Goal: Information Seeking & Learning: Compare options

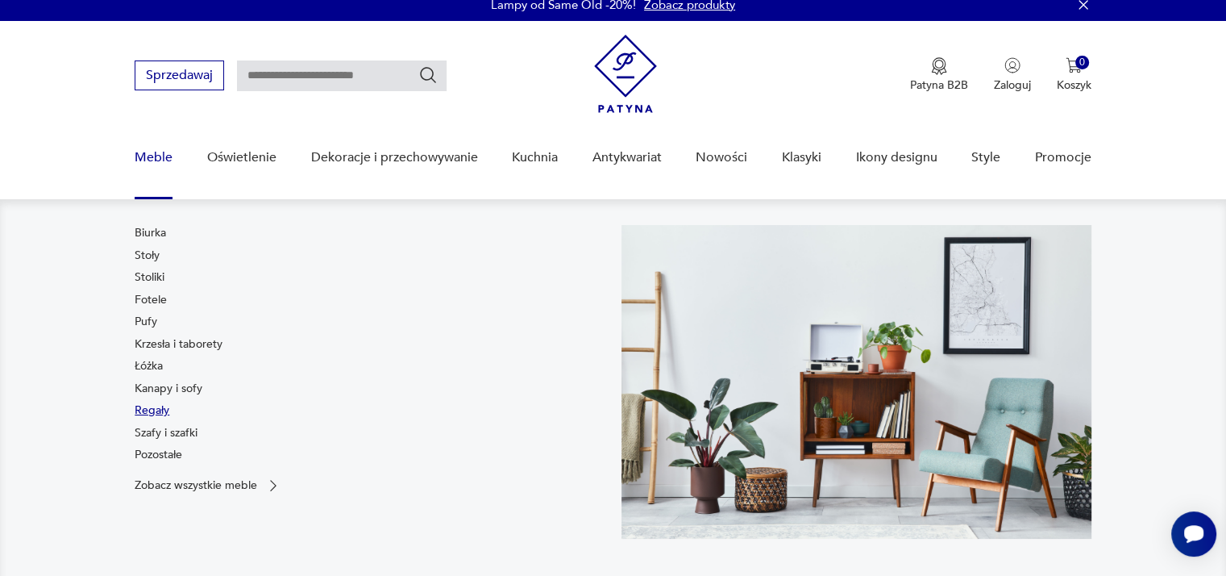
click at [158, 404] on link "Regały" at bounding box center [152, 410] width 35 height 16
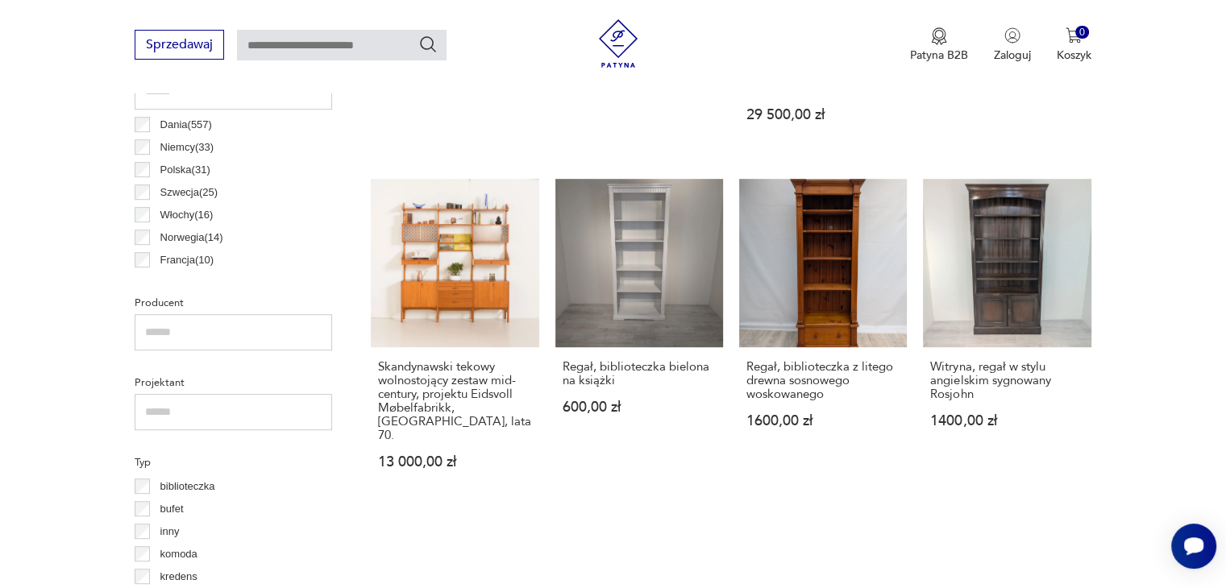
scroll to position [887, 0]
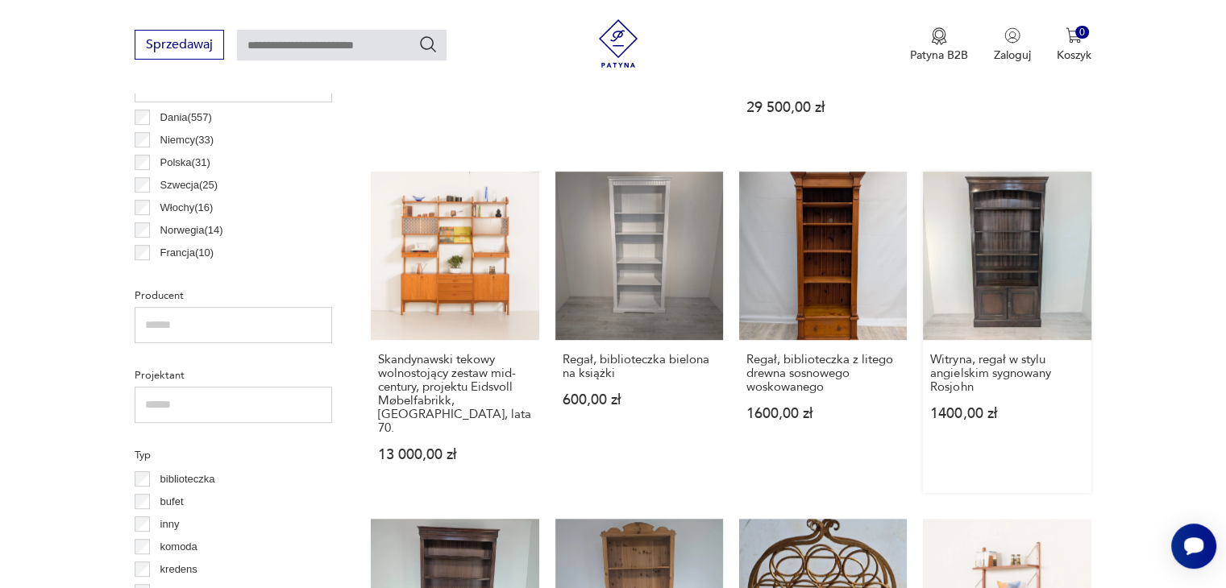
click at [1007, 227] on link "Witryna, regał w stylu angielskim sygnowany Rosjohn 1400,00 zł" at bounding box center [1007, 332] width 168 height 321
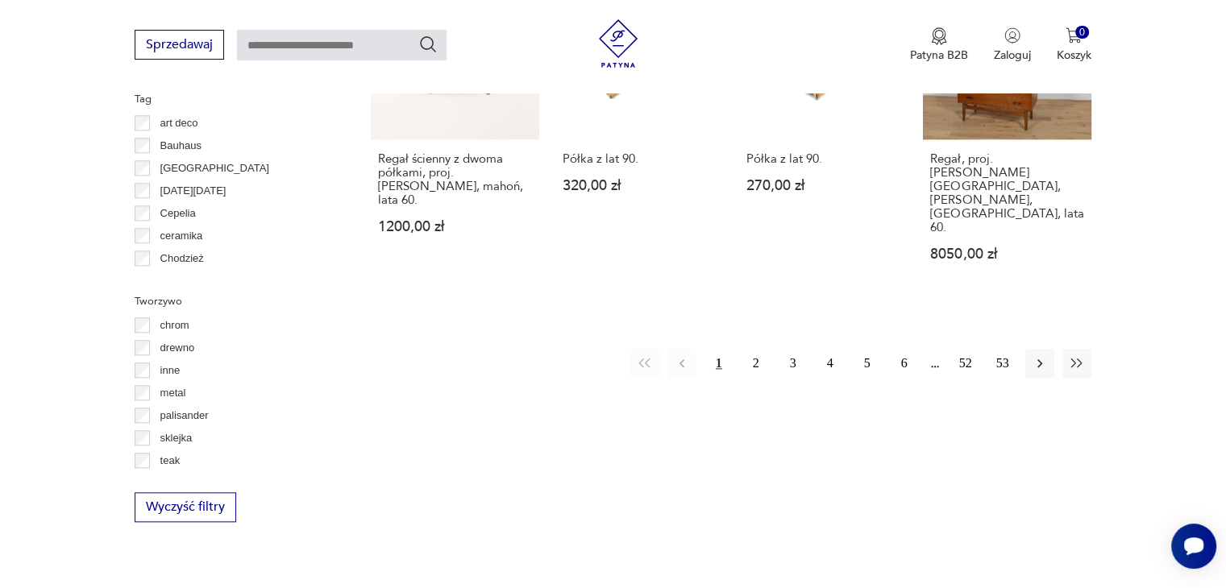
scroll to position [1747, 0]
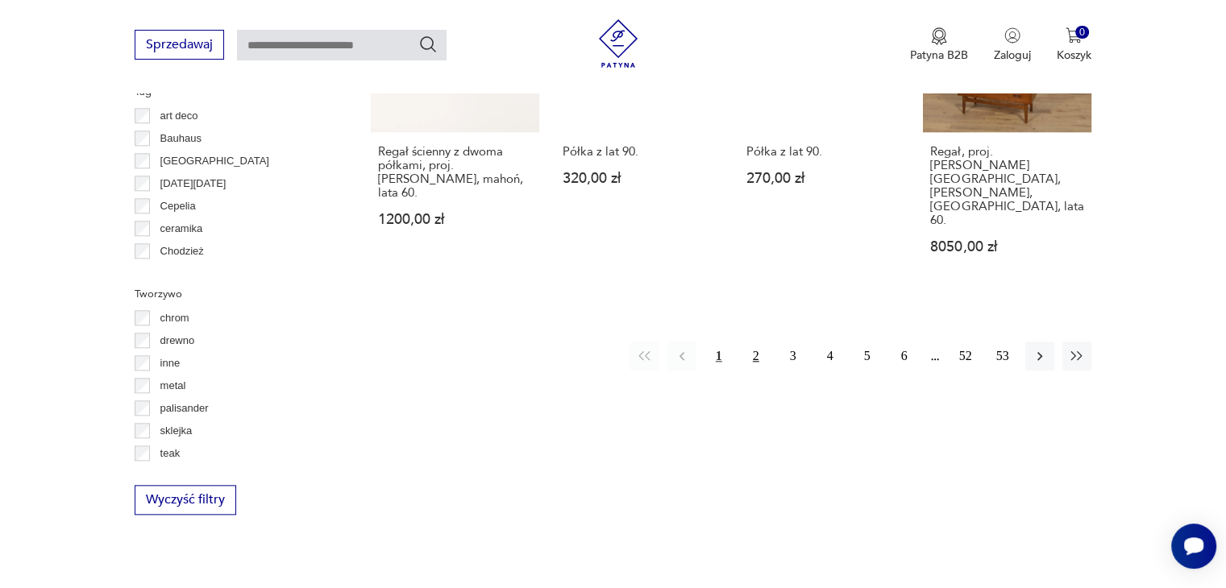
click at [754, 342] on button "2" at bounding box center [756, 356] width 29 height 29
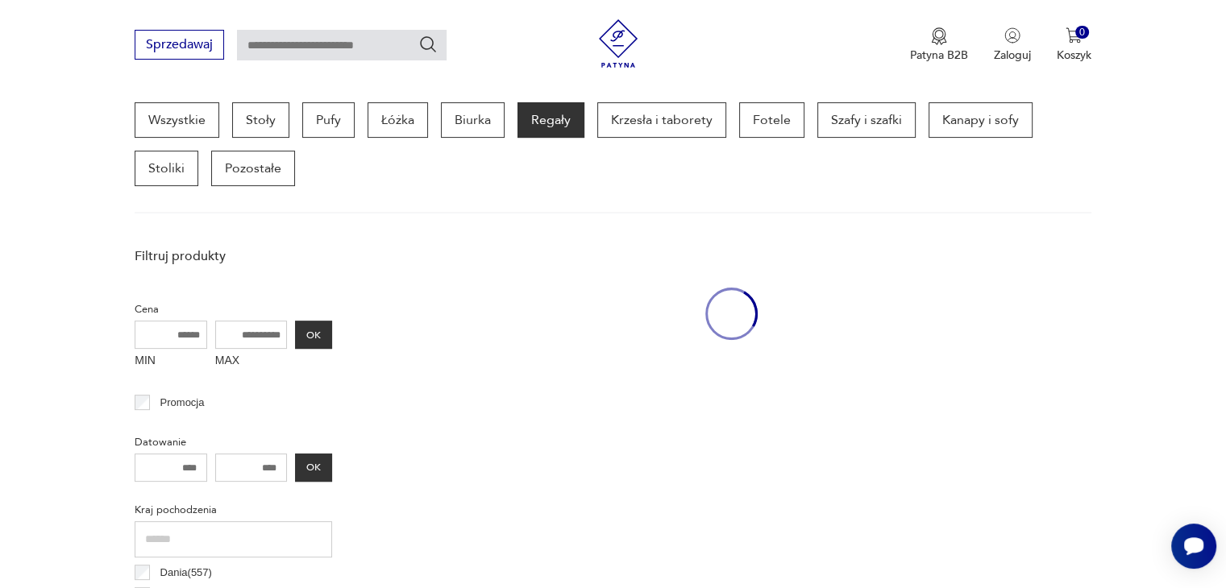
scroll to position [427, 0]
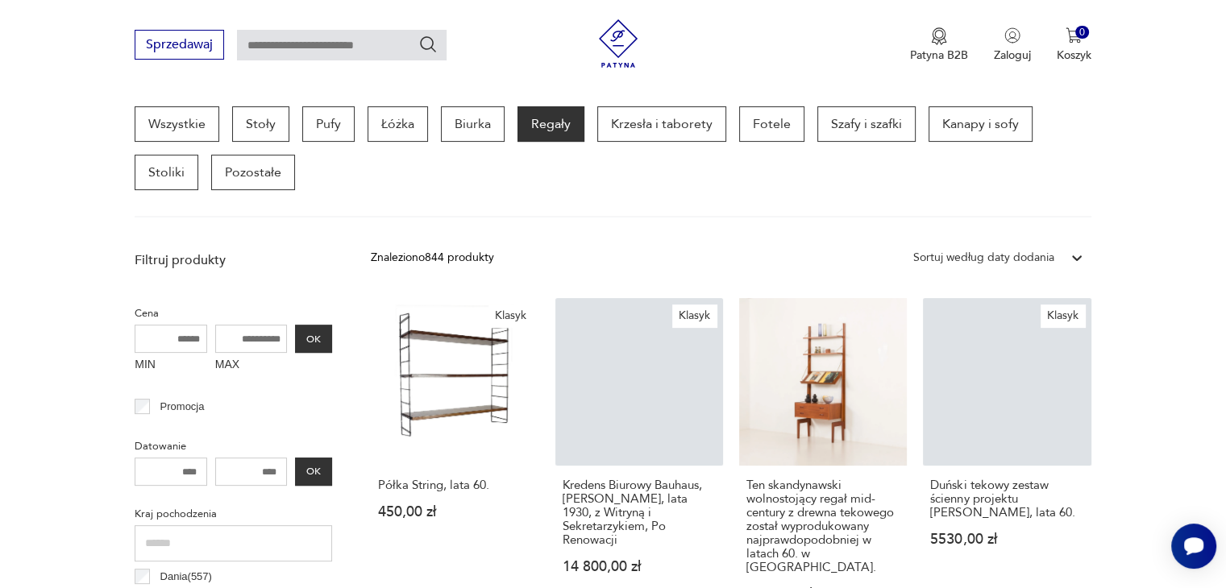
click at [287, 39] on input "text" at bounding box center [342, 45] width 210 height 31
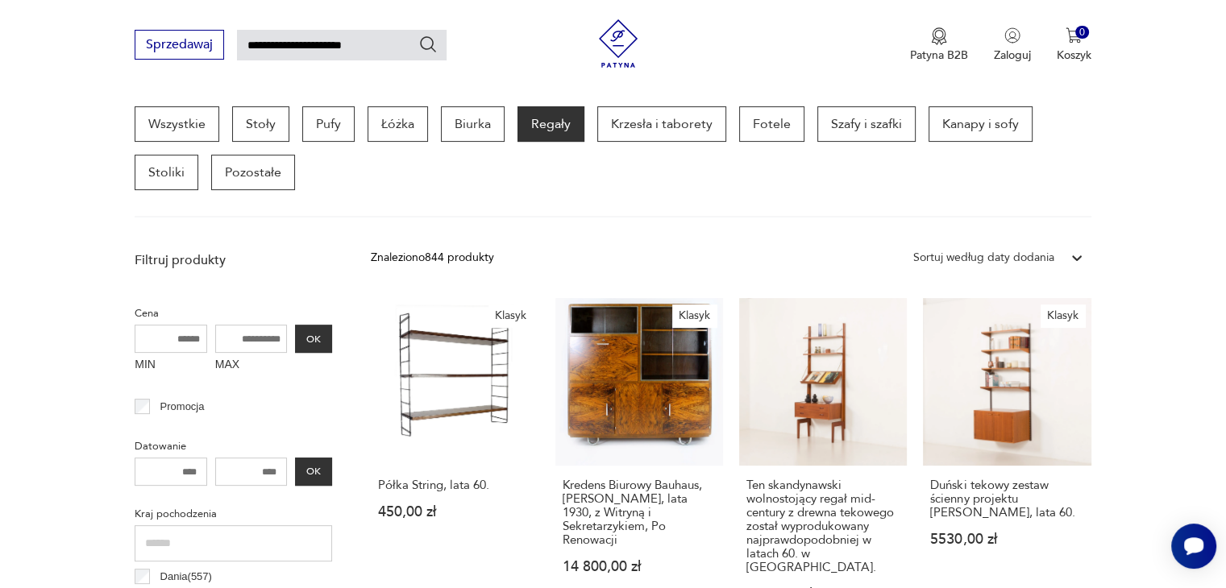
type input "**********"
click at [428, 44] on icon "Szukaj" at bounding box center [427, 44] width 19 height 19
type input "**********"
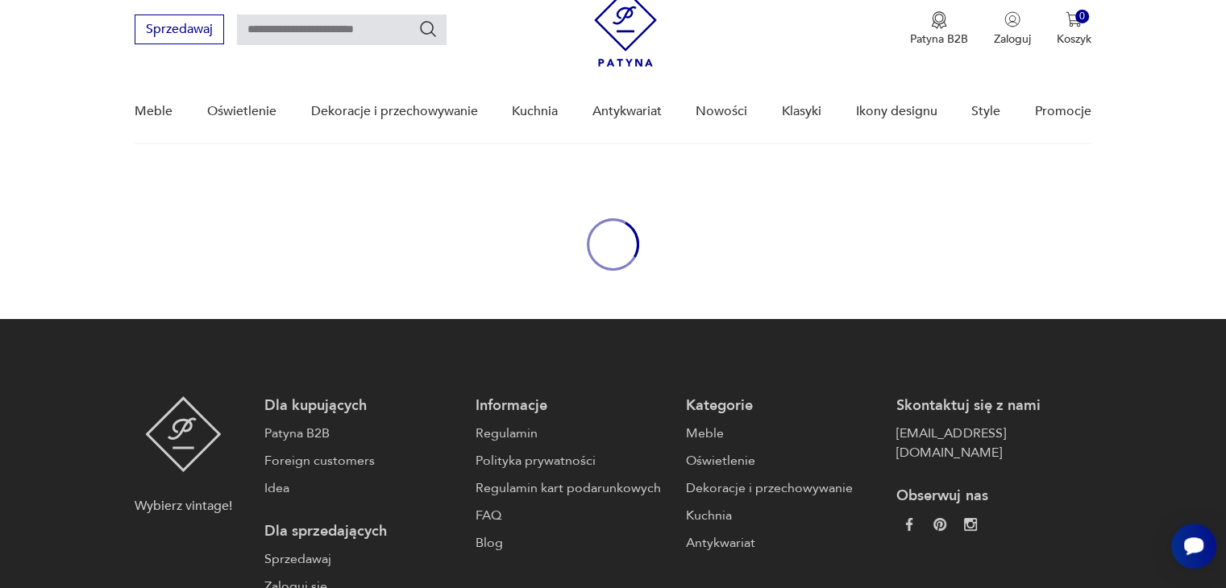
type input "**********"
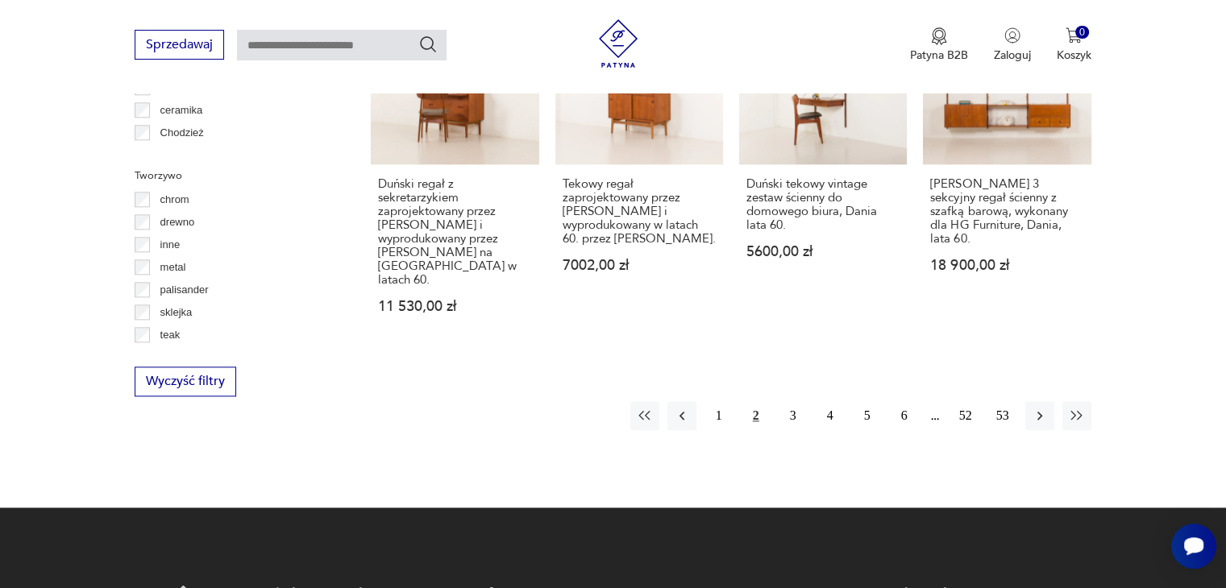
scroll to position [1878, 0]
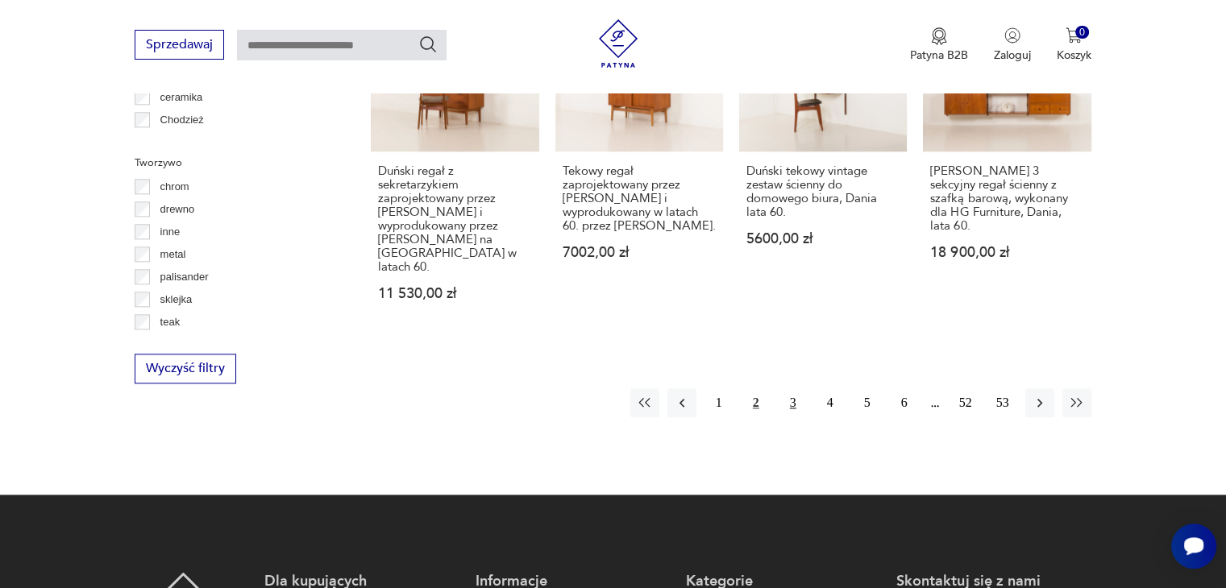
click at [790, 389] on button "3" at bounding box center [793, 403] width 29 height 29
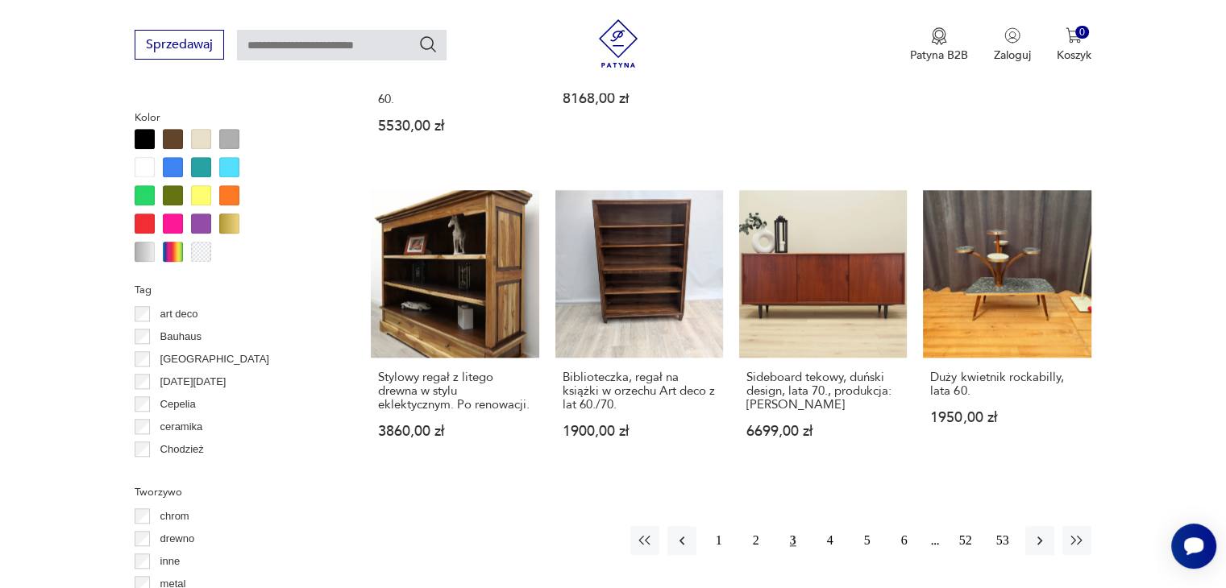
scroll to position [1552, 0]
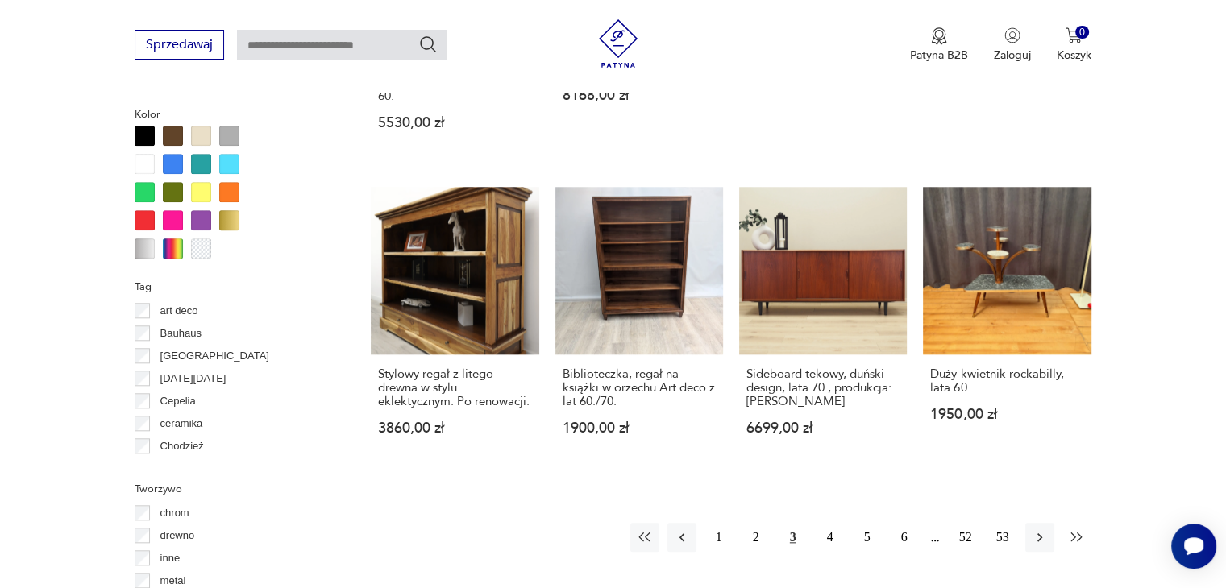
click at [1074, 530] on icon "button" at bounding box center [1077, 538] width 16 height 16
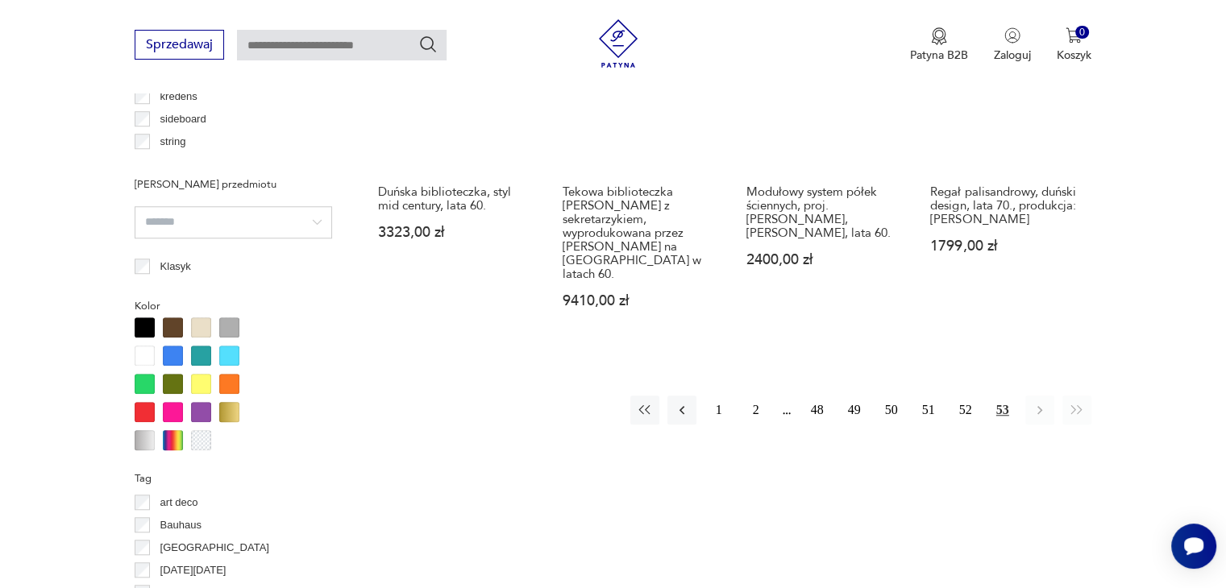
scroll to position [1366, 0]
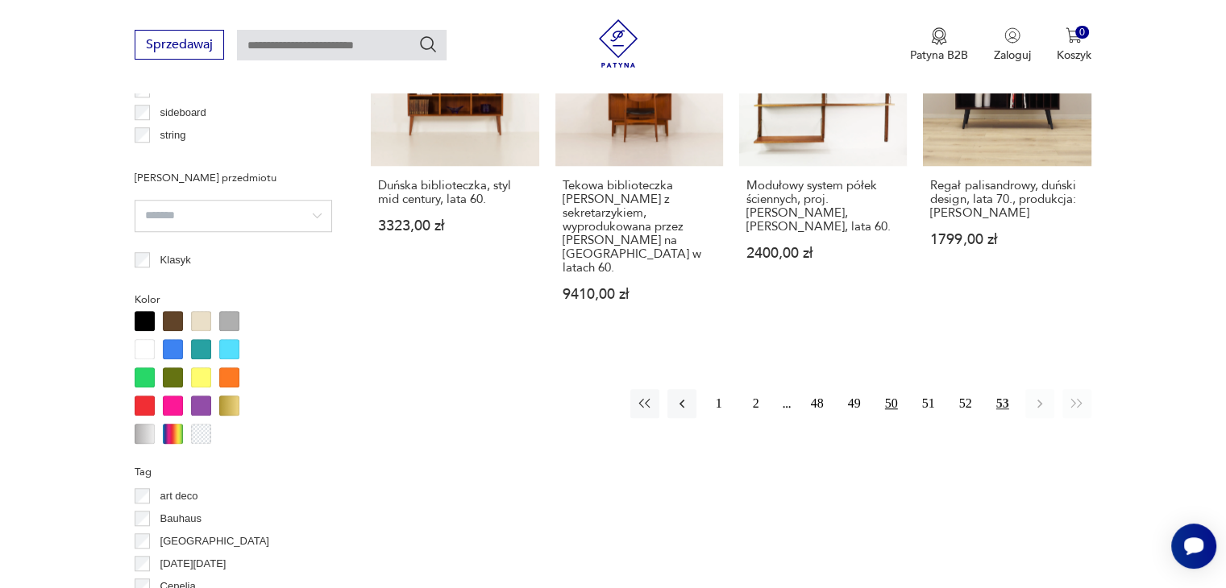
click at [893, 389] on button "50" at bounding box center [891, 403] width 29 height 29
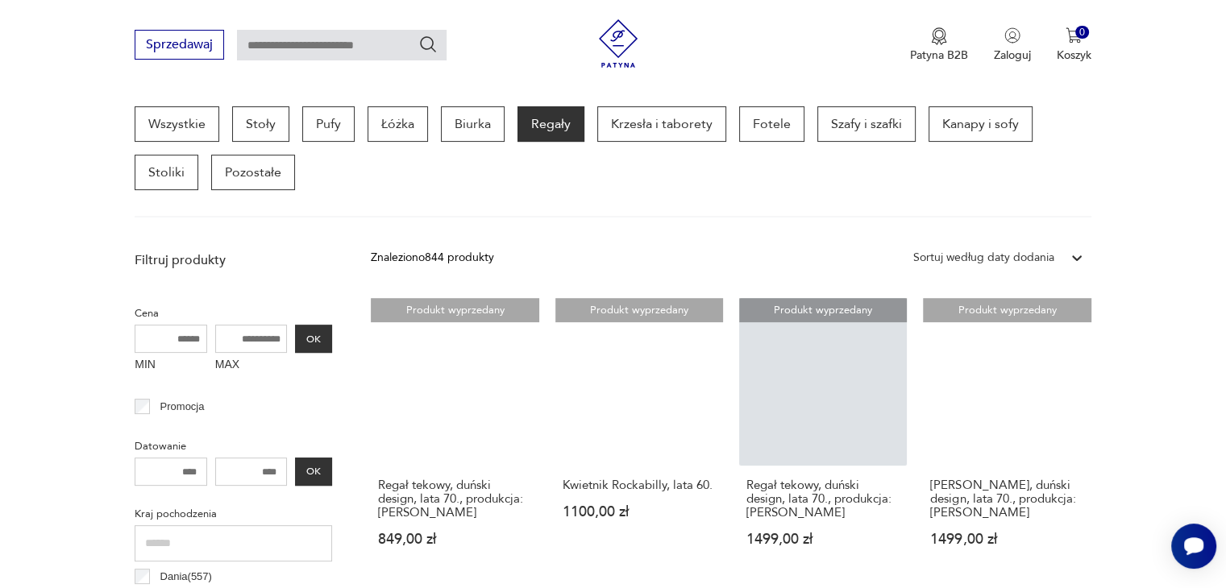
scroll to position [1855, 0]
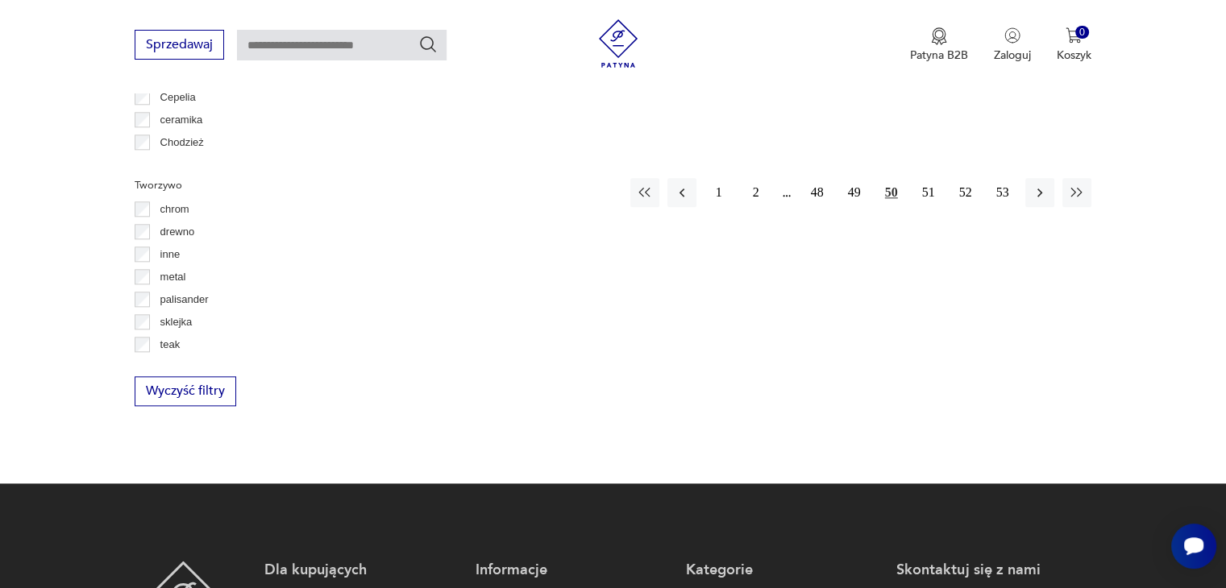
click at [819, 178] on button "48" at bounding box center [817, 192] width 29 height 29
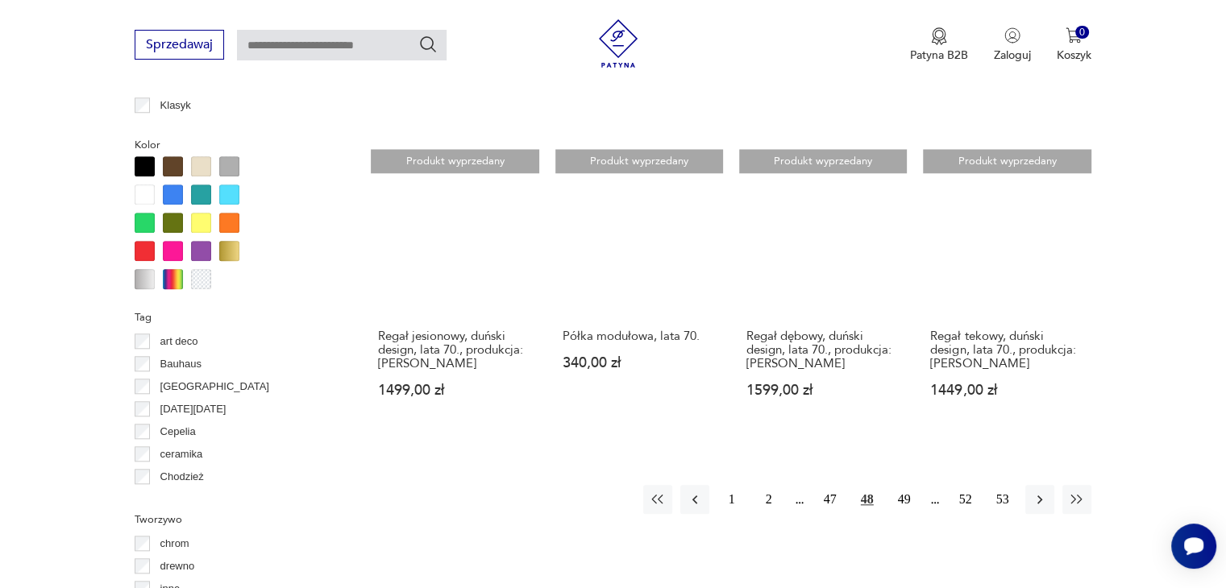
scroll to position [1625, 0]
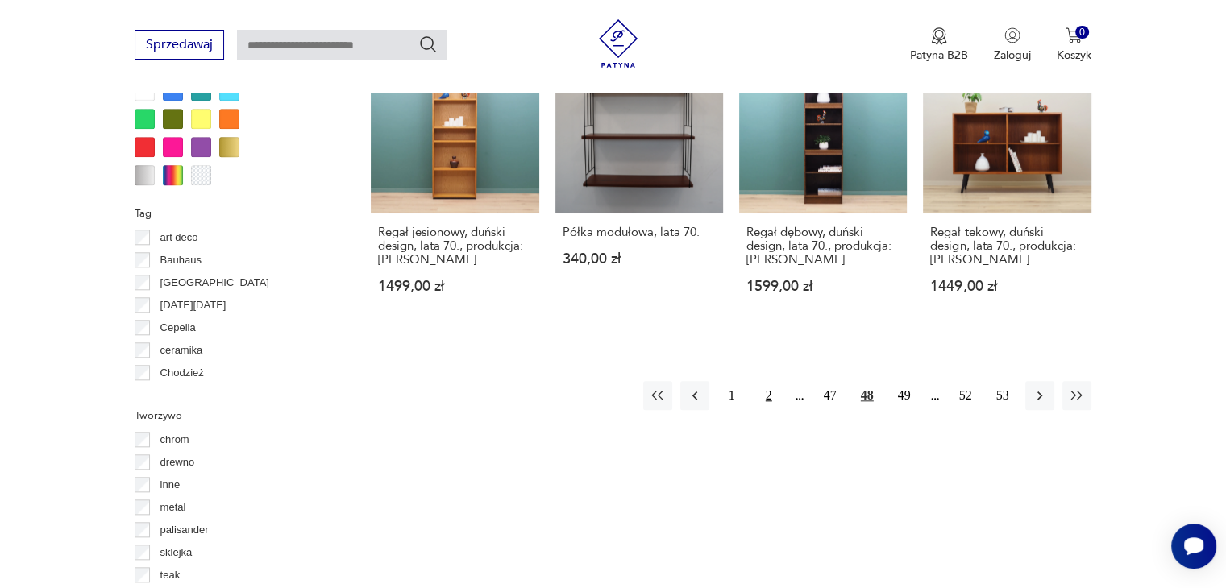
click at [769, 392] on button "2" at bounding box center [768, 395] width 29 height 29
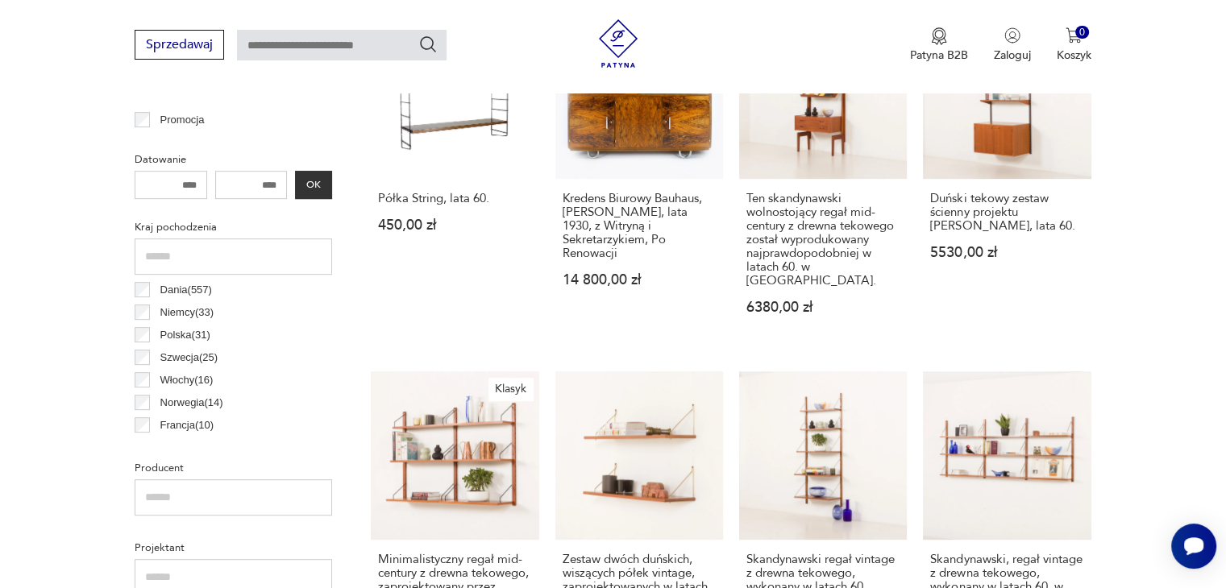
scroll to position [711, 0]
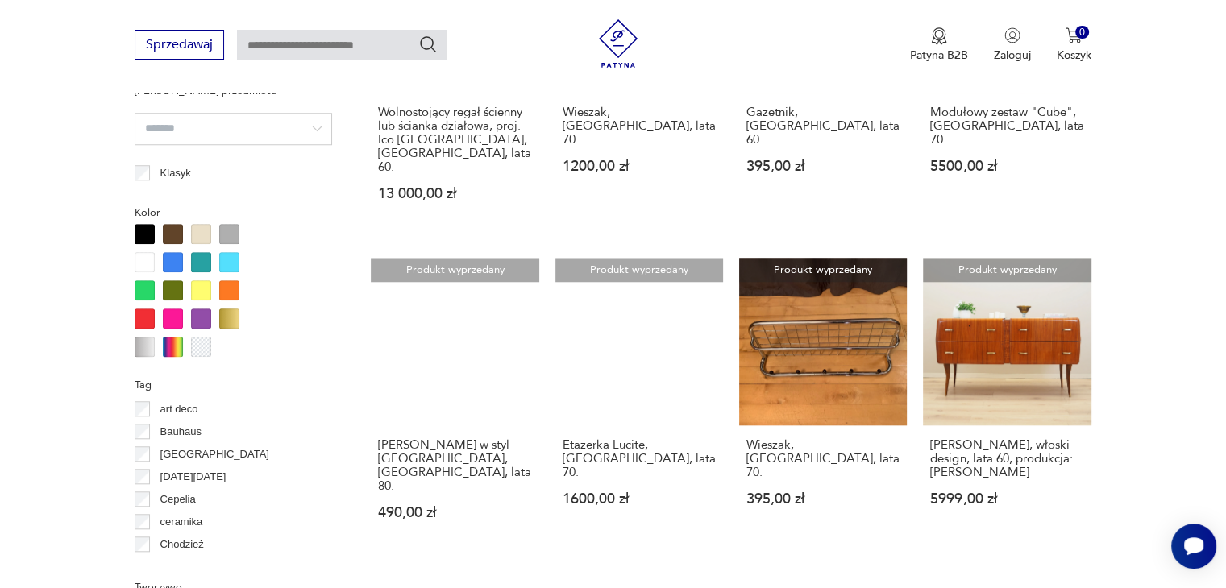
scroll to position [1461, 0]
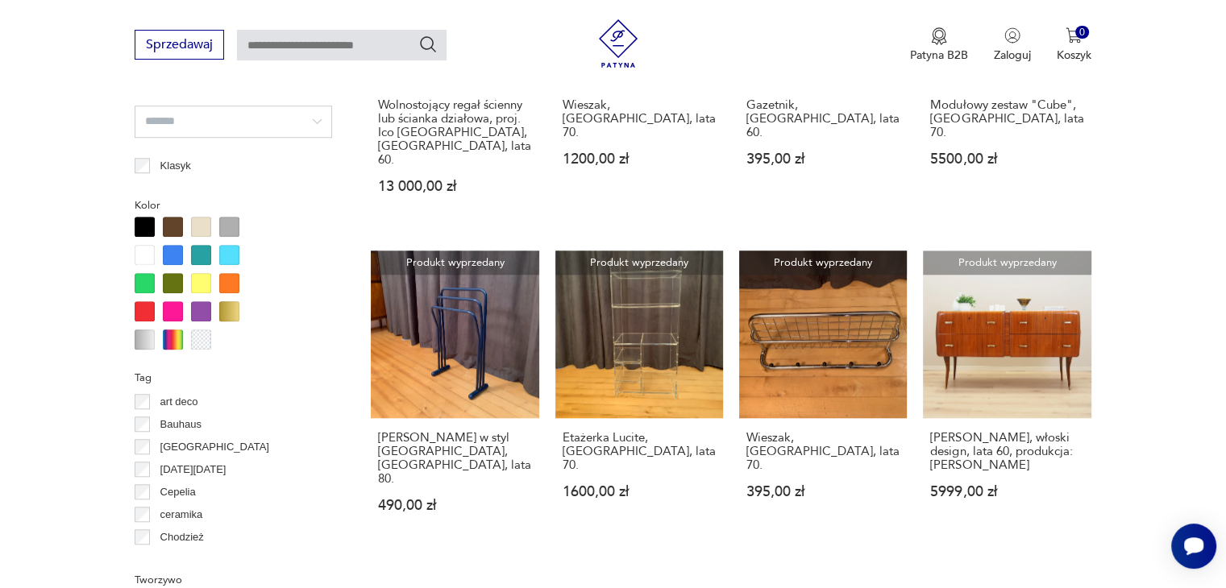
drag, startPoint x: 1225, startPoint y: 282, endPoint x: 1222, endPoint y: 324, distance: 42.0
click at [1222, 324] on section "Filtruj produkty Cena MIN MAX OK Promocja Datowanie OK Kraj pochodzenia Dania (…" at bounding box center [613, 44] width 1226 height 1668
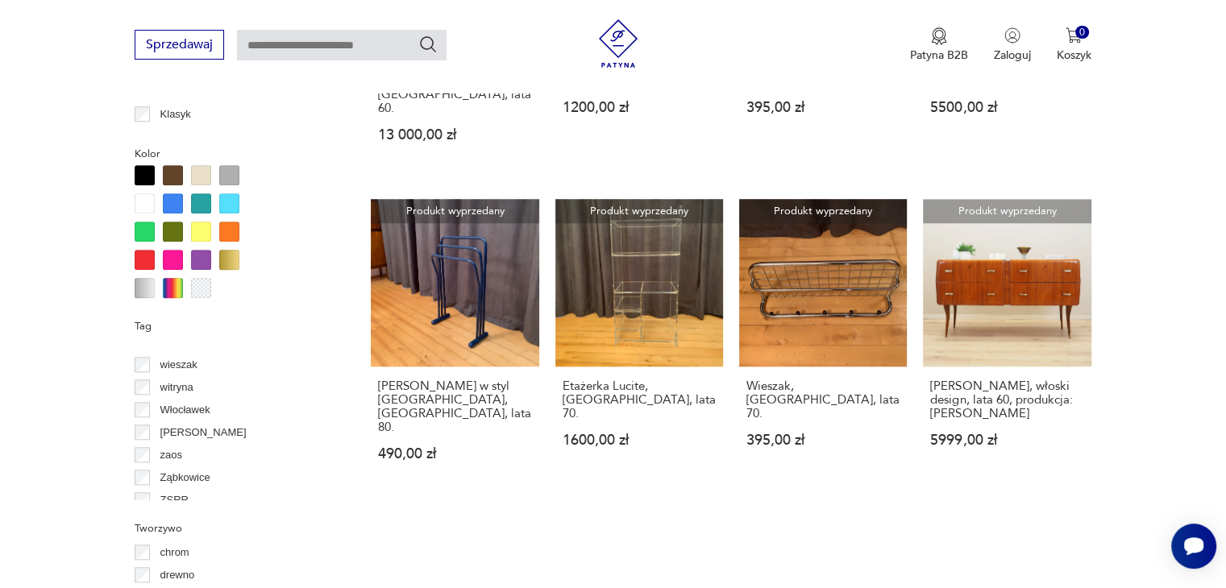
scroll to position [1441, 0]
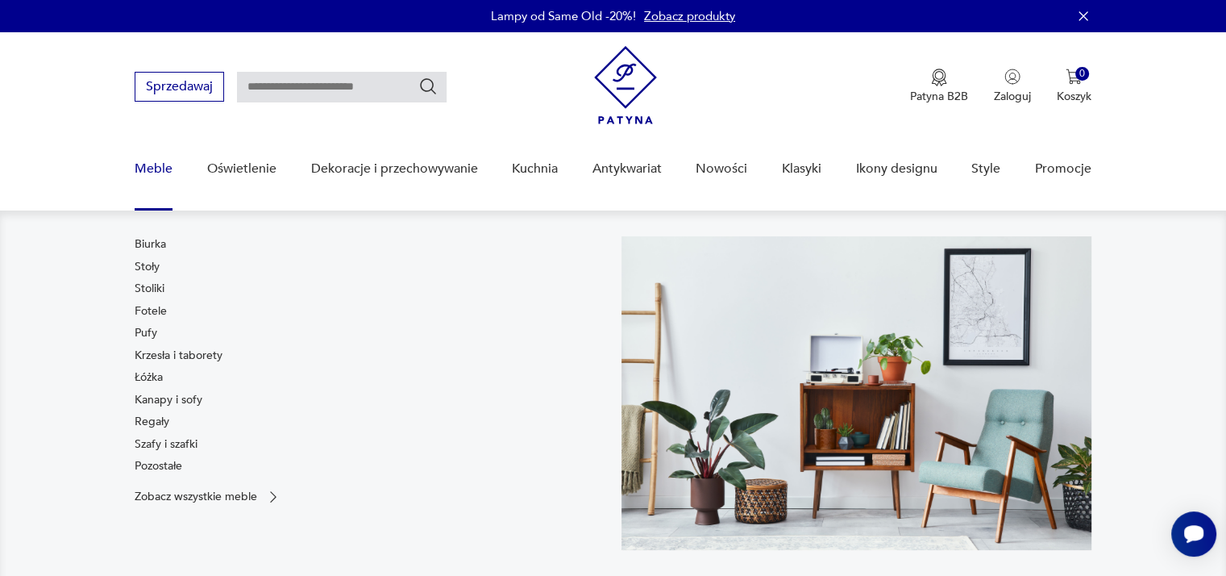
click at [156, 164] on link "Meble" at bounding box center [154, 169] width 38 height 62
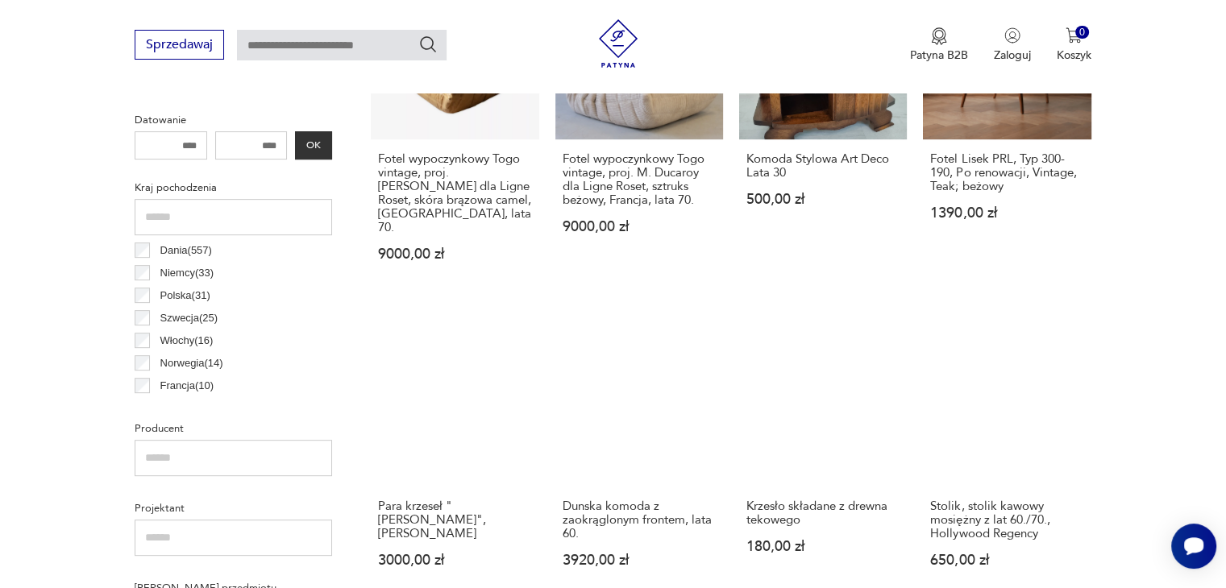
scroll to position [600, 0]
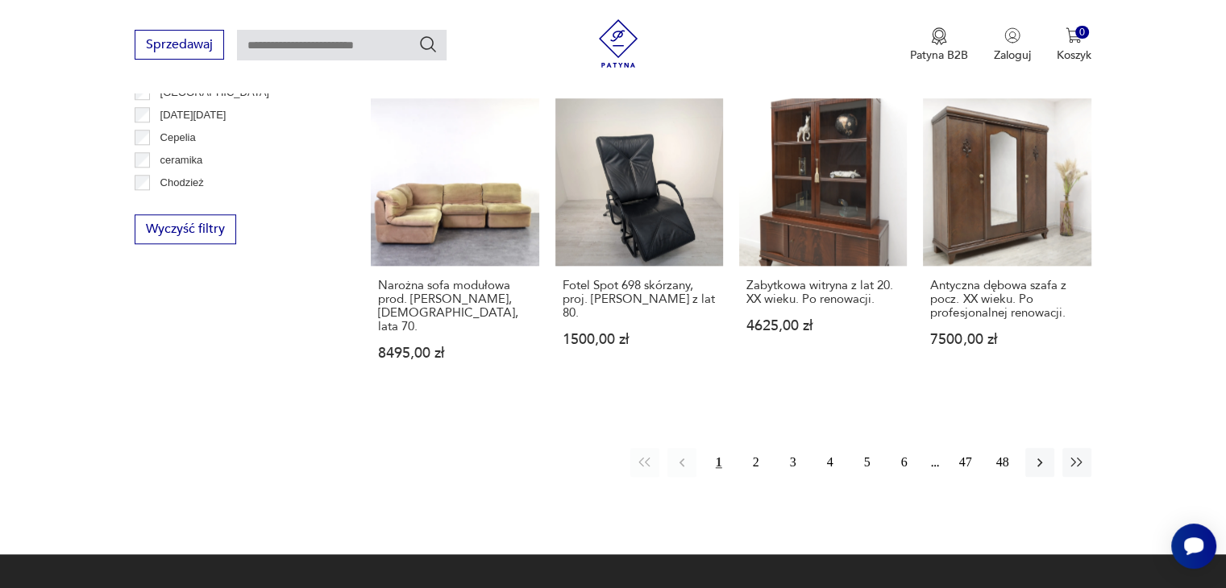
scroll to position [1606, 0]
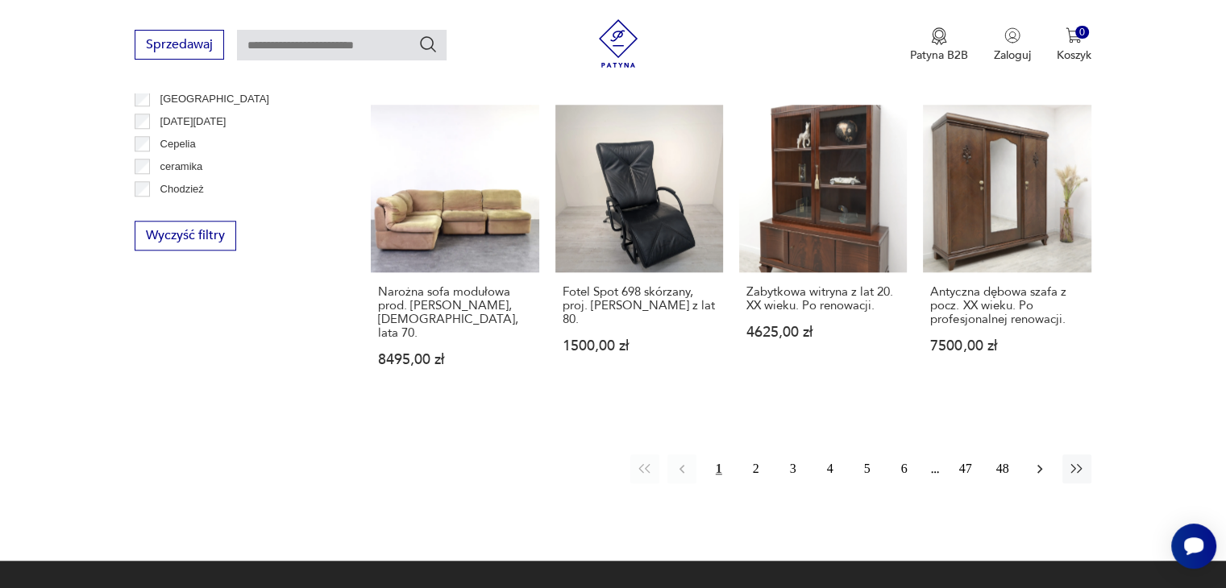
click at [1039, 465] on icon "button" at bounding box center [1039, 469] width 5 height 9
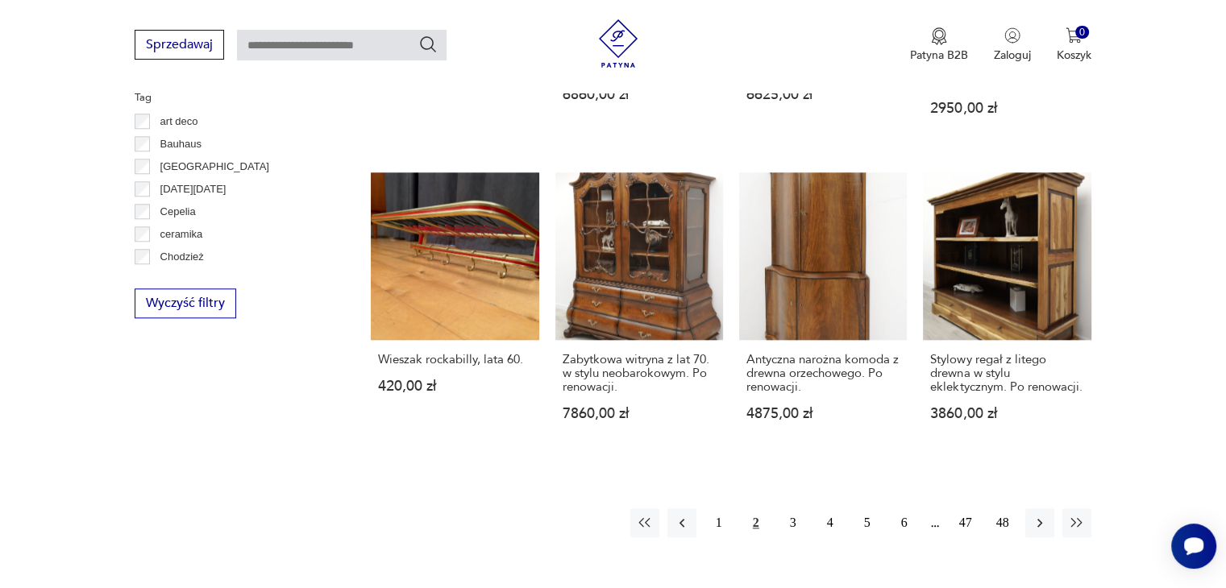
scroll to position [1560, 0]
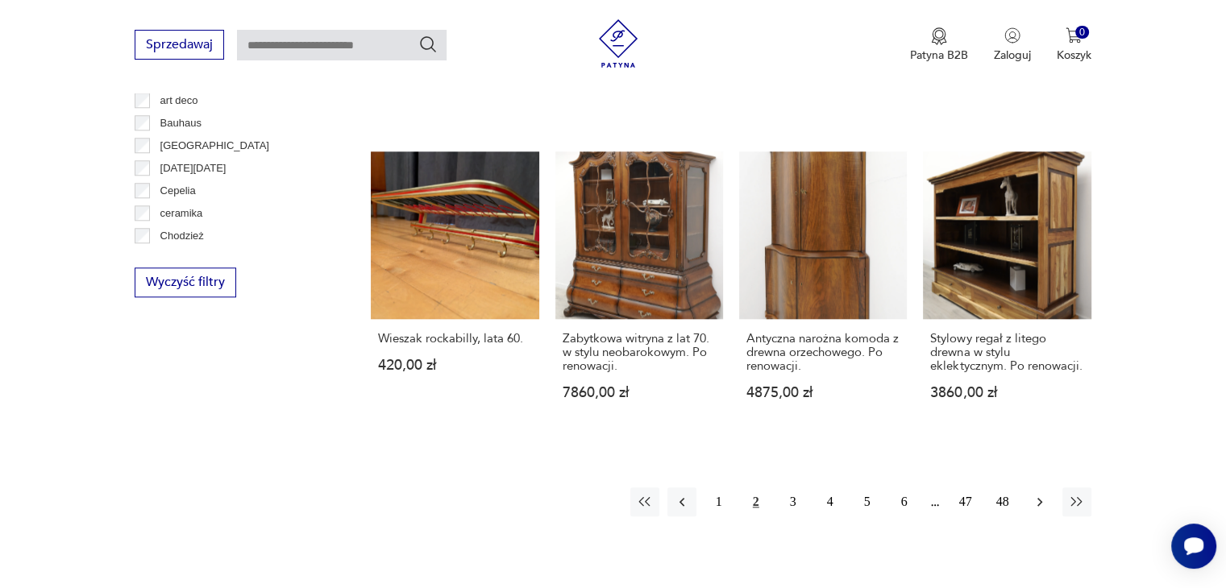
click at [1041, 494] on icon "button" at bounding box center [1040, 502] width 16 height 16
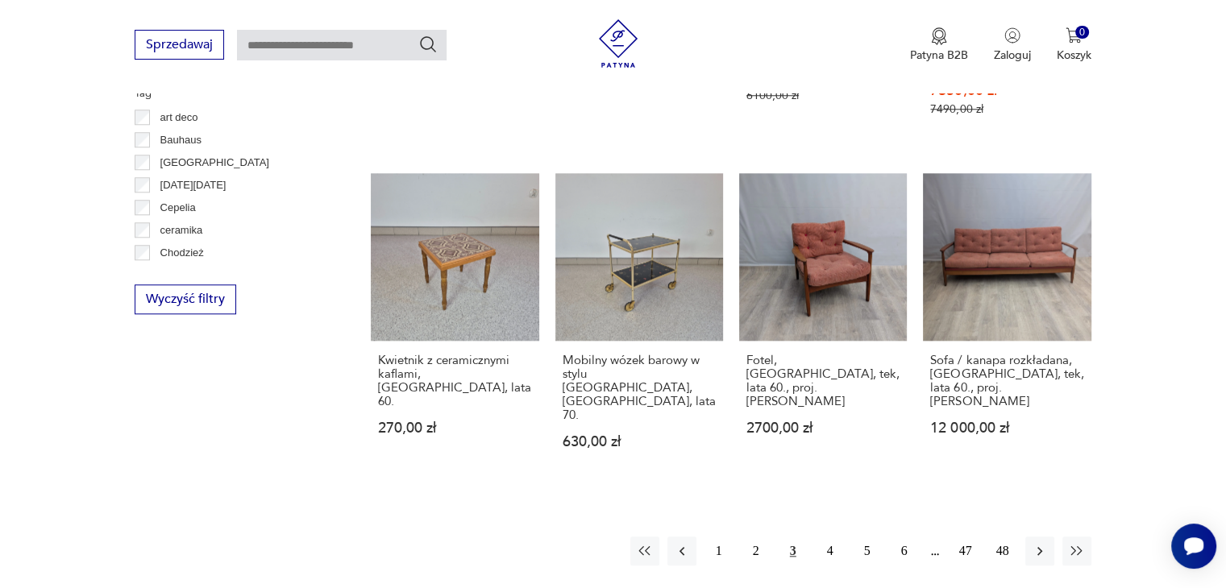
scroll to position [1560, 0]
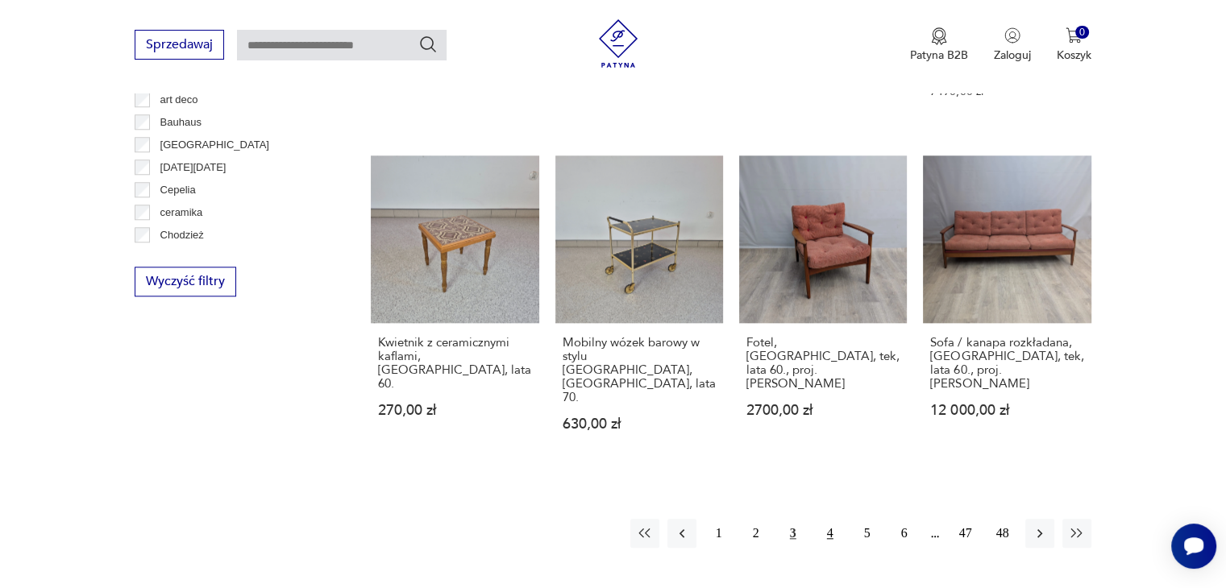
click at [829, 519] on button "4" at bounding box center [830, 533] width 29 height 29
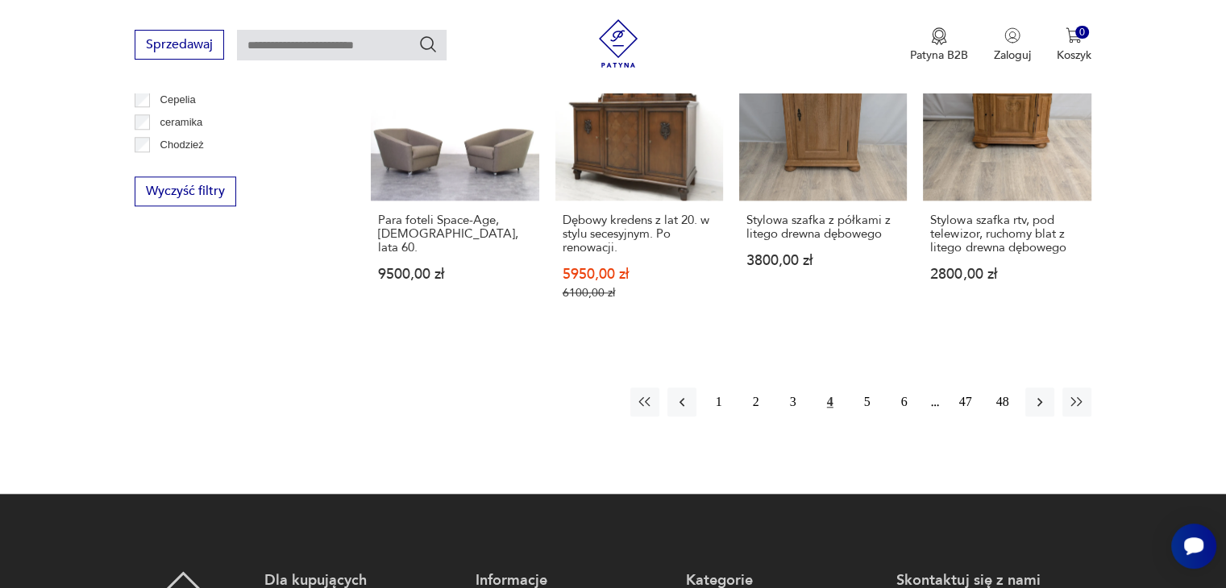
scroll to position [1660, 0]
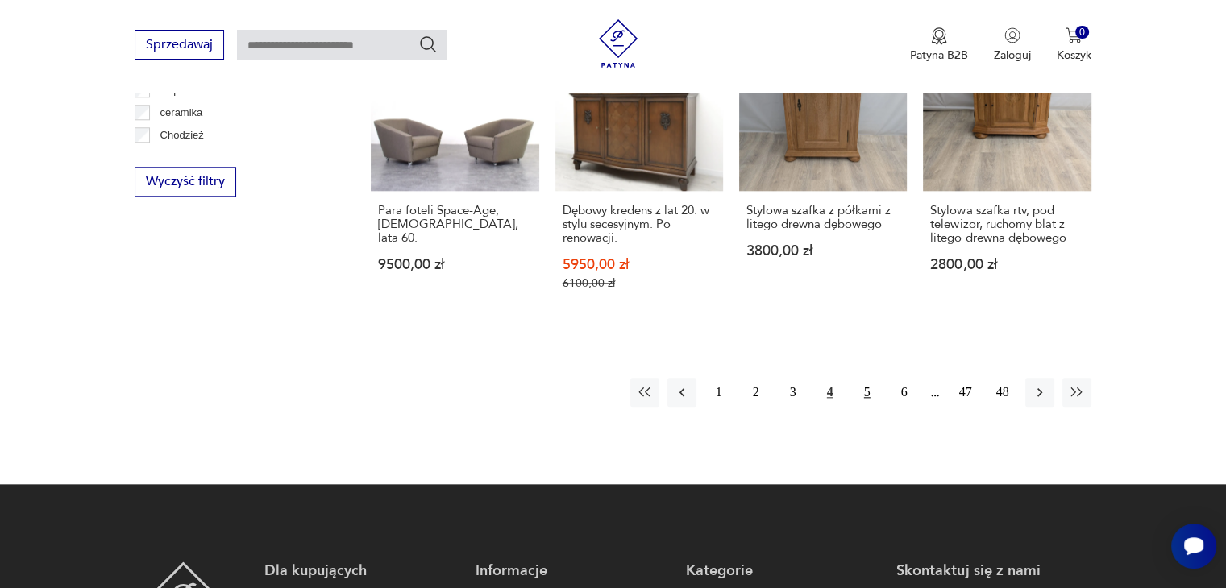
click at [864, 378] on button "5" at bounding box center [867, 392] width 29 height 29
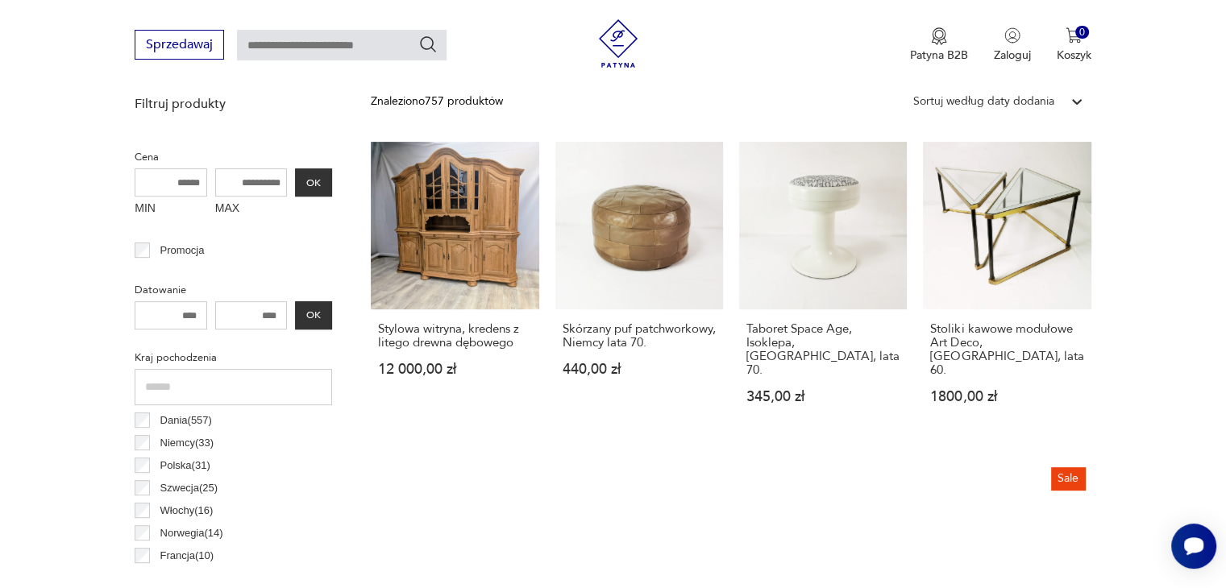
scroll to position [575, 0]
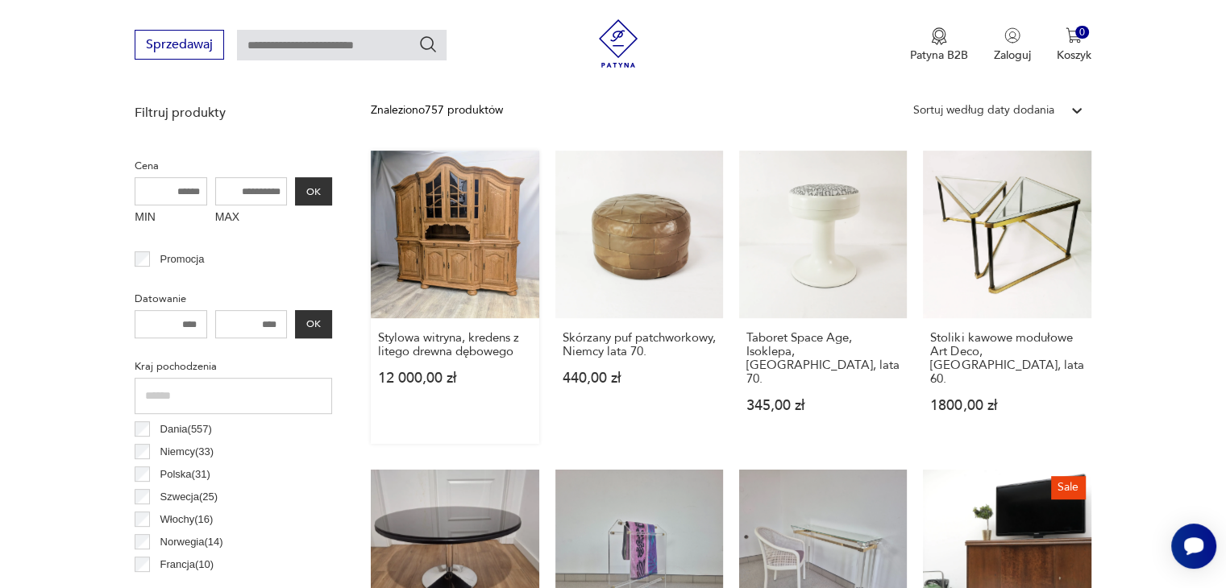
click at [471, 252] on link "Stylowa witryna, kredens z litego drewna dębowego 12 000,00 zł" at bounding box center [455, 297] width 168 height 293
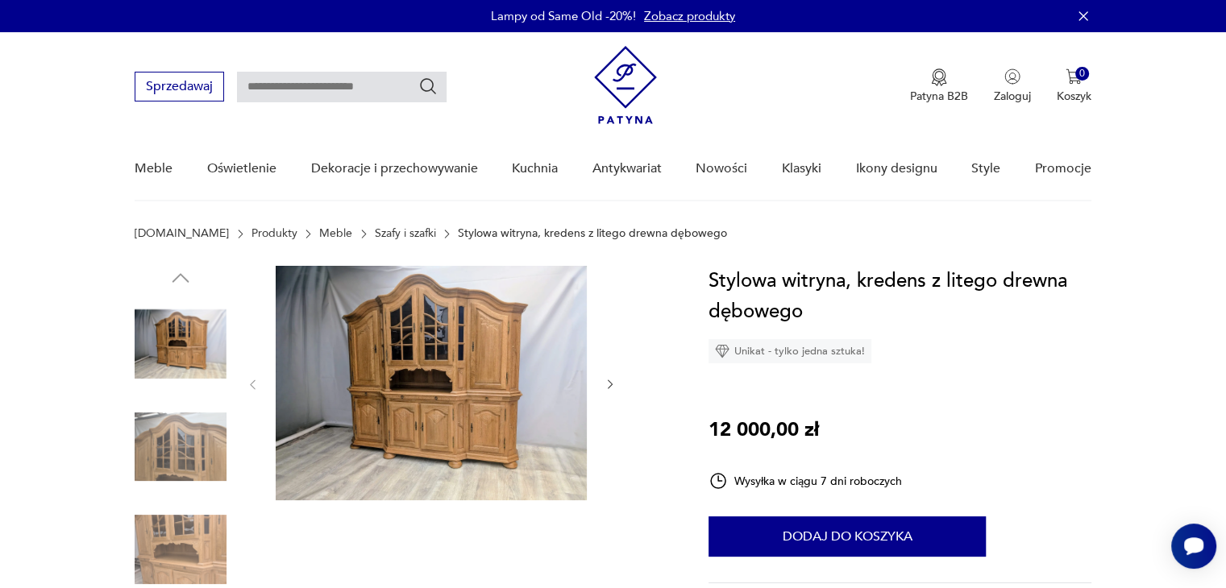
click at [458, 393] on img at bounding box center [431, 383] width 311 height 235
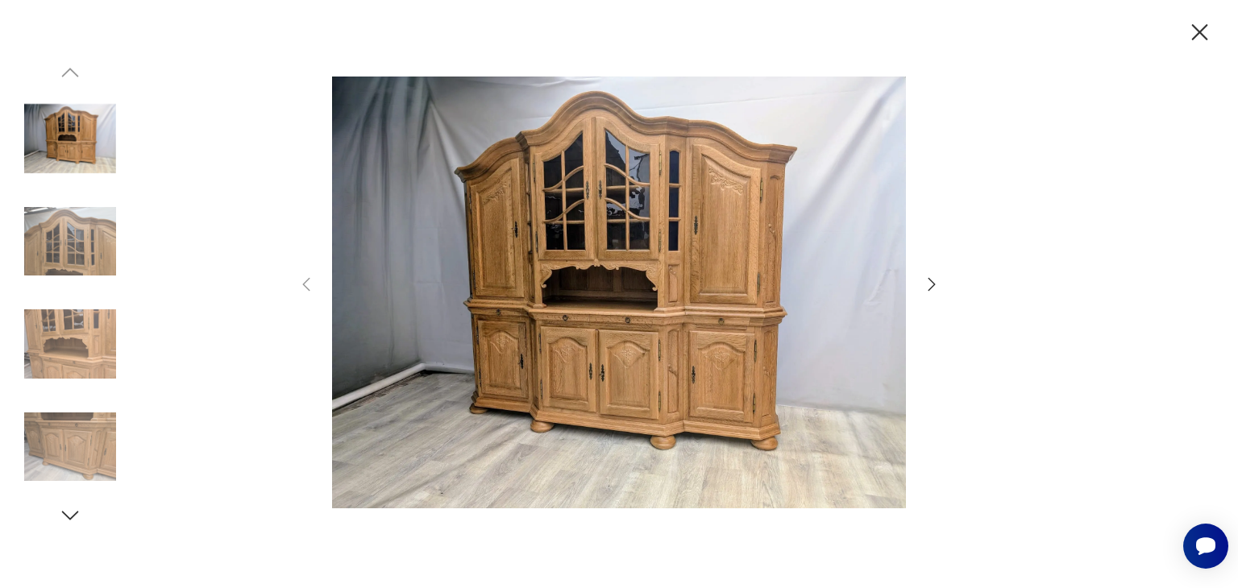
click at [929, 280] on icon "button" at bounding box center [931, 284] width 19 height 19
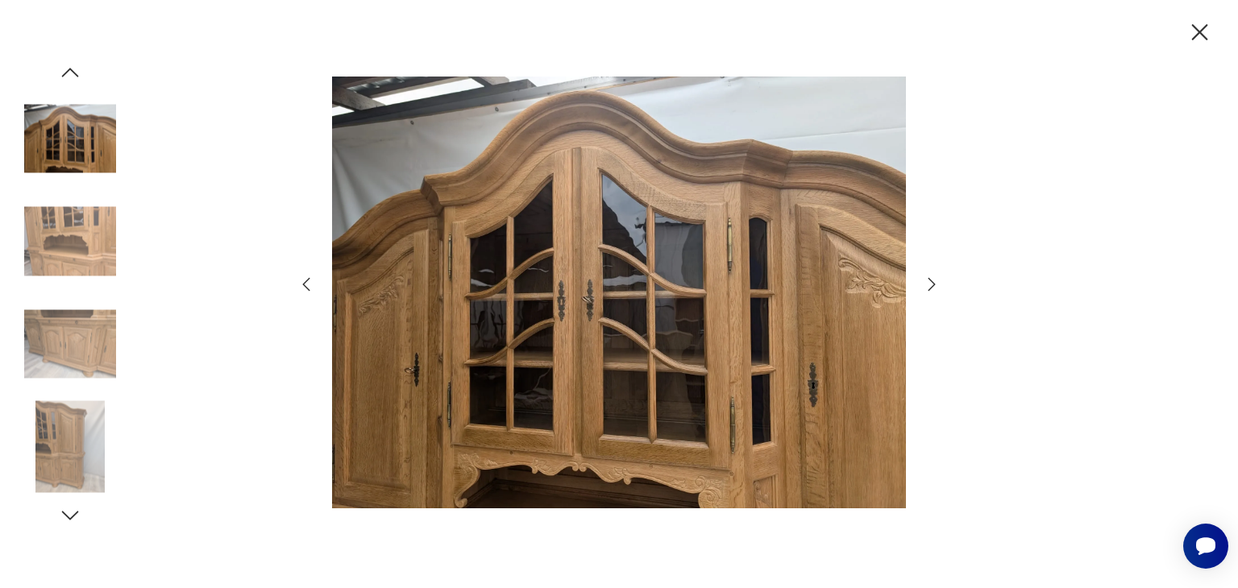
click at [929, 280] on icon "button" at bounding box center [931, 284] width 19 height 19
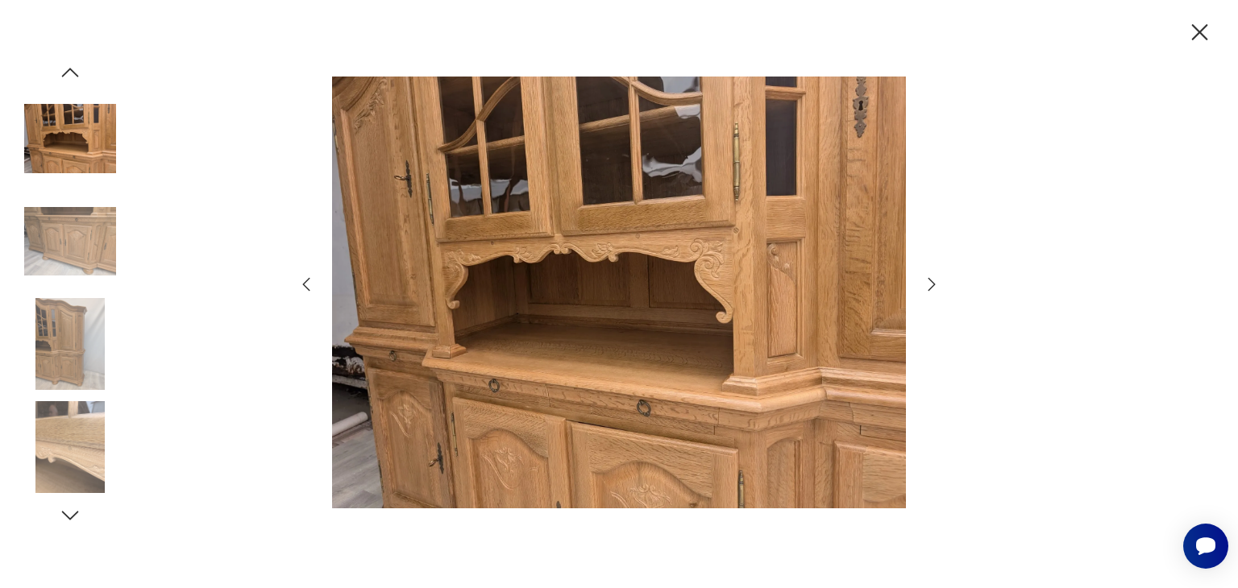
click at [929, 280] on icon "button" at bounding box center [931, 284] width 19 height 19
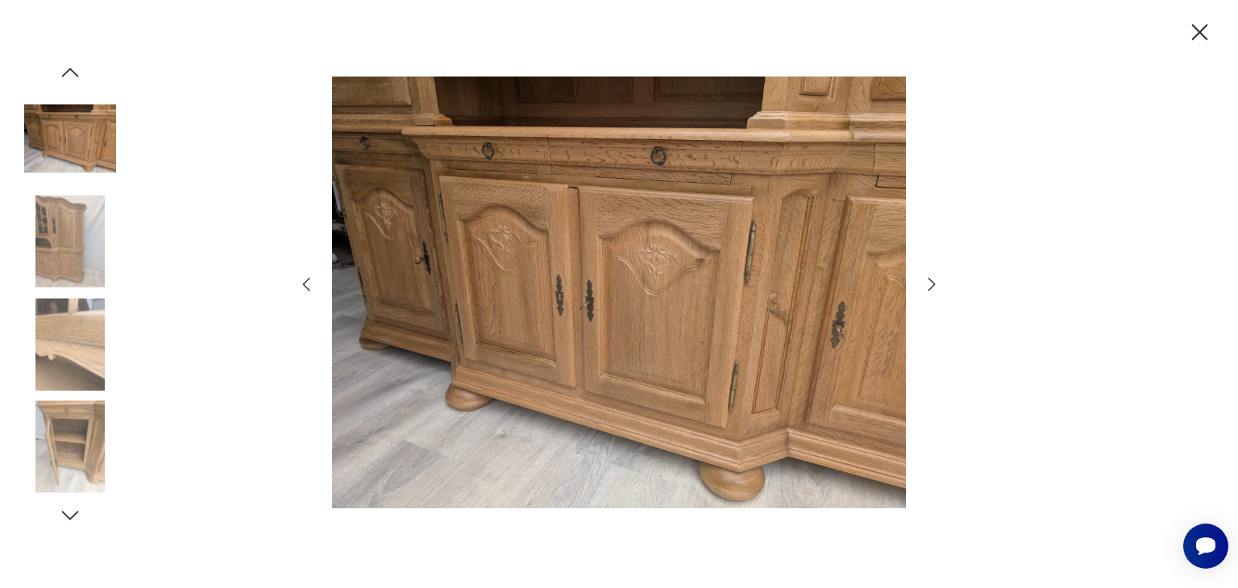
click at [929, 280] on icon "button" at bounding box center [931, 284] width 19 height 19
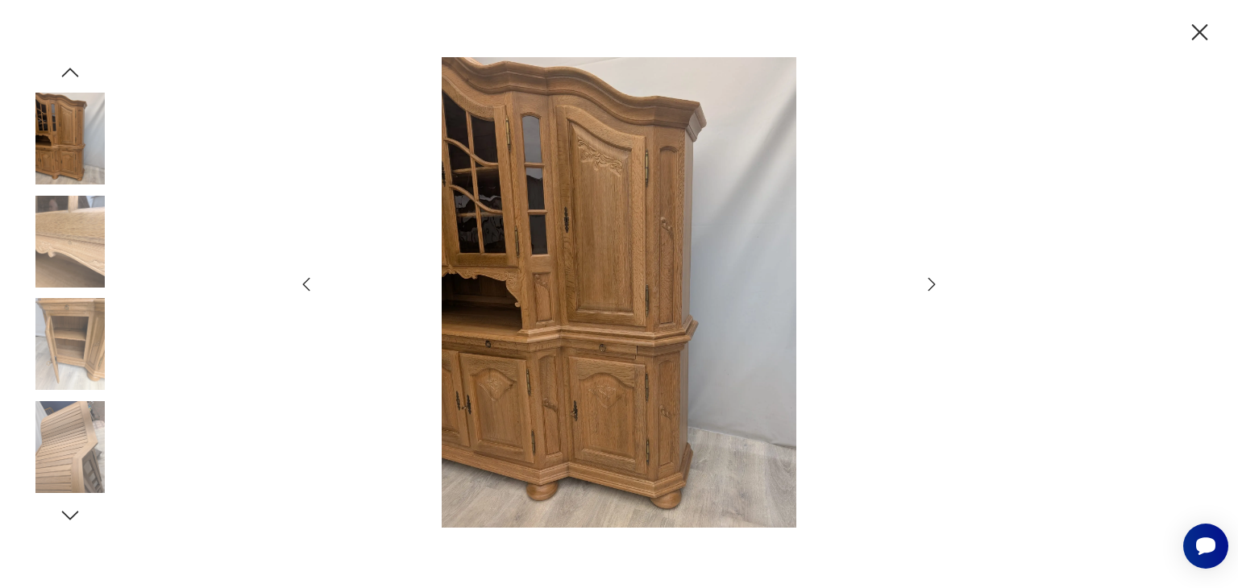
click at [929, 280] on icon "button" at bounding box center [931, 284] width 19 height 19
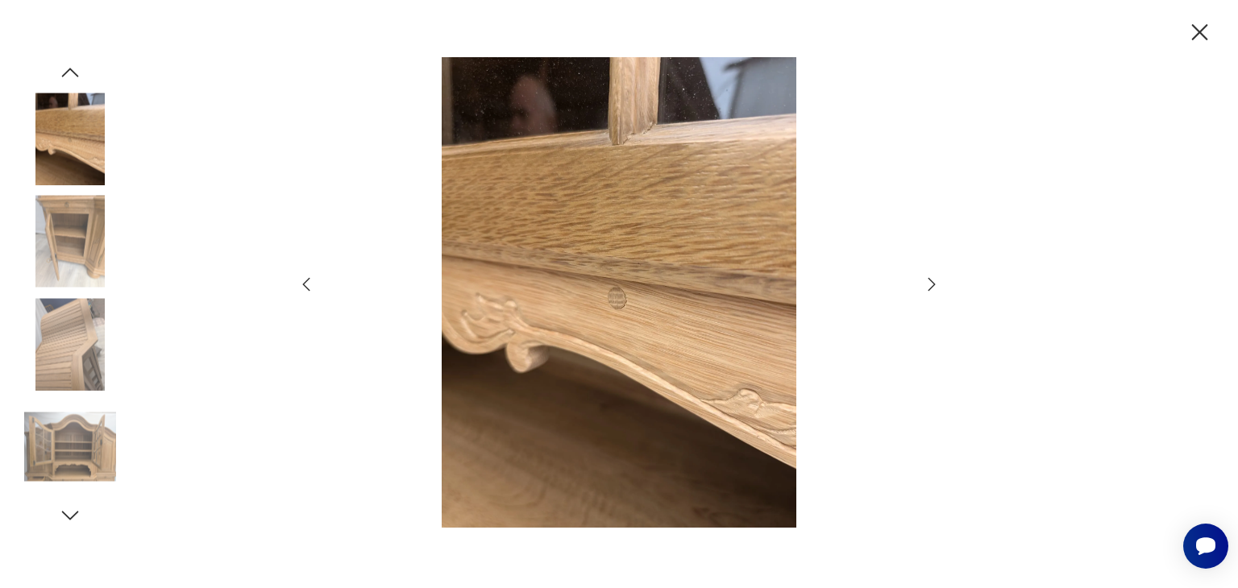
click at [929, 280] on icon "button" at bounding box center [931, 284] width 19 height 19
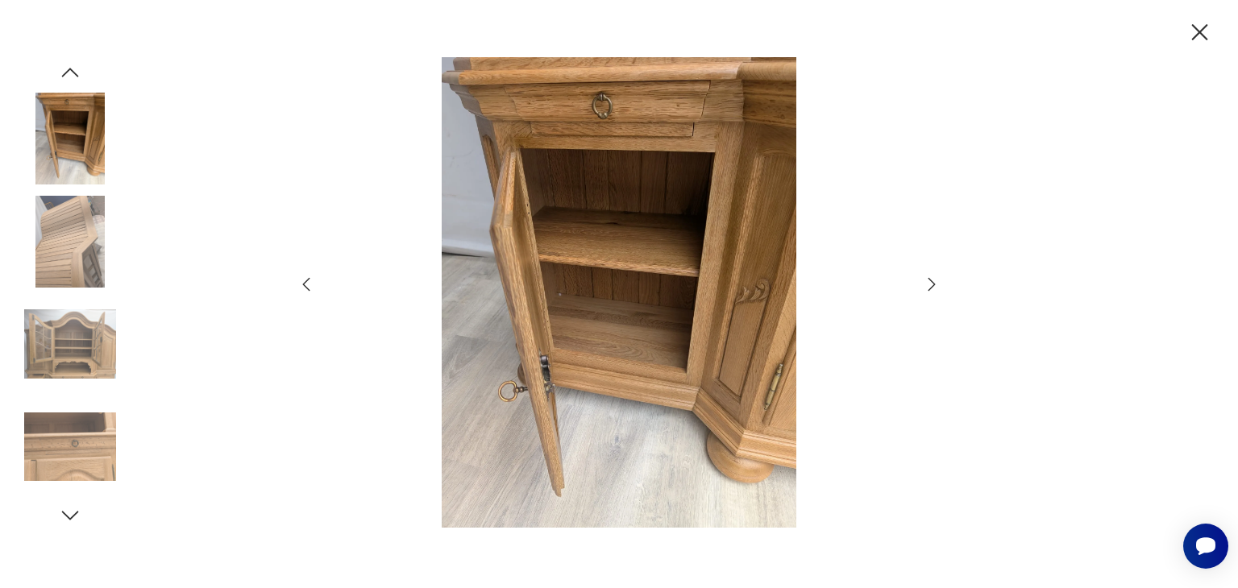
click at [929, 280] on icon "button" at bounding box center [931, 284] width 19 height 19
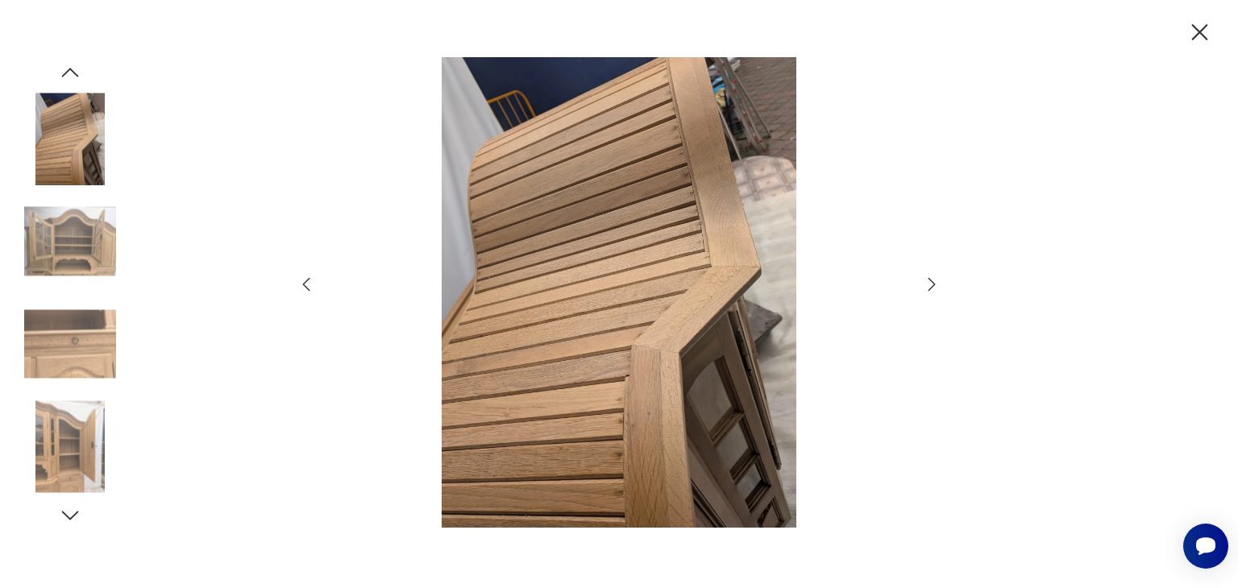
click at [929, 280] on icon "button" at bounding box center [931, 284] width 19 height 19
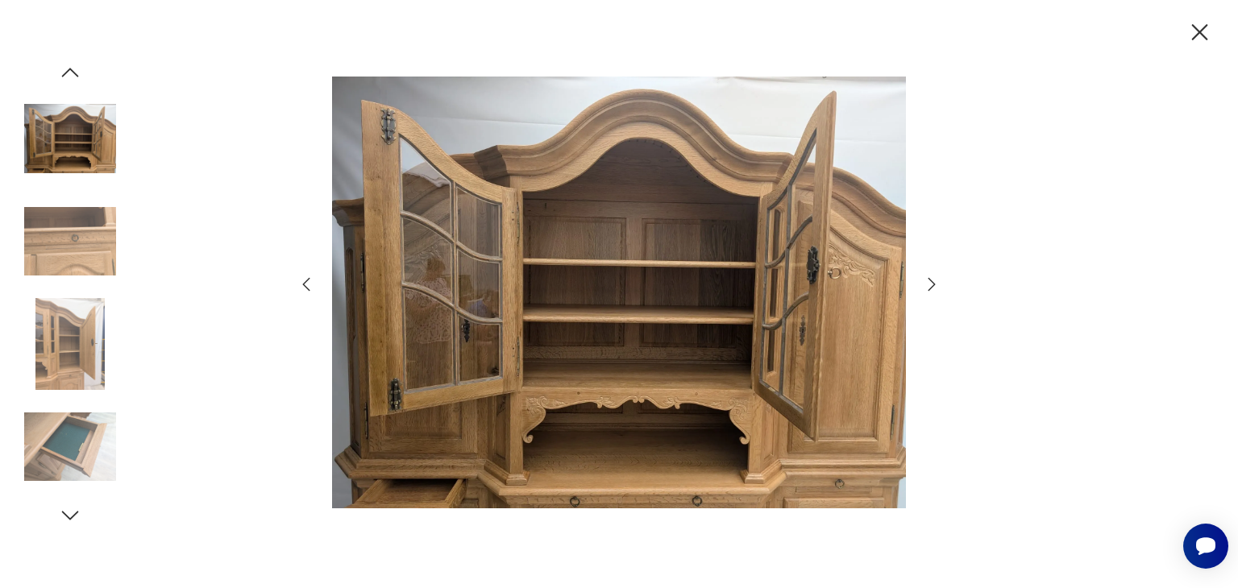
click at [929, 280] on icon "button" at bounding box center [931, 284] width 19 height 19
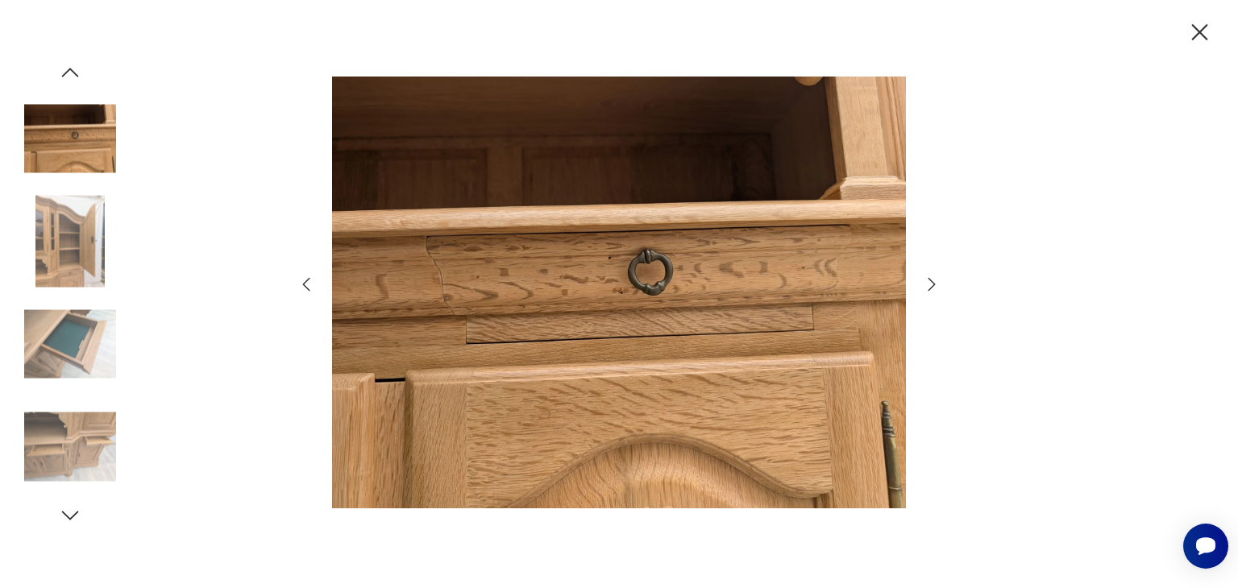
click at [929, 280] on icon "button" at bounding box center [931, 284] width 19 height 19
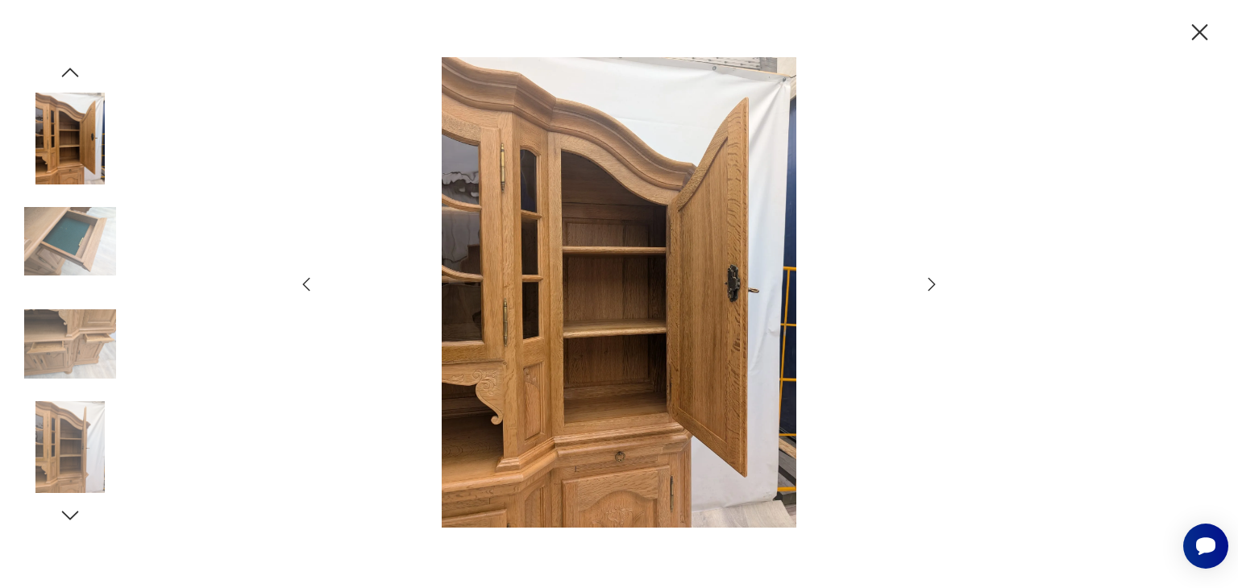
click at [929, 280] on icon "button" at bounding box center [931, 284] width 19 height 19
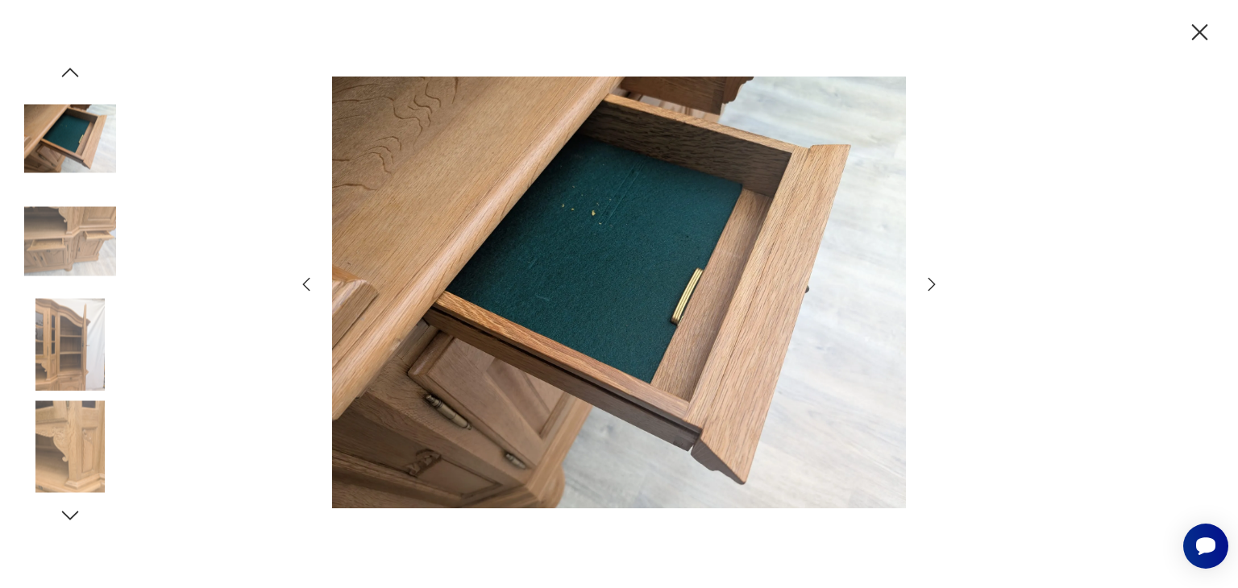
click at [929, 280] on icon "button" at bounding box center [931, 284] width 19 height 19
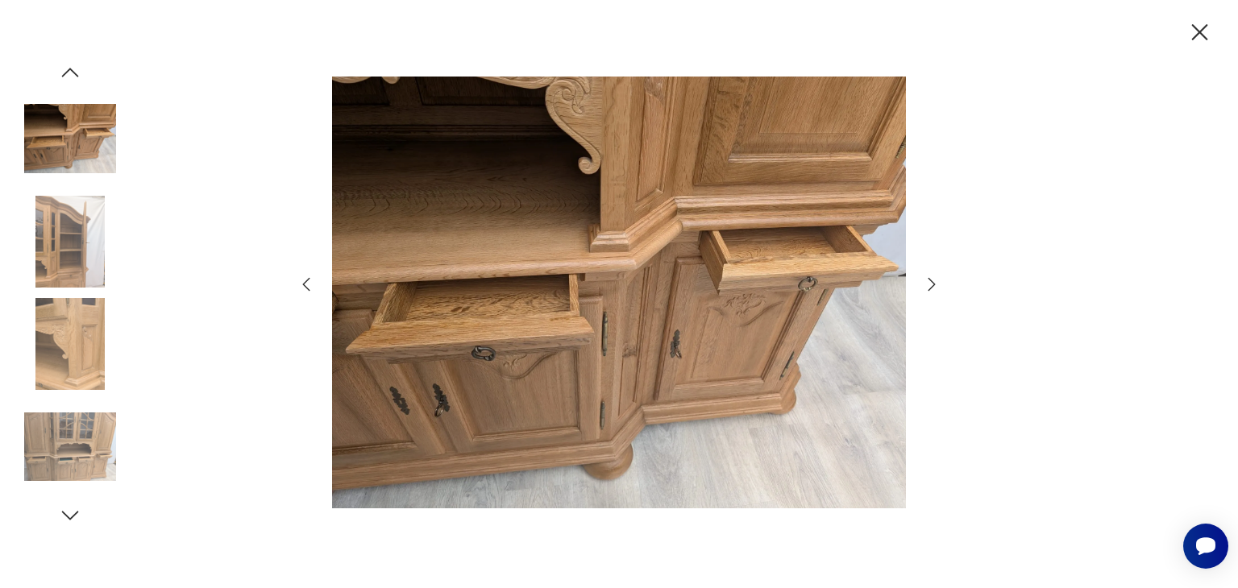
click at [929, 280] on icon "button" at bounding box center [931, 284] width 19 height 19
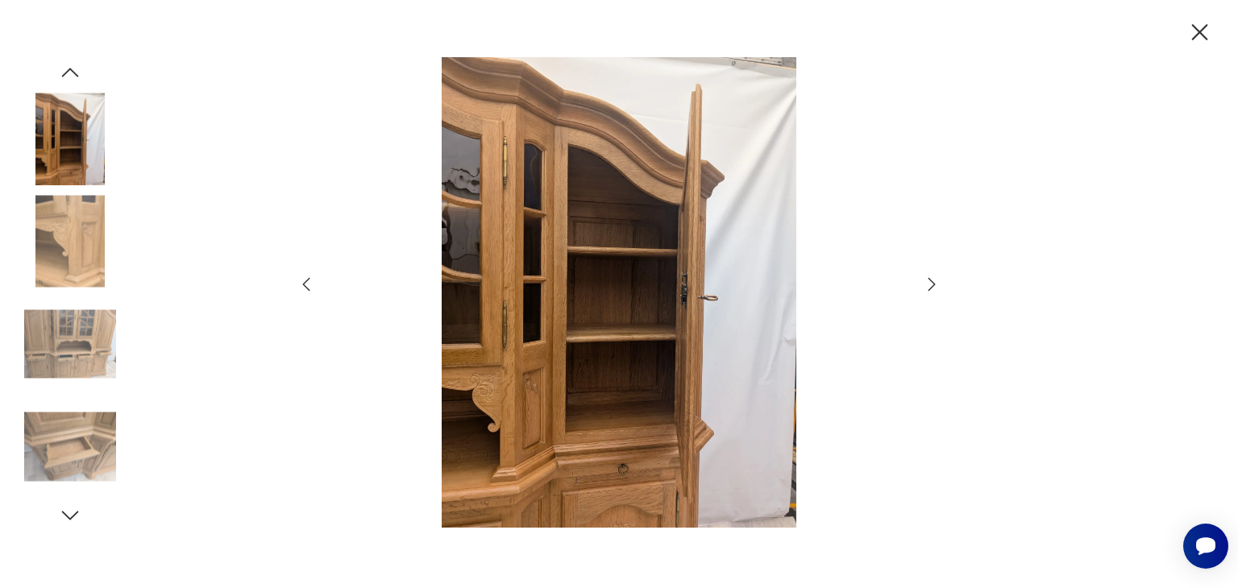
click at [929, 280] on icon "button" at bounding box center [931, 284] width 19 height 19
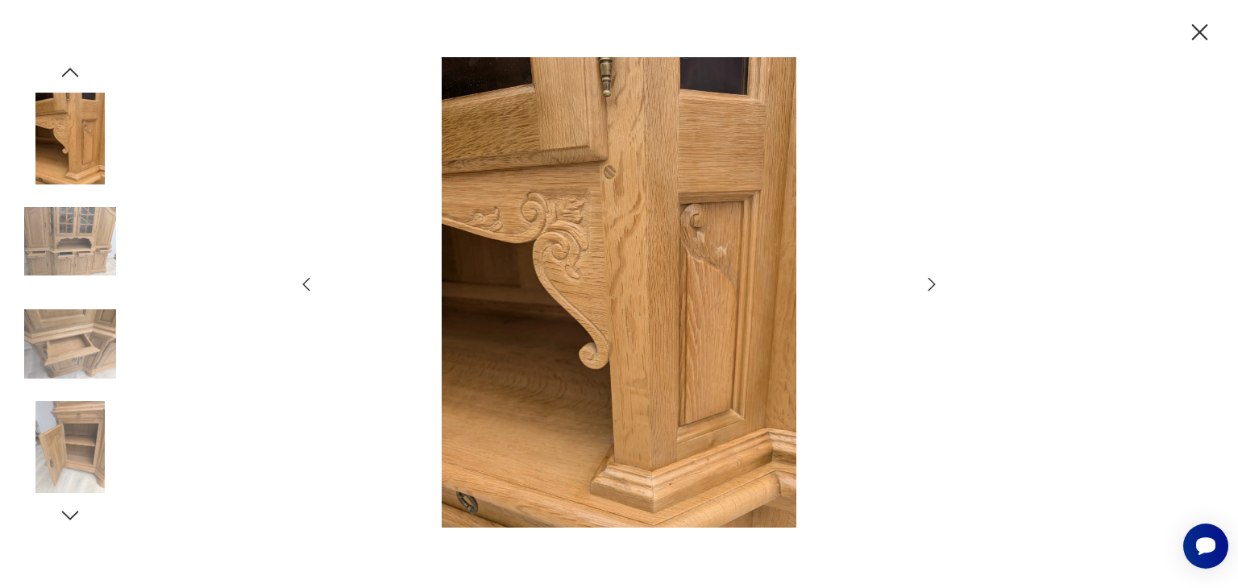
click at [929, 280] on icon "button" at bounding box center [931, 284] width 19 height 19
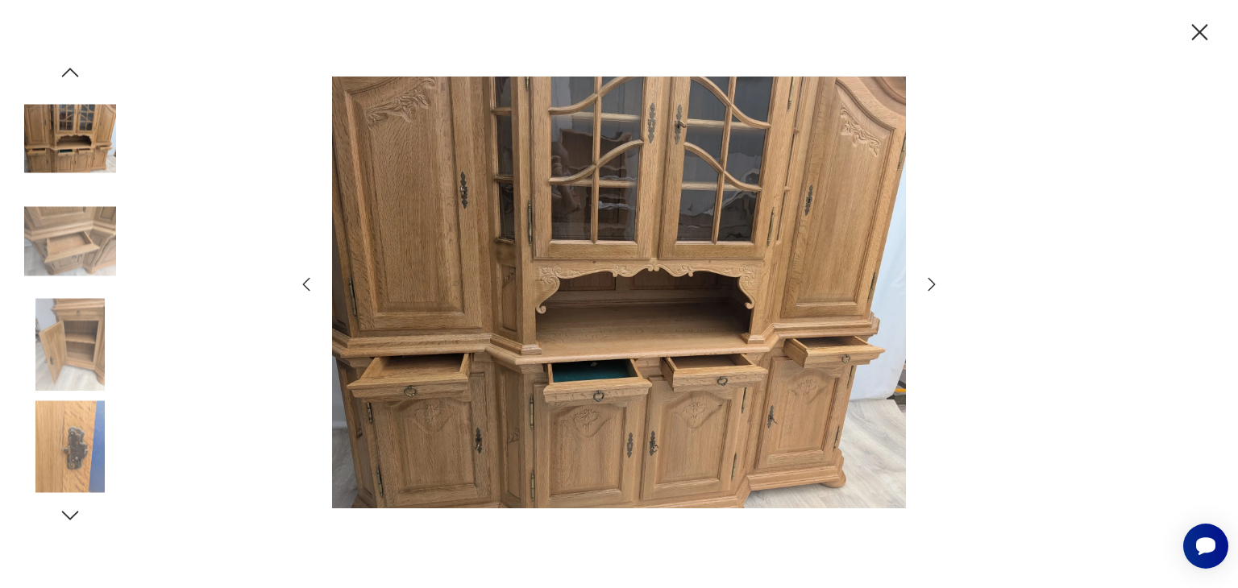
click at [1032, 161] on div at bounding box center [619, 294] width 1238 height 588
click at [1199, 31] on icon "button" at bounding box center [1200, 32] width 16 height 16
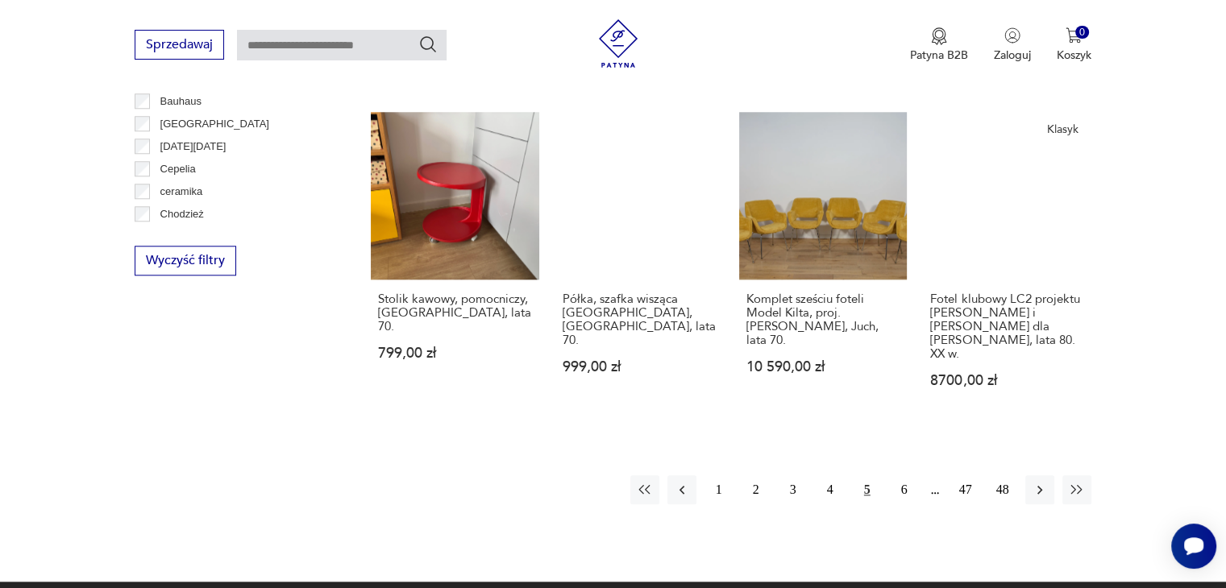
scroll to position [1633, 0]
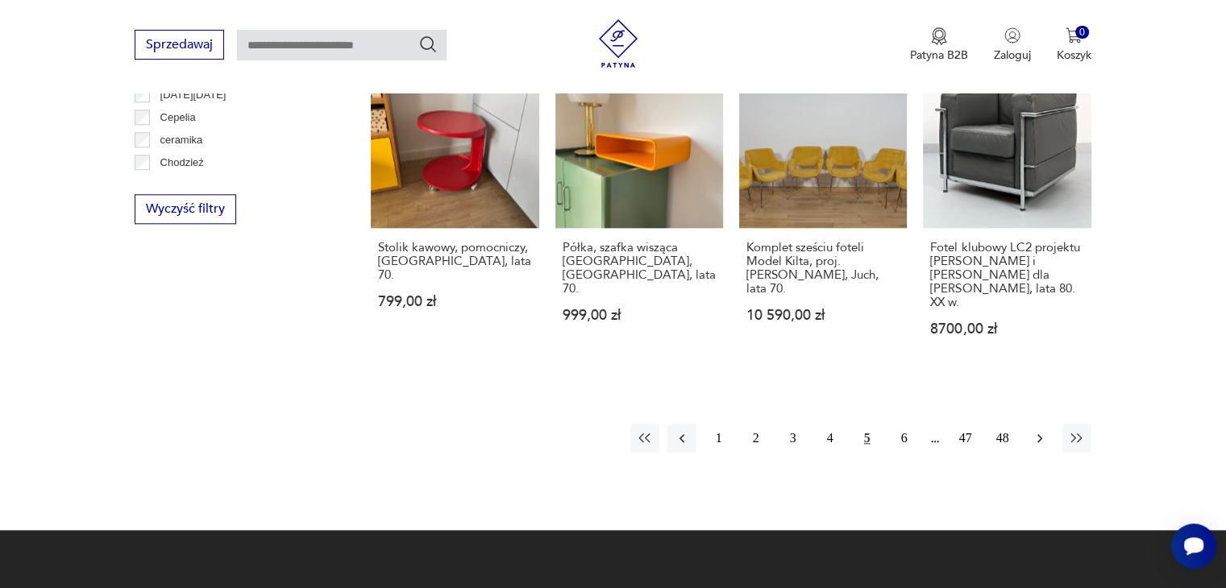
click at [1038, 434] on icon "button" at bounding box center [1039, 438] width 5 height 9
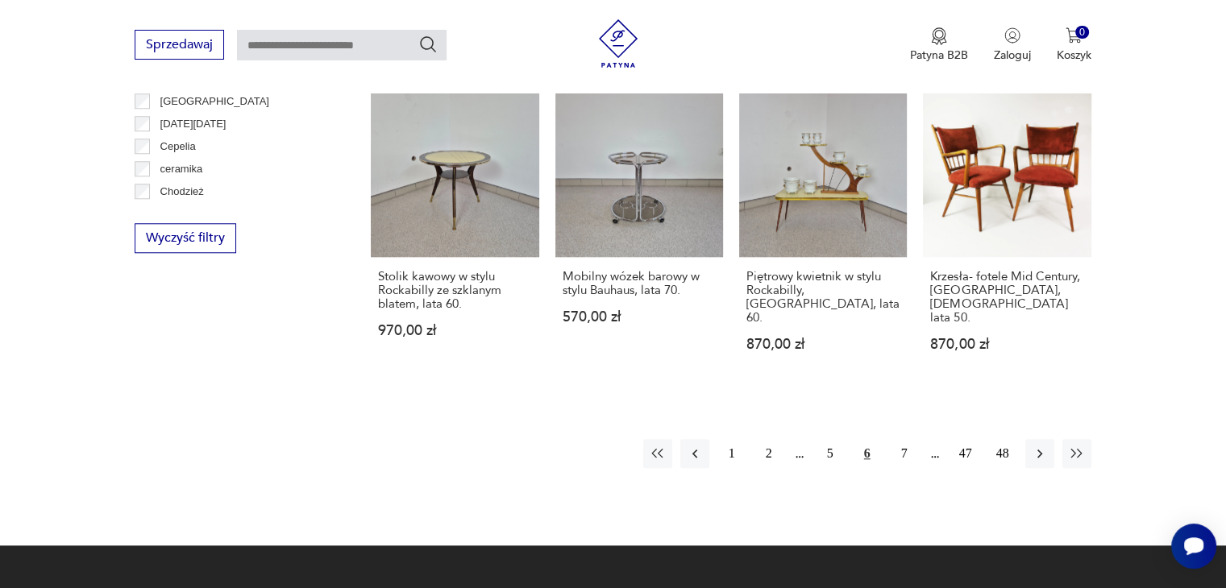
scroll to position [1607, 0]
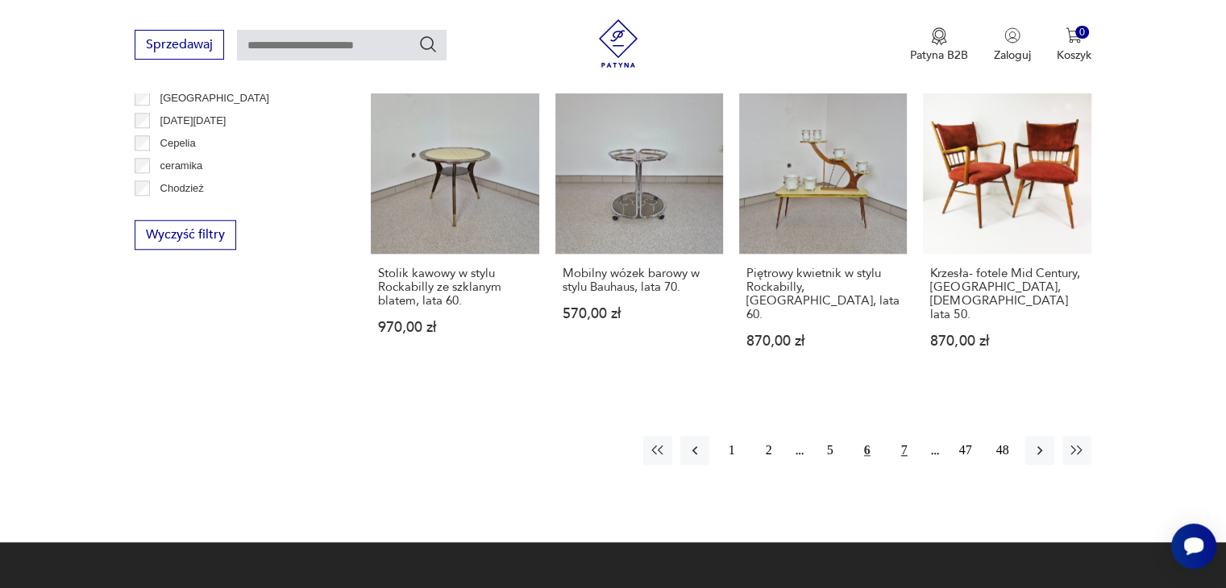
click at [903, 436] on button "7" at bounding box center [904, 450] width 29 height 29
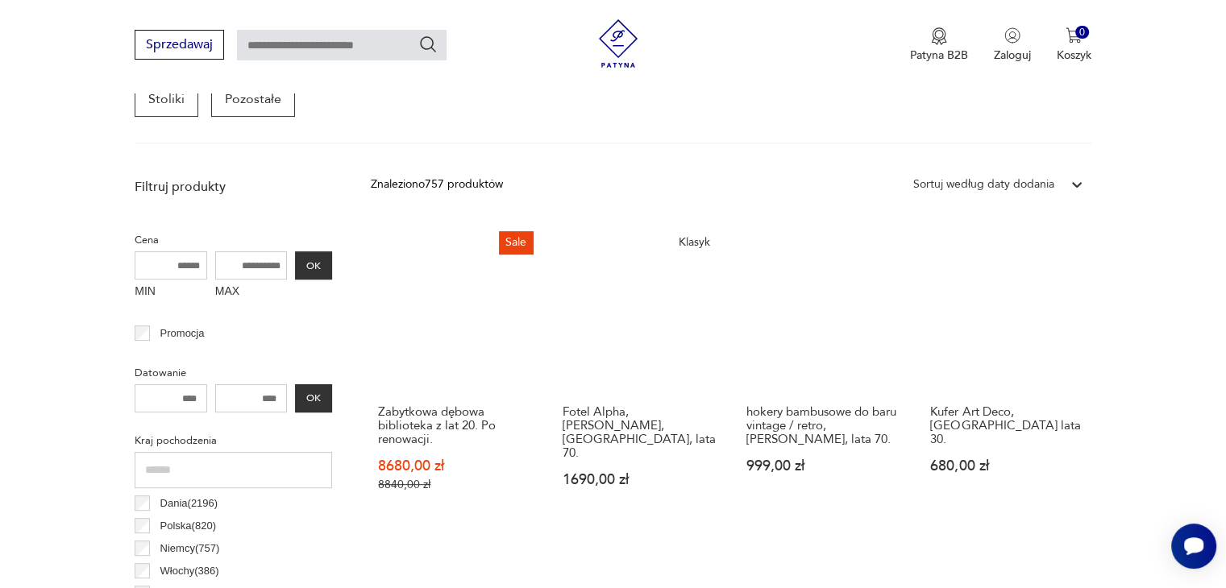
scroll to position [516, 0]
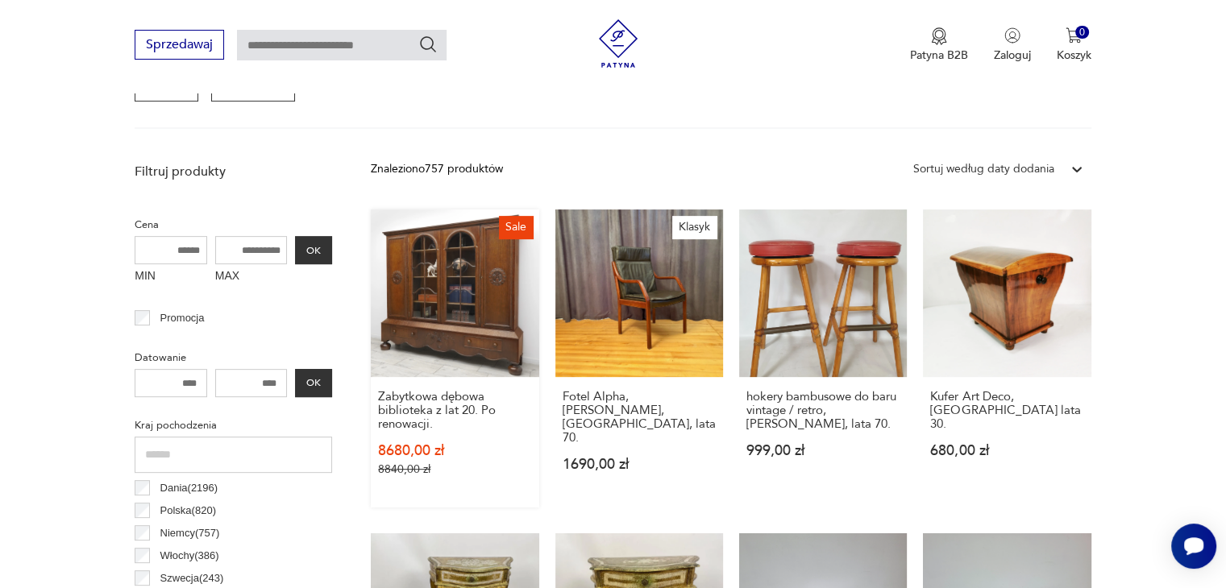
click at [490, 285] on link "Sale Zabytkowa dębowa biblioteka z lat 20. Po renowacji. 8680,00 zł 8840,00 zł" at bounding box center [455, 359] width 168 height 298
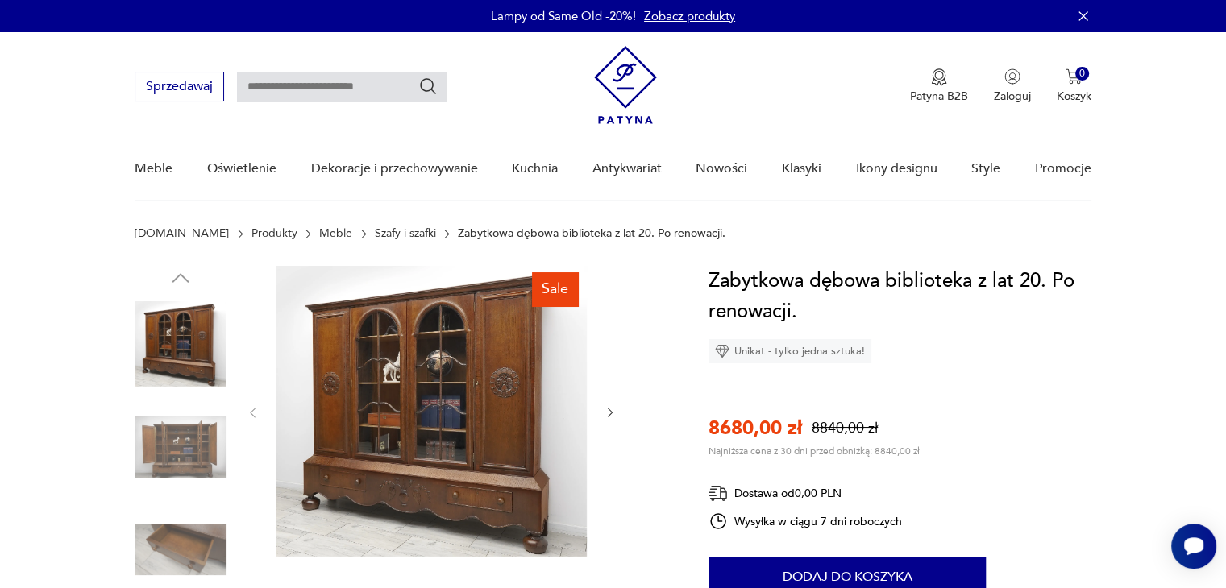
click at [484, 394] on img at bounding box center [431, 411] width 311 height 291
click at [0, 0] on img at bounding box center [0, 0] width 0 height 0
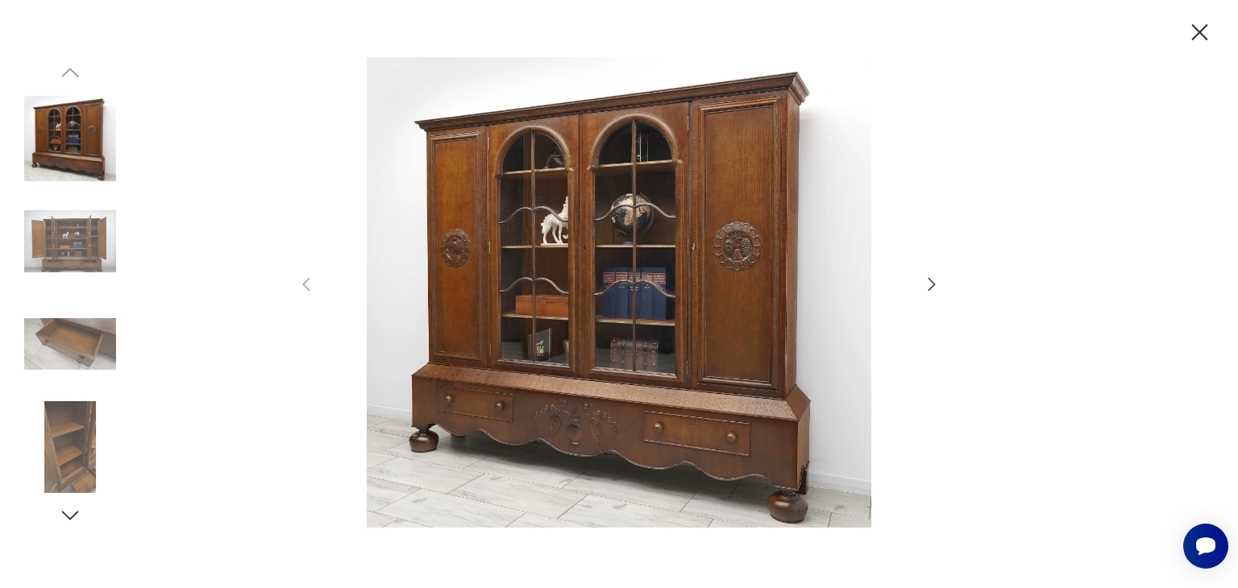
click at [932, 280] on icon "button" at bounding box center [931, 284] width 19 height 19
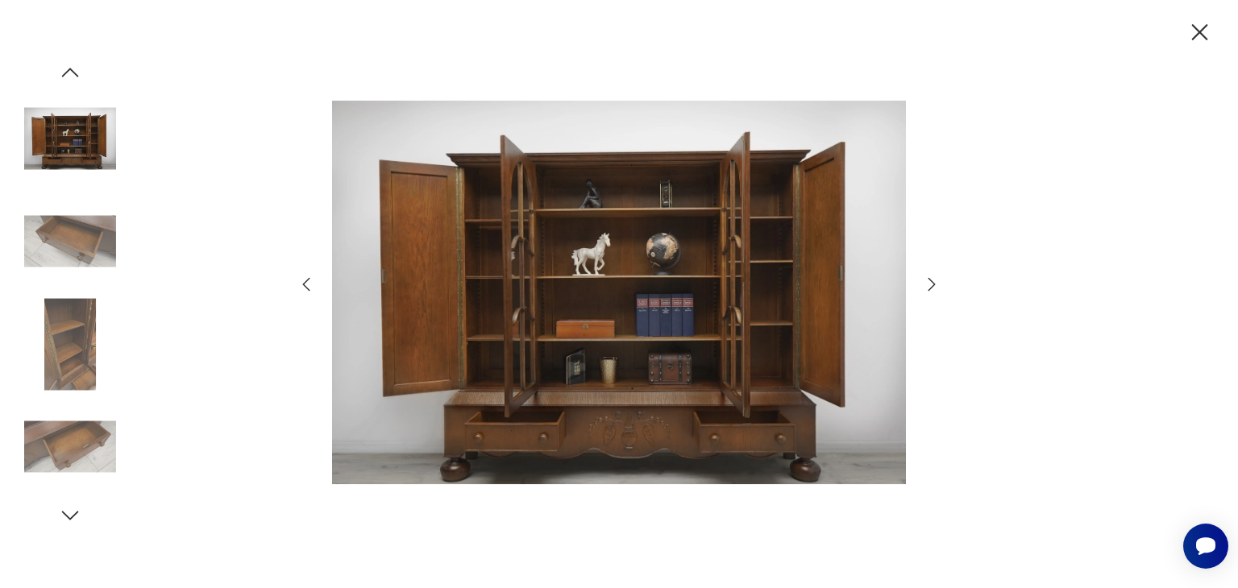
click at [932, 280] on icon "button" at bounding box center [931, 284] width 19 height 19
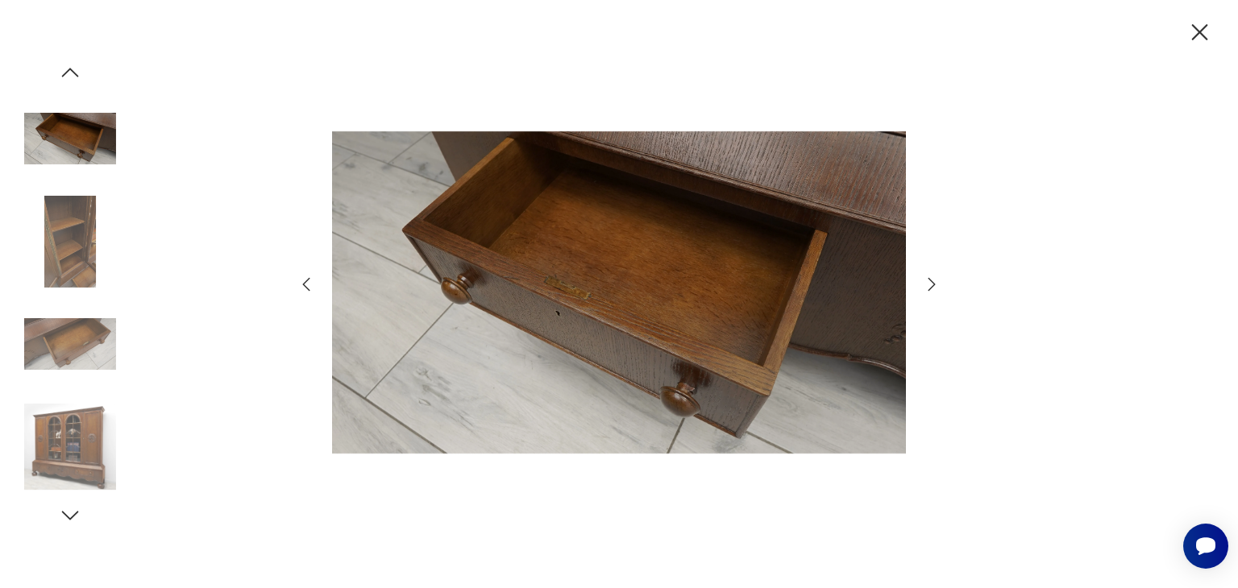
click at [932, 280] on icon "button" at bounding box center [931, 284] width 19 height 19
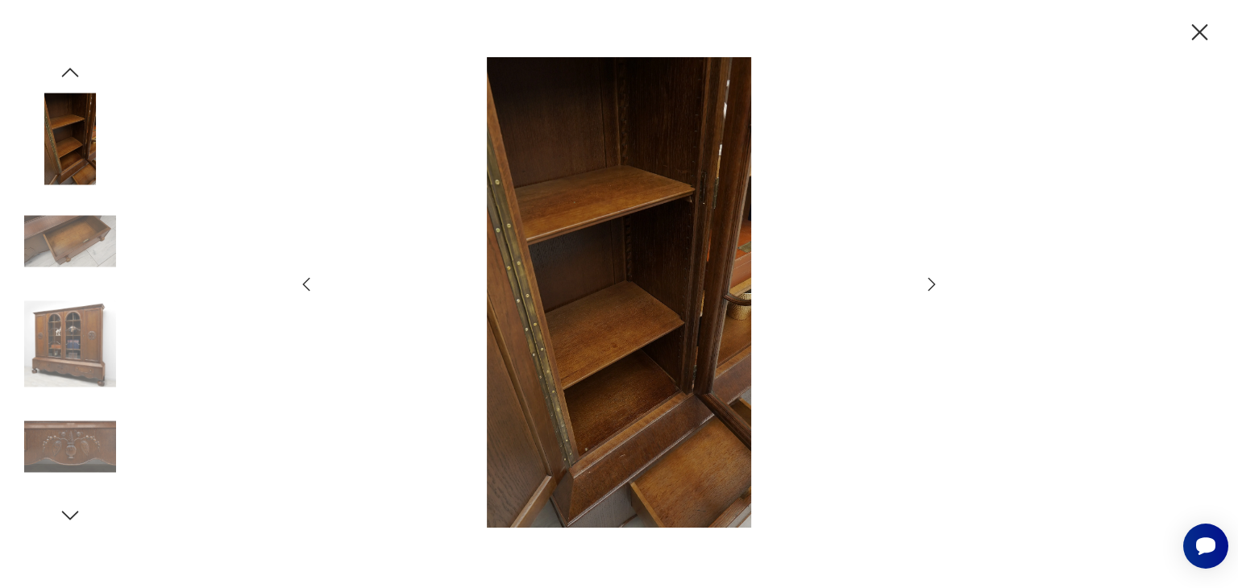
click at [932, 280] on icon "button" at bounding box center [931, 284] width 19 height 19
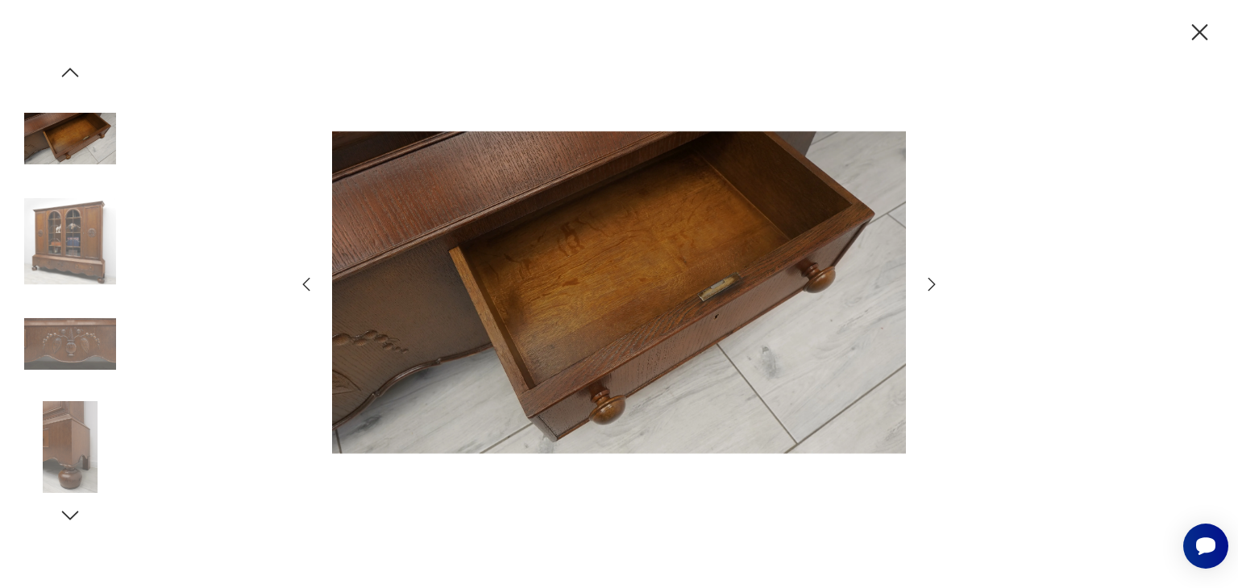
click at [932, 280] on icon "button" at bounding box center [931, 284] width 19 height 19
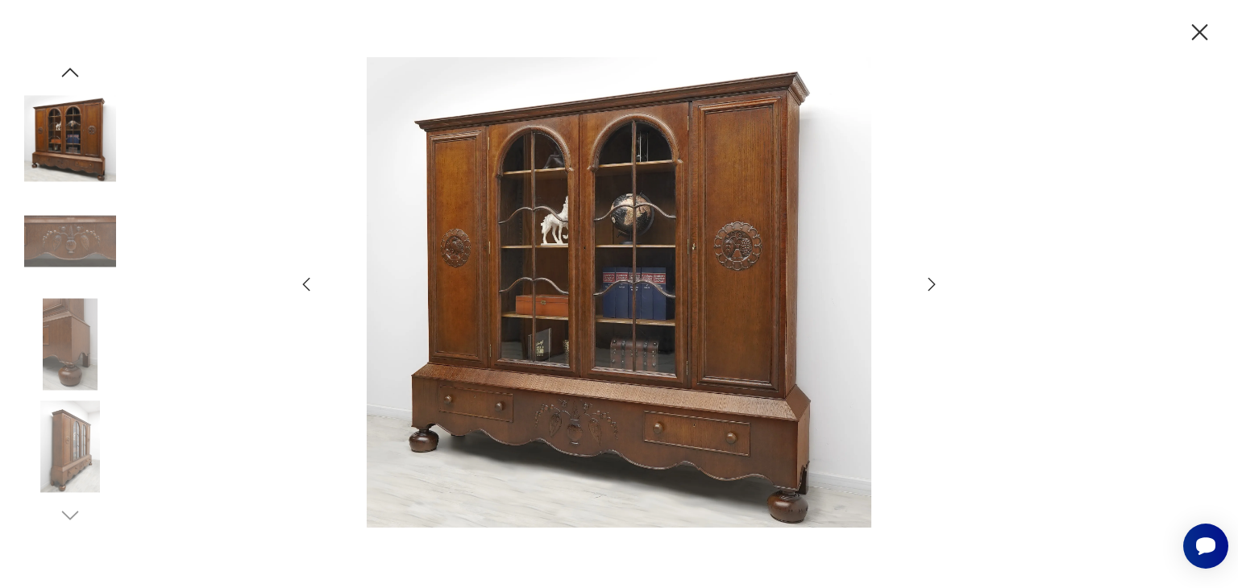
click at [932, 280] on icon "button" at bounding box center [931, 284] width 19 height 19
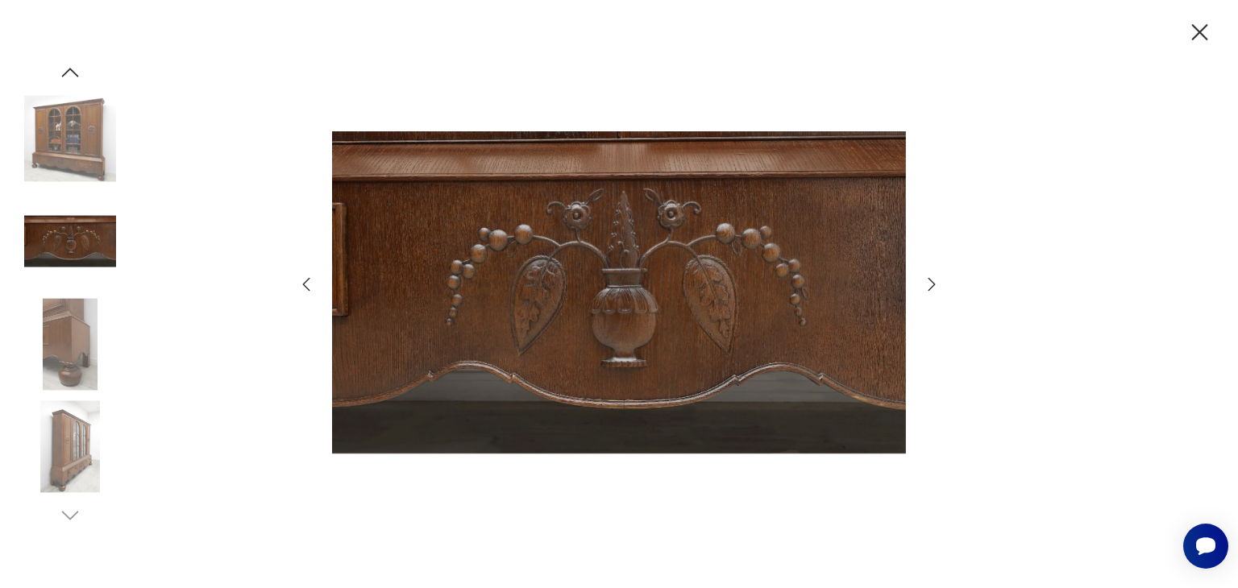
click at [932, 280] on icon "button" at bounding box center [931, 284] width 19 height 19
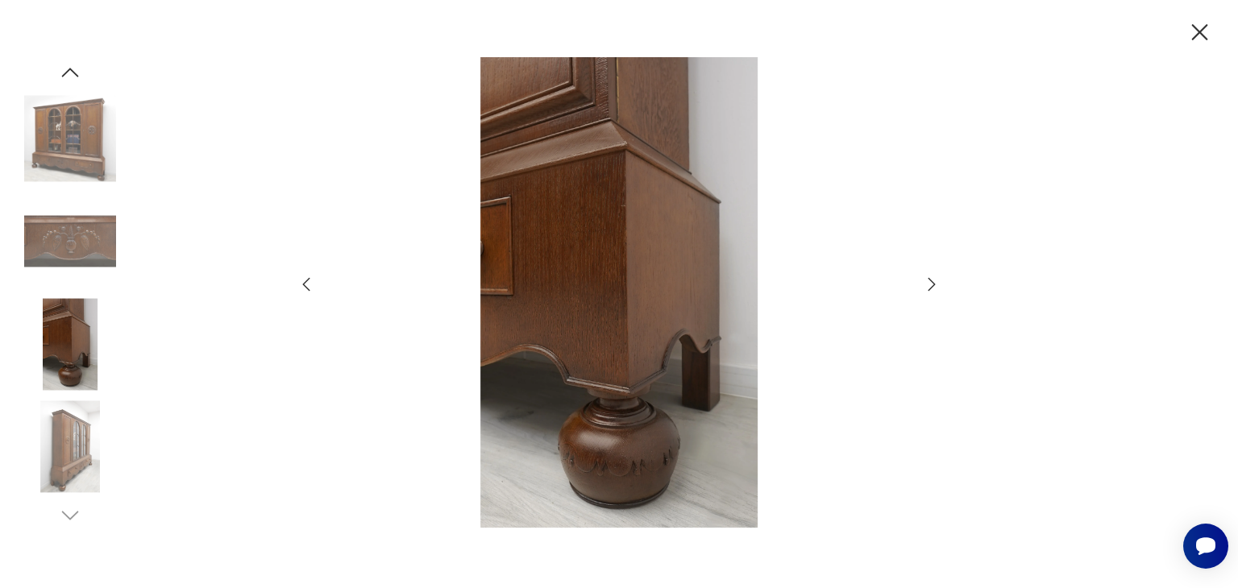
click at [932, 280] on icon "button" at bounding box center [931, 284] width 19 height 19
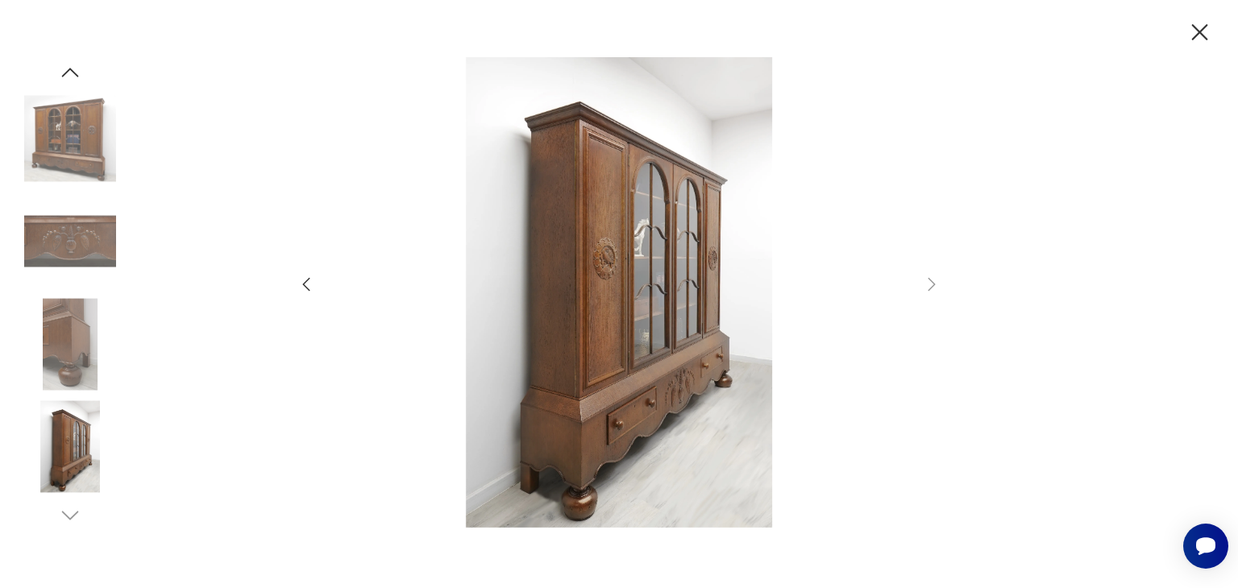
click at [1203, 24] on icon "button" at bounding box center [1200, 33] width 28 height 28
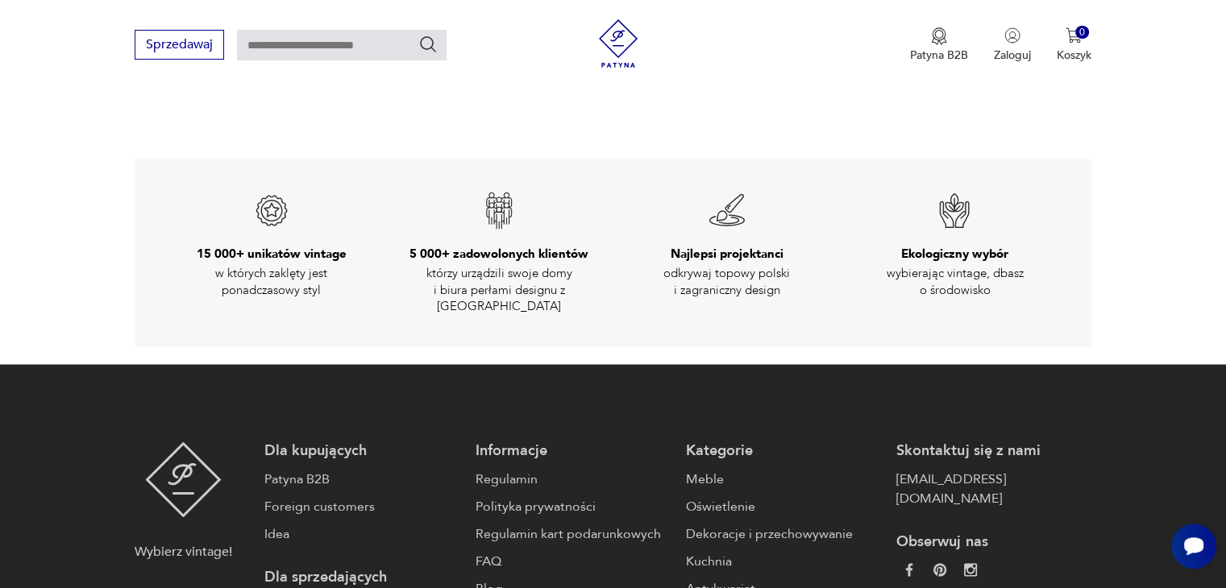
scroll to position [2824, 0]
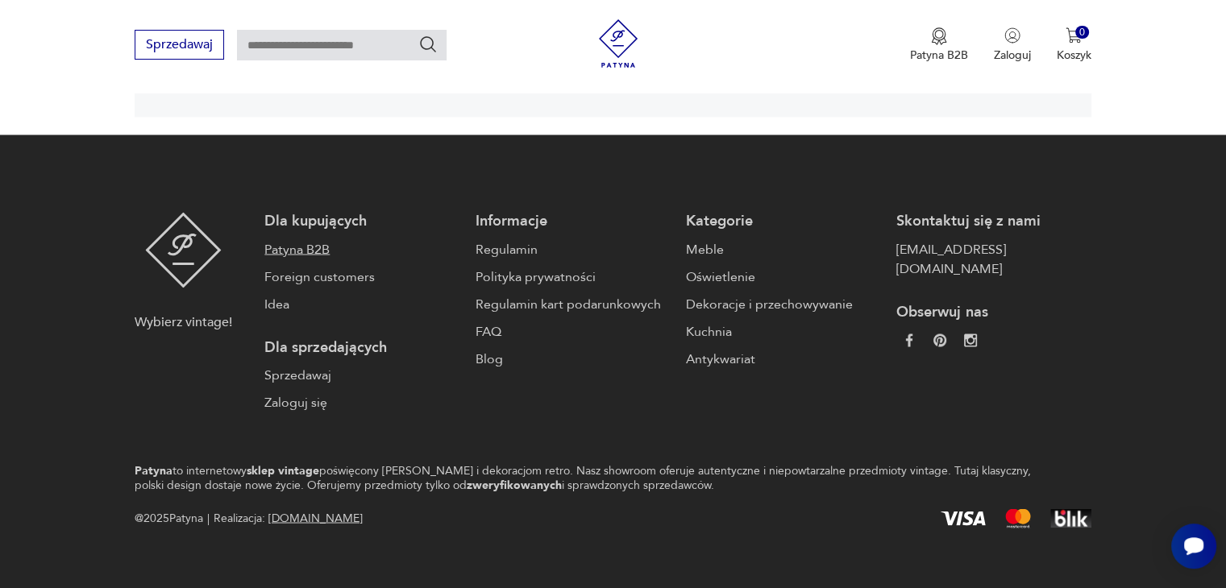
click at [287, 239] on link "Patyna B2B" at bounding box center [361, 248] width 194 height 19
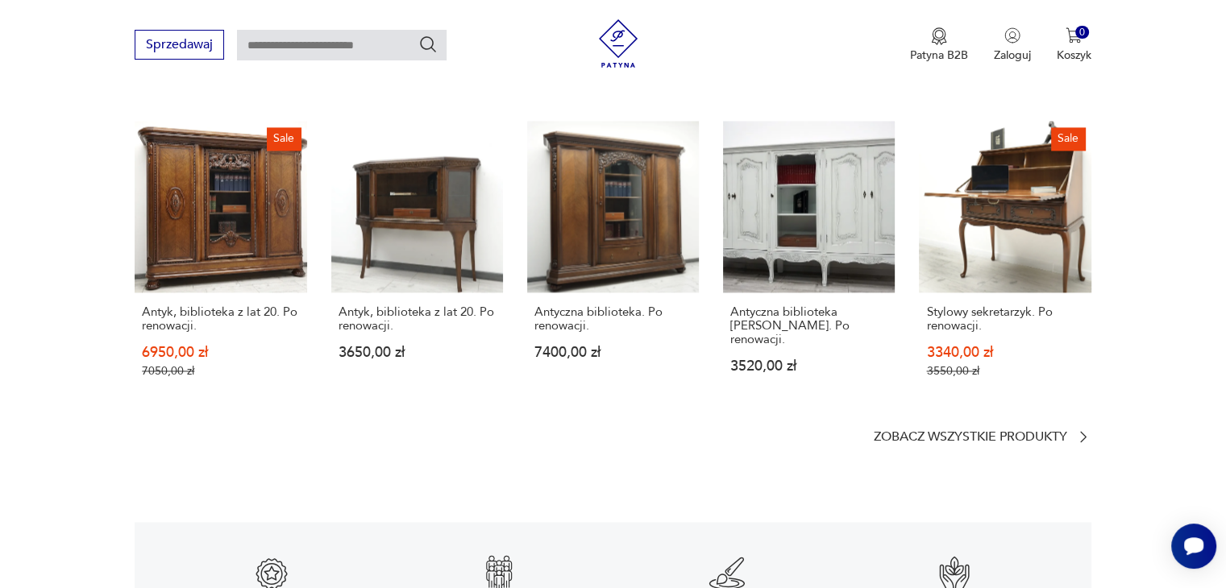
scroll to position [2243, 0]
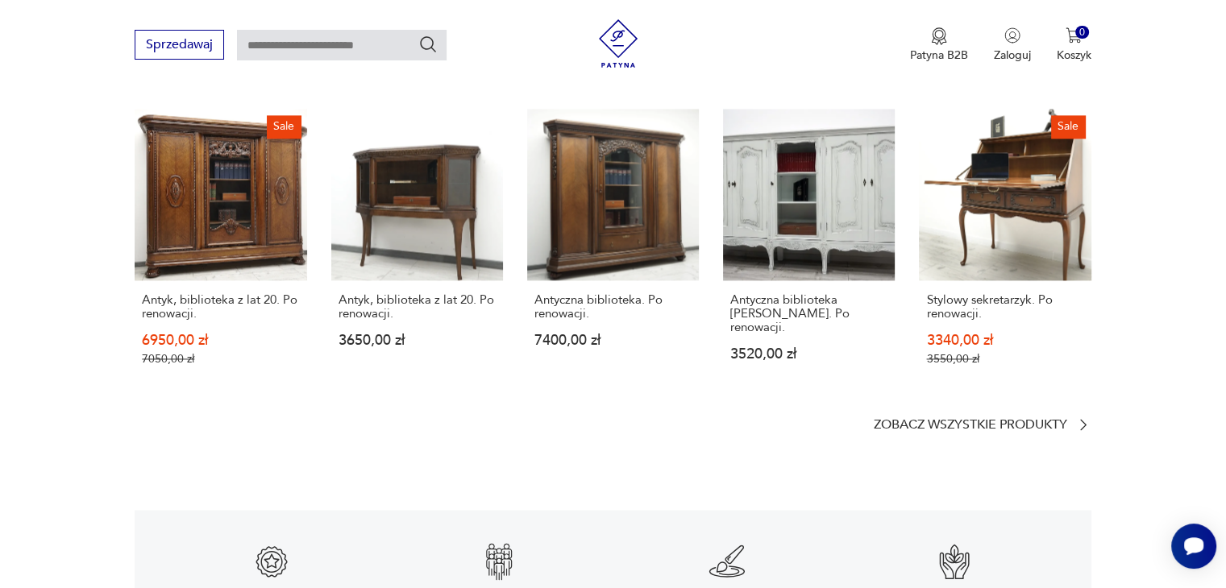
drag, startPoint x: 1225, startPoint y: 400, endPoint x: 1225, endPoint y: 391, distance: 8.9
click at [1225, 391] on section "Więcej od tego sprzedawcy Sale Antyk, biblioteka z lat 20. Po renowacji. 6950,0…" at bounding box center [613, 244] width 1226 height 455
drag, startPoint x: 1225, startPoint y: 391, endPoint x: 1225, endPoint y: 371, distance: 20.2
click at [1225, 371] on section "Więcej od tego sprzedawcy Sale Antyk, biblioteka z lat 20. Po renowacji. 6950,0…" at bounding box center [613, 244] width 1226 height 455
click at [634, 235] on link "Antyczna biblioteka. Po renowacji. 7400,00 zł" at bounding box center [613, 253] width 172 height 289
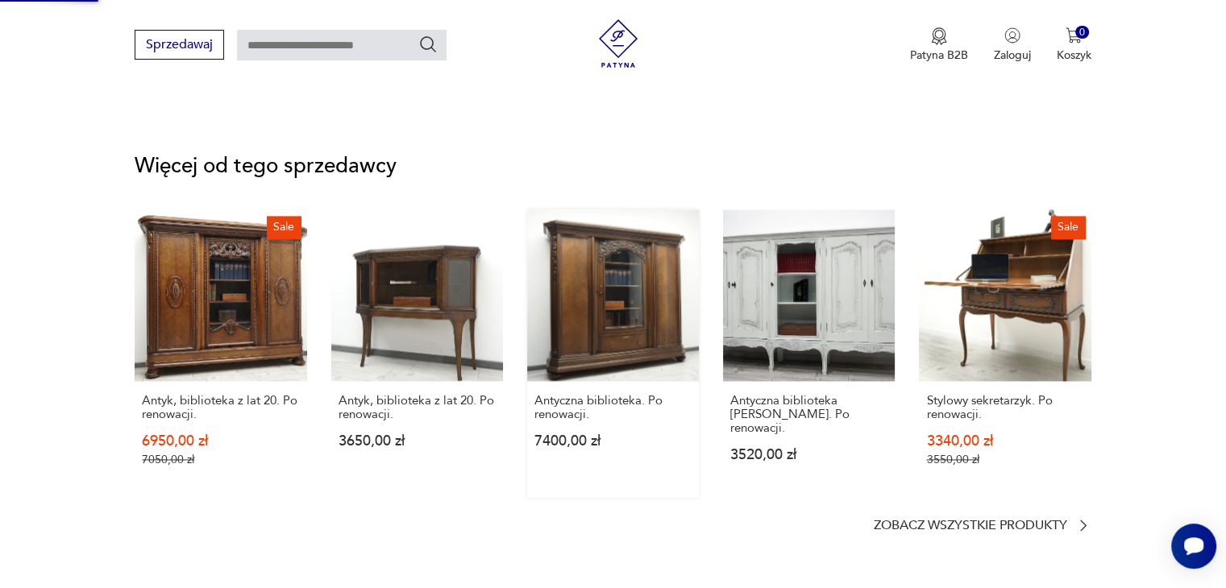
scroll to position [1290, 0]
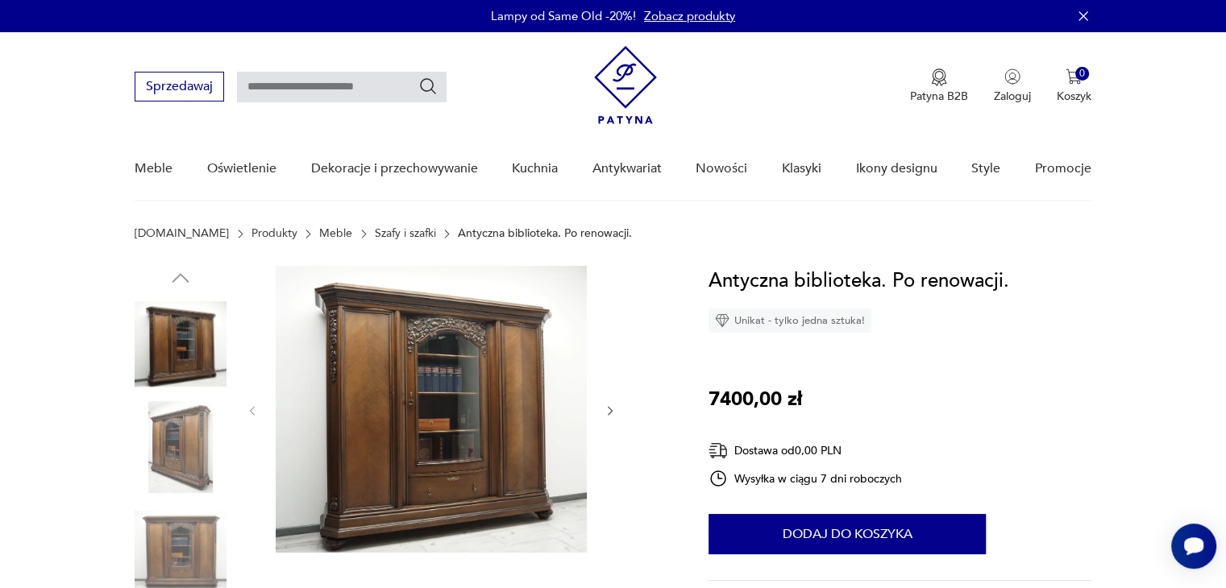
click at [505, 380] on img at bounding box center [431, 409] width 311 height 287
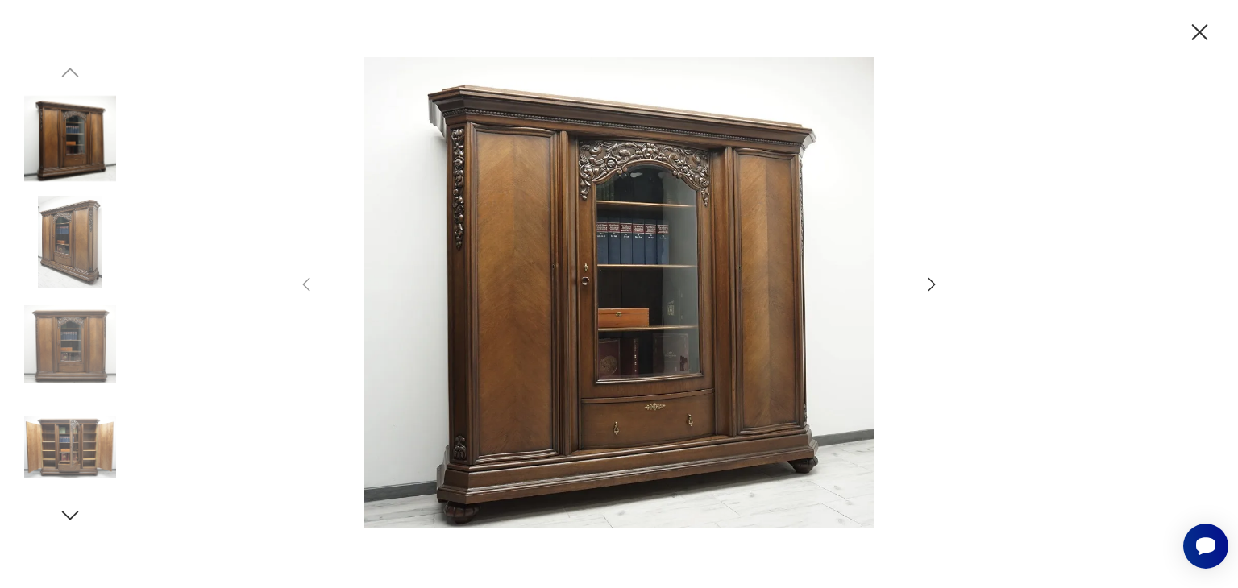
click at [930, 281] on icon "button" at bounding box center [931, 284] width 19 height 19
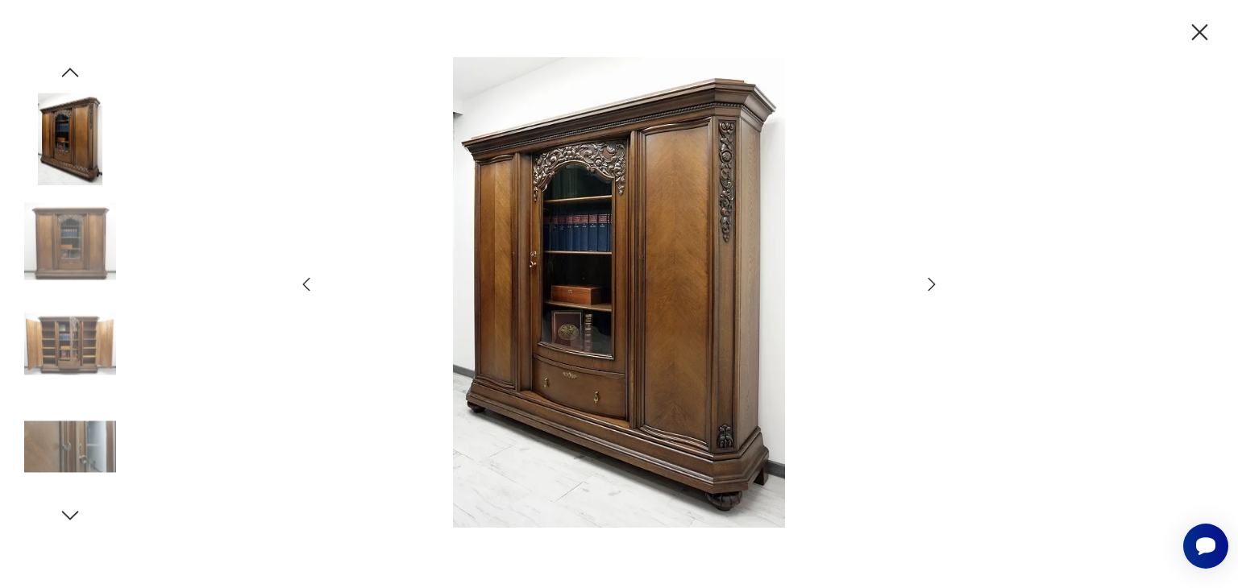
click at [930, 281] on icon "button" at bounding box center [931, 284] width 19 height 19
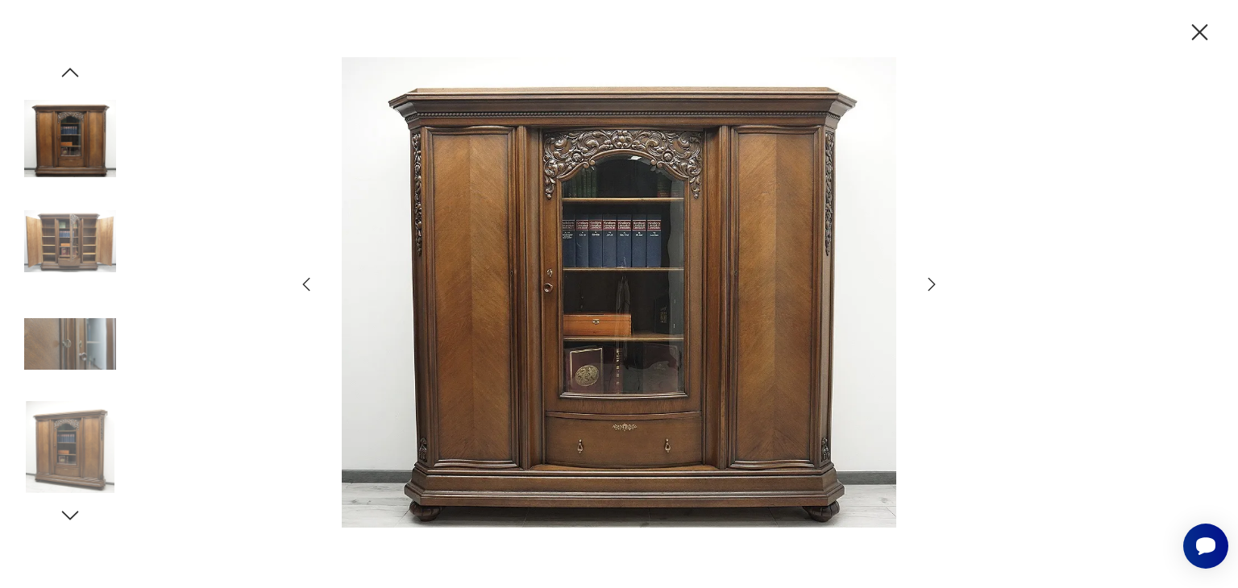
click at [930, 281] on icon "button" at bounding box center [931, 284] width 19 height 19
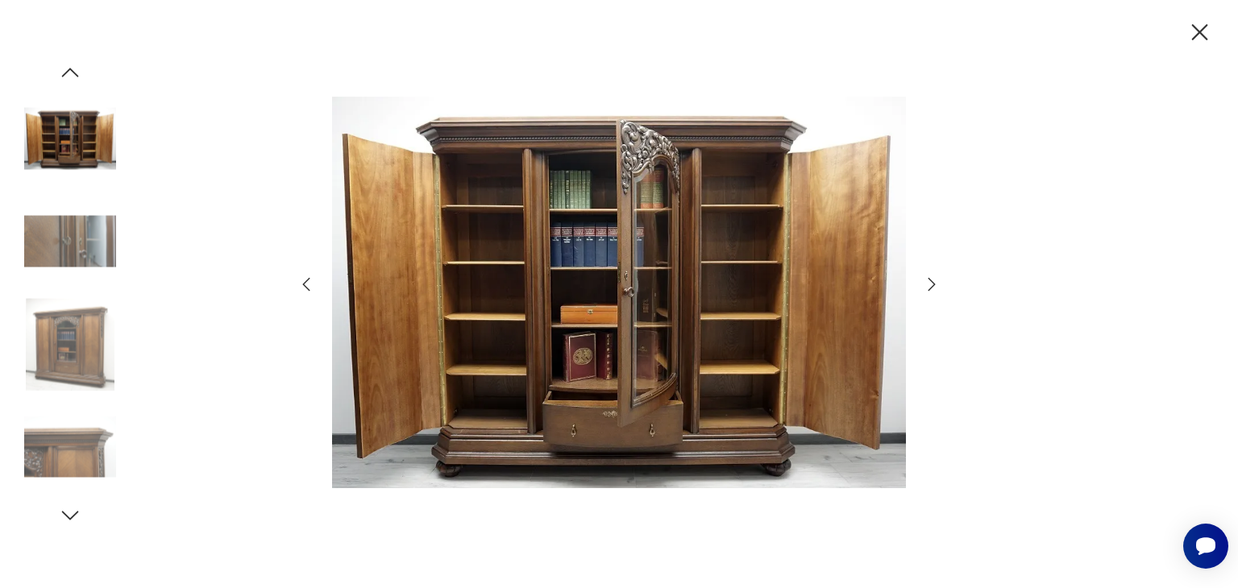
click at [930, 281] on icon "button" at bounding box center [931, 284] width 19 height 19
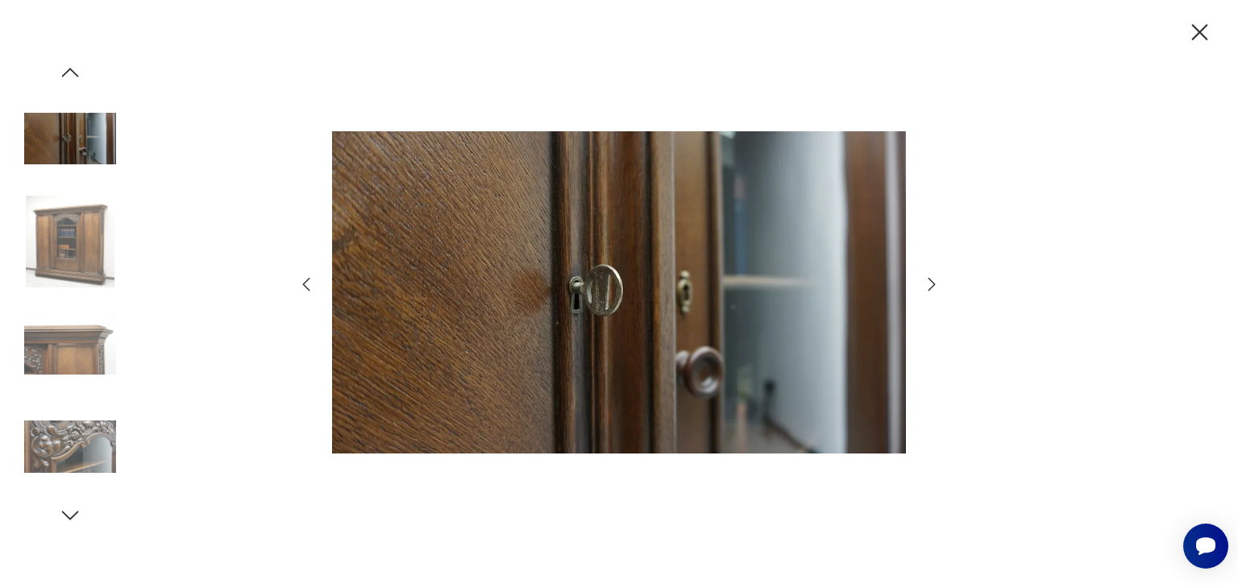
click at [930, 281] on icon "button" at bounding box center [931, 284] width 19 height 19
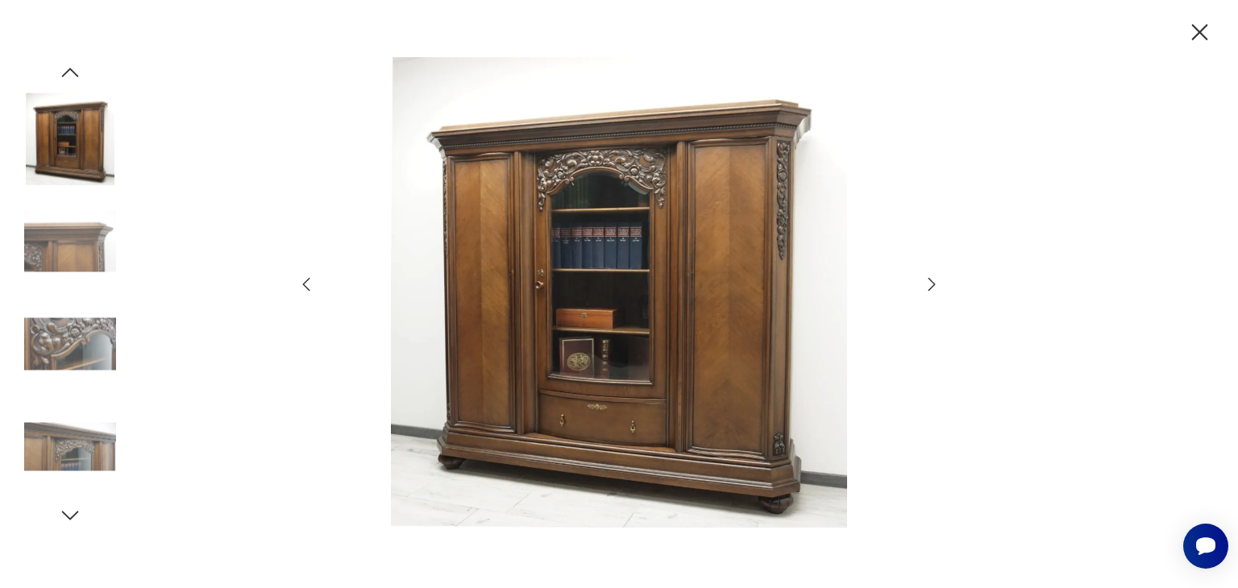
click at [930, 281] on icon "button" at bounding box center [931, 284] width 19 height 19
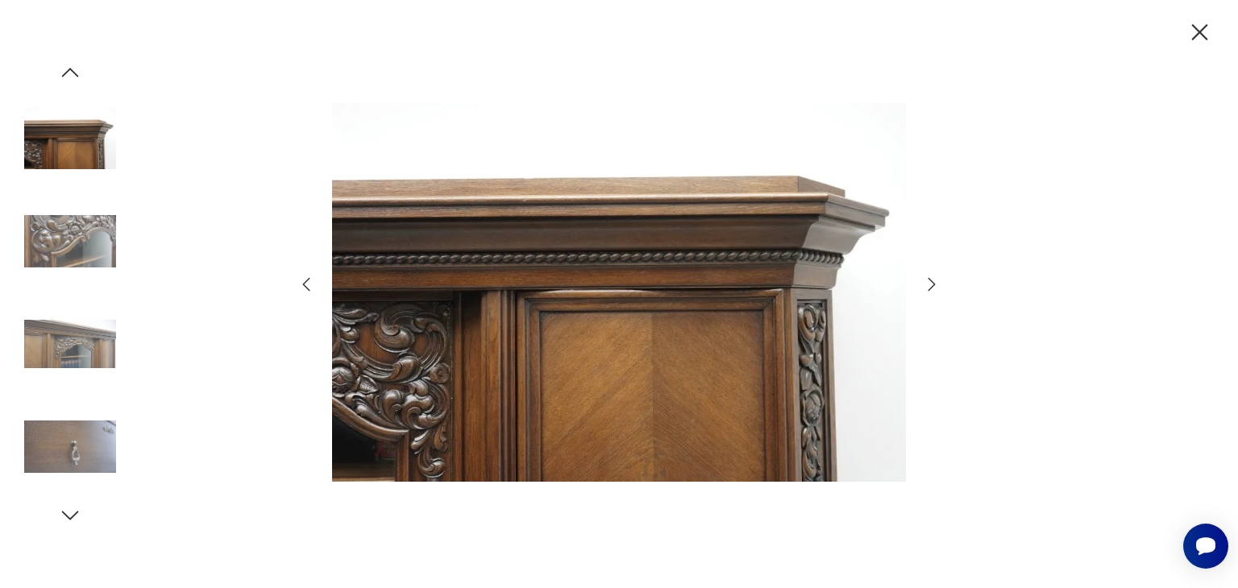
click at [1201, 30] on icon "button" at bounding box center [1200, 32] width 16 height 16
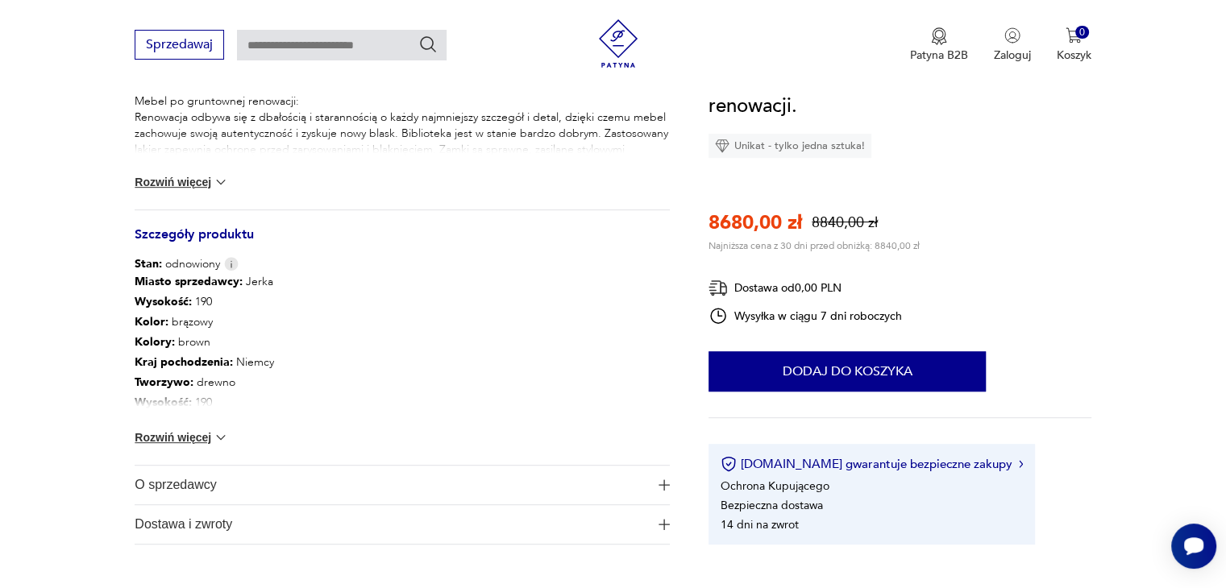
scroll to position [775, 0]
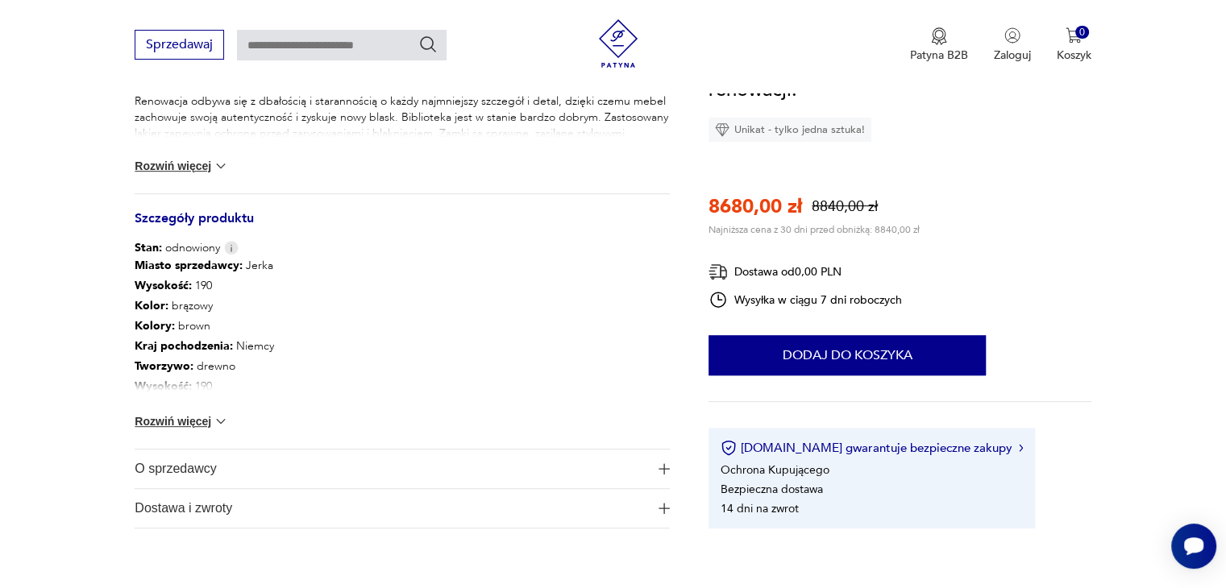
click at [179, 161] on button "Rozwiń więcej" at bounding box center [181, 166] width 93 height 16
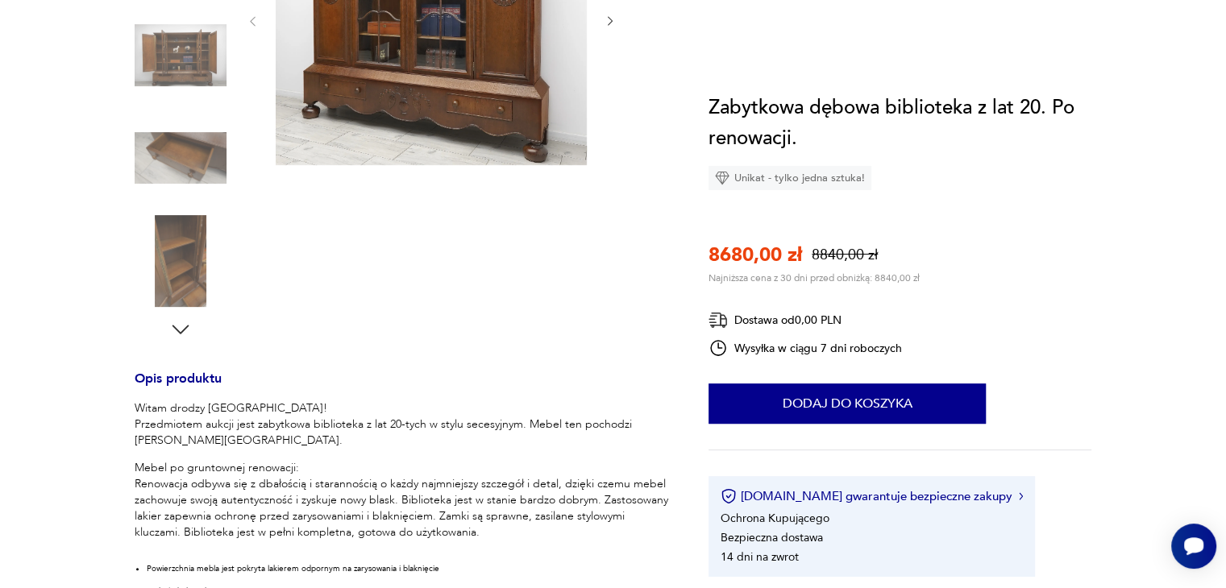
scroll to position [0, 0]
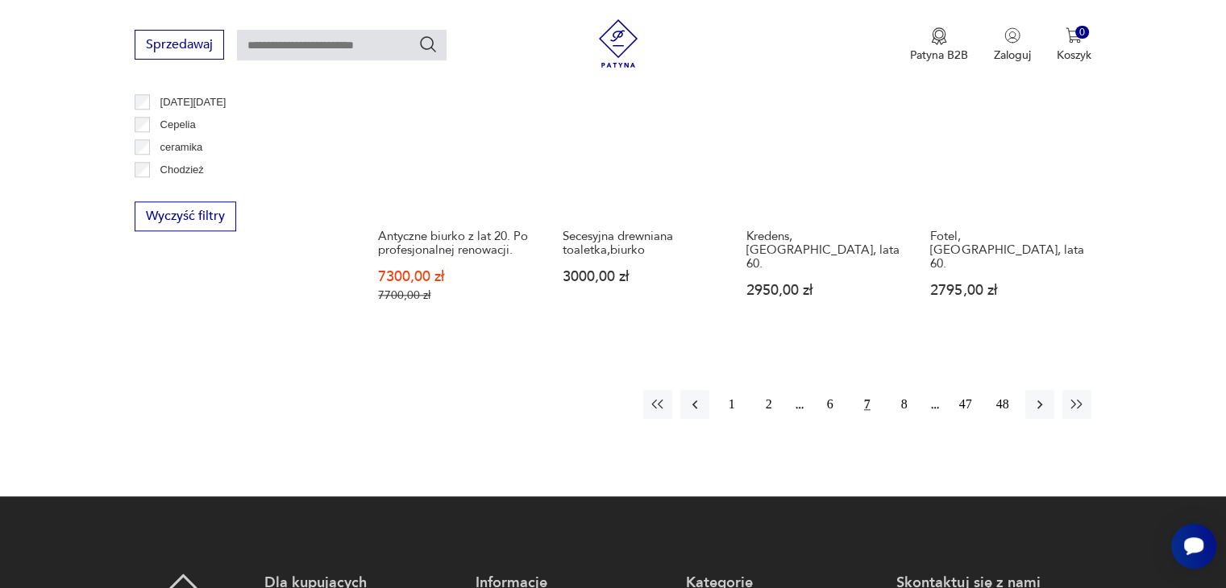
scroll to position [1635, 0]
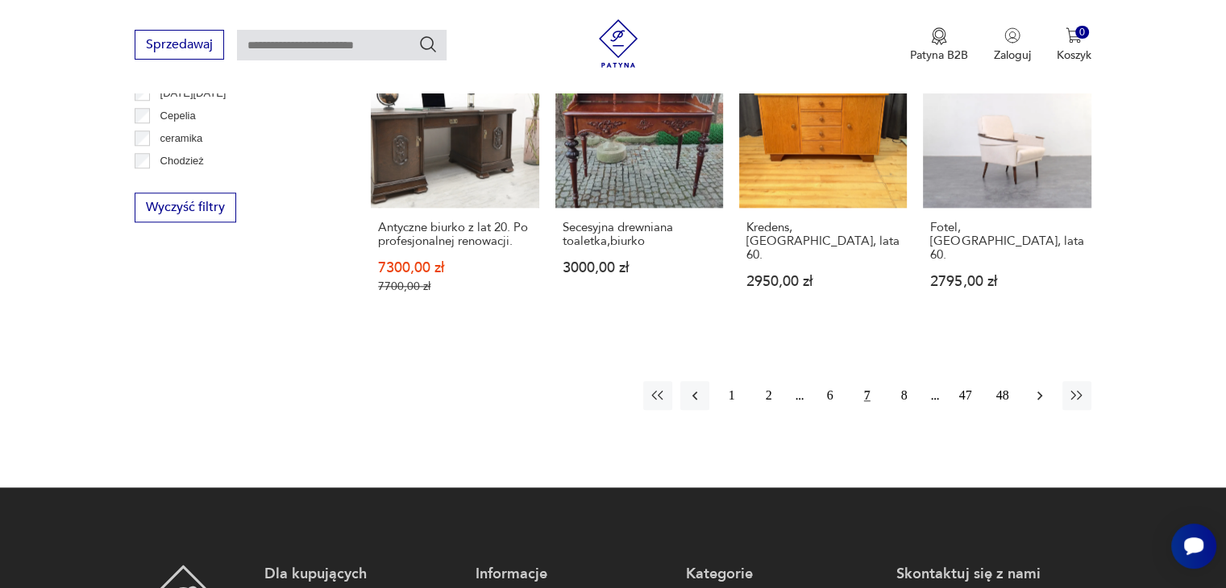
click at [1041, 388] on icon "button" at bounding box center [1040, 396] width 16 height 16
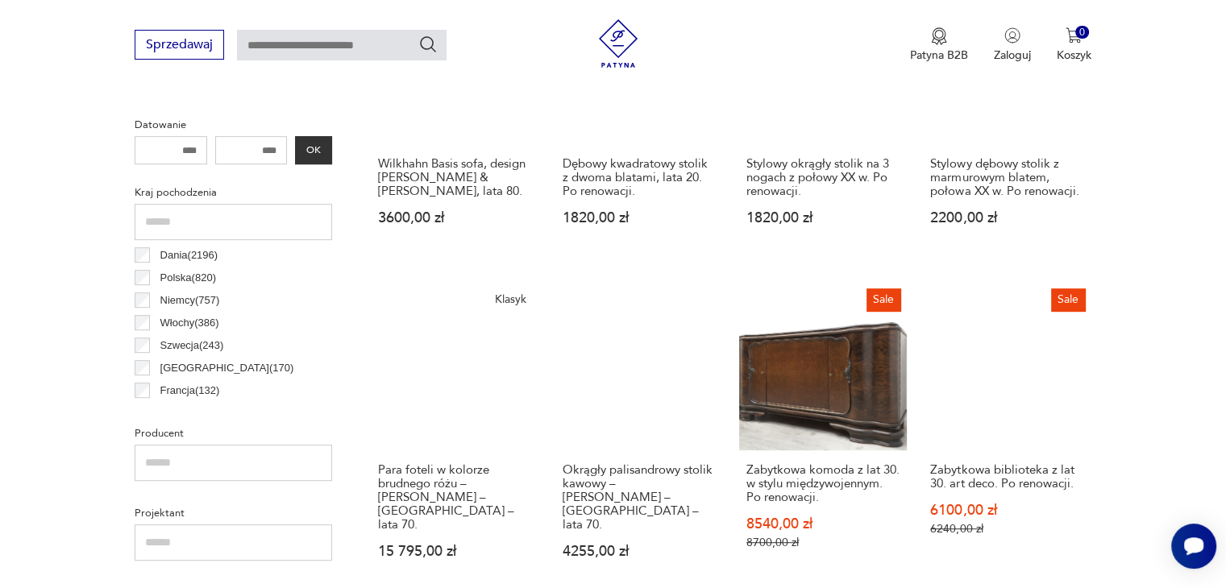
scroll to position [752, 0]
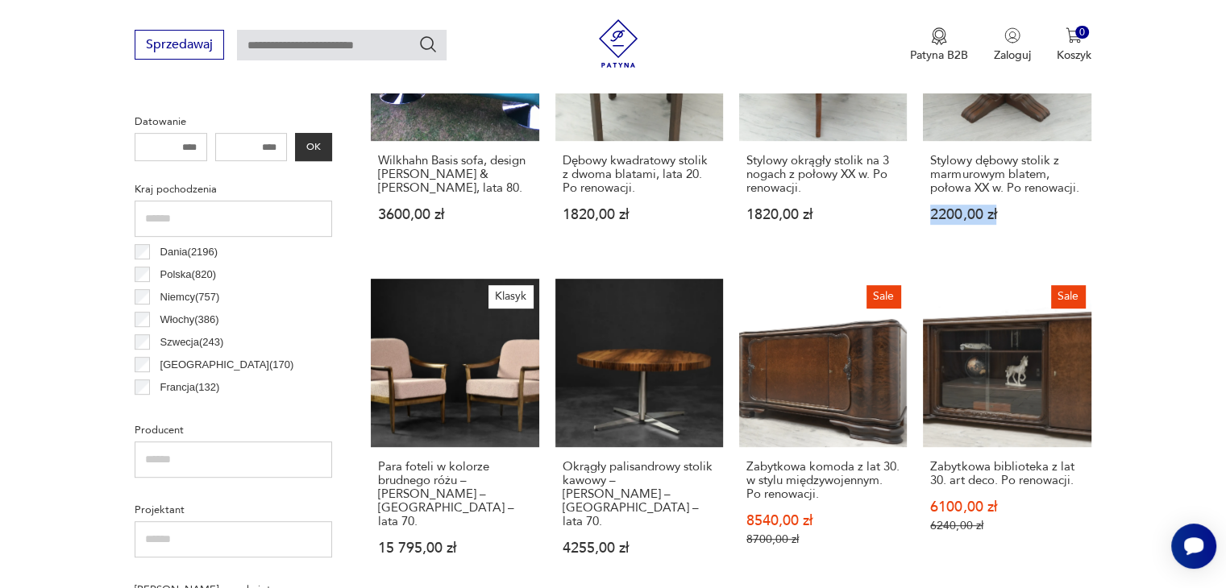
drag, startPoint x: 1225, startPoint y: 194, endPoint x: 1224, endPoint y: 231, distance: 36.3
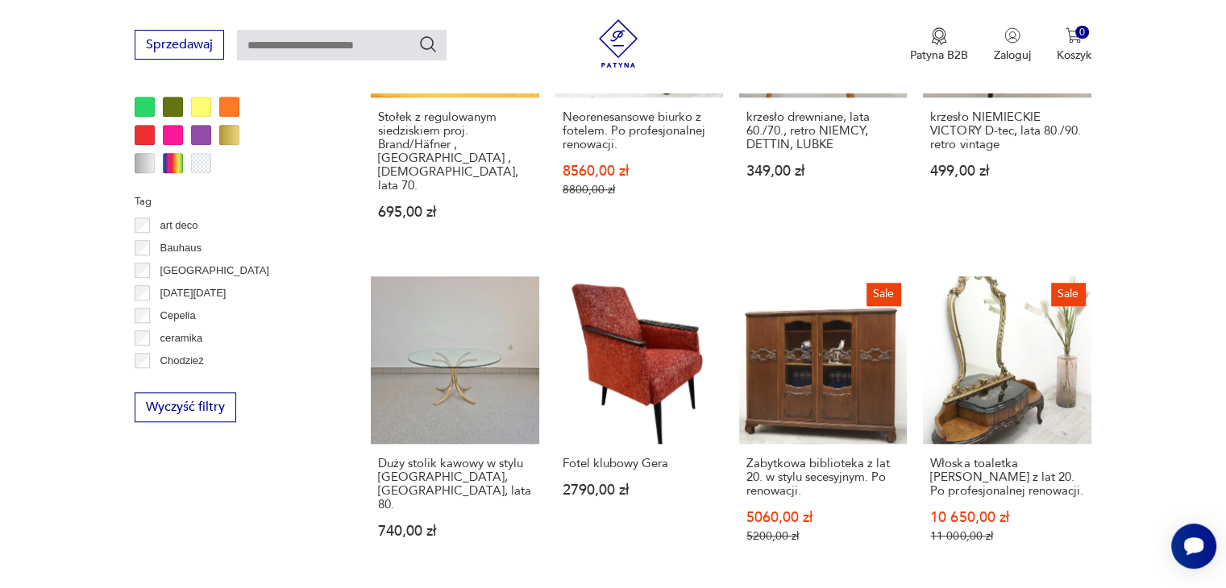
scroll to position [1438, 0]
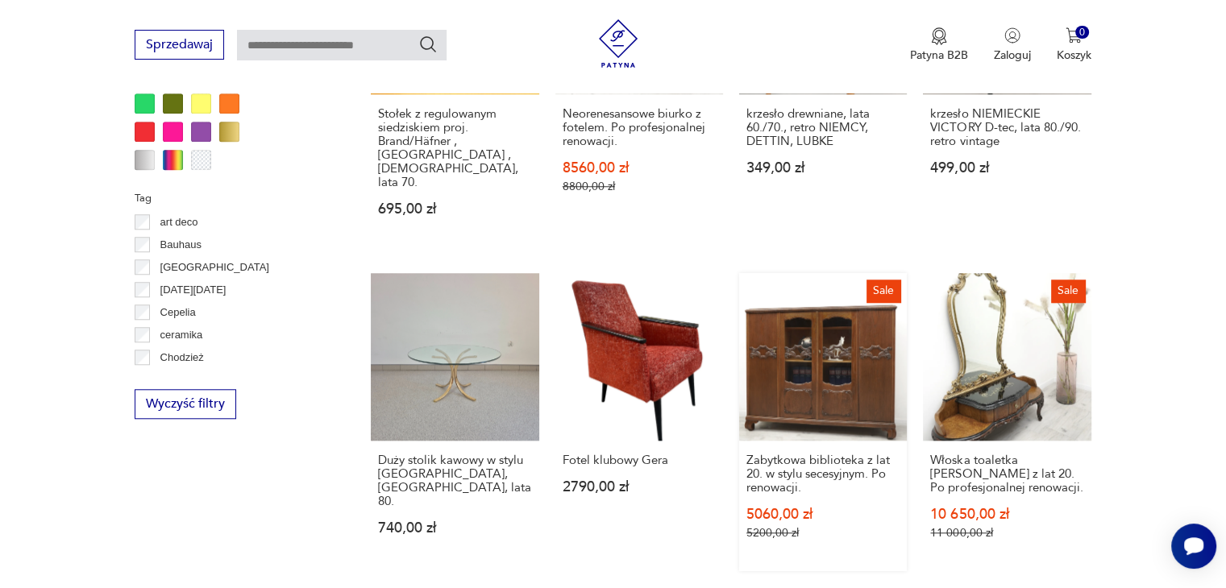
click at [854, 349] on link "Sale Zabytkowa biblioteka z lat 20. w stylu secesyjnym. Po renowacji. 5060,00 z…" at bounding box center [823, 422] width 168 height 298
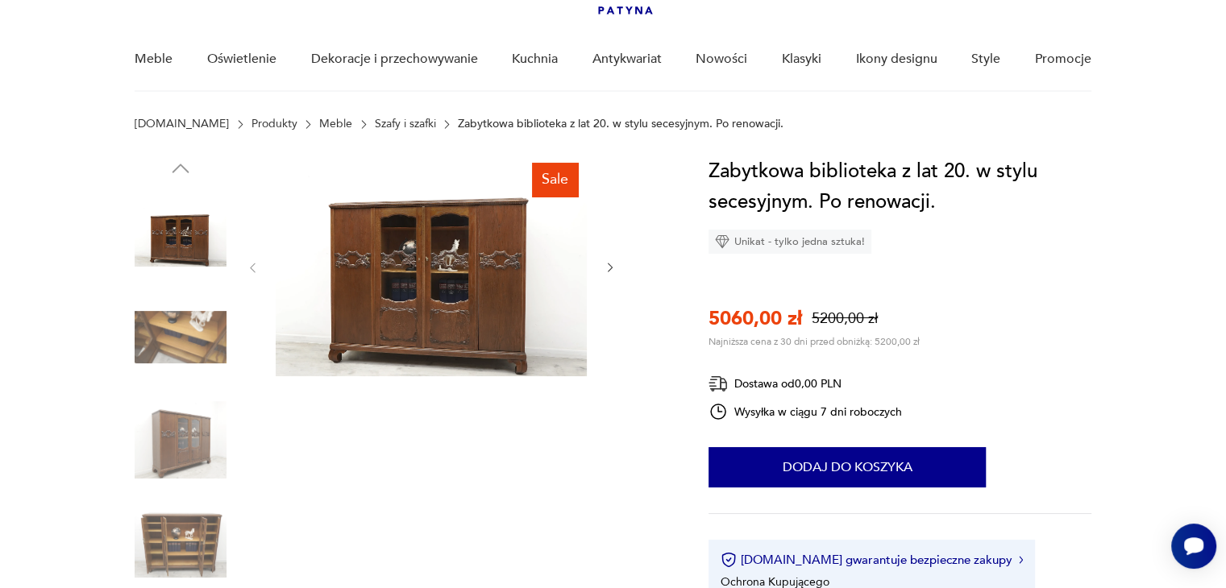
scroll to position [117, 0]
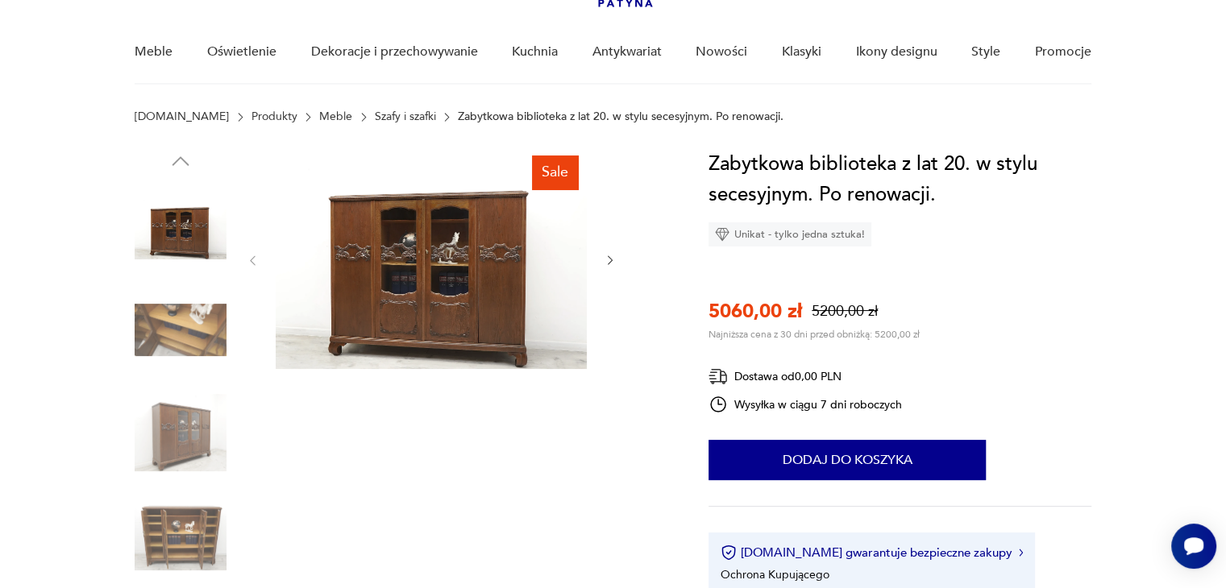
click at [505, 268] on img at bounding box center [431, 259] width 311 height 220
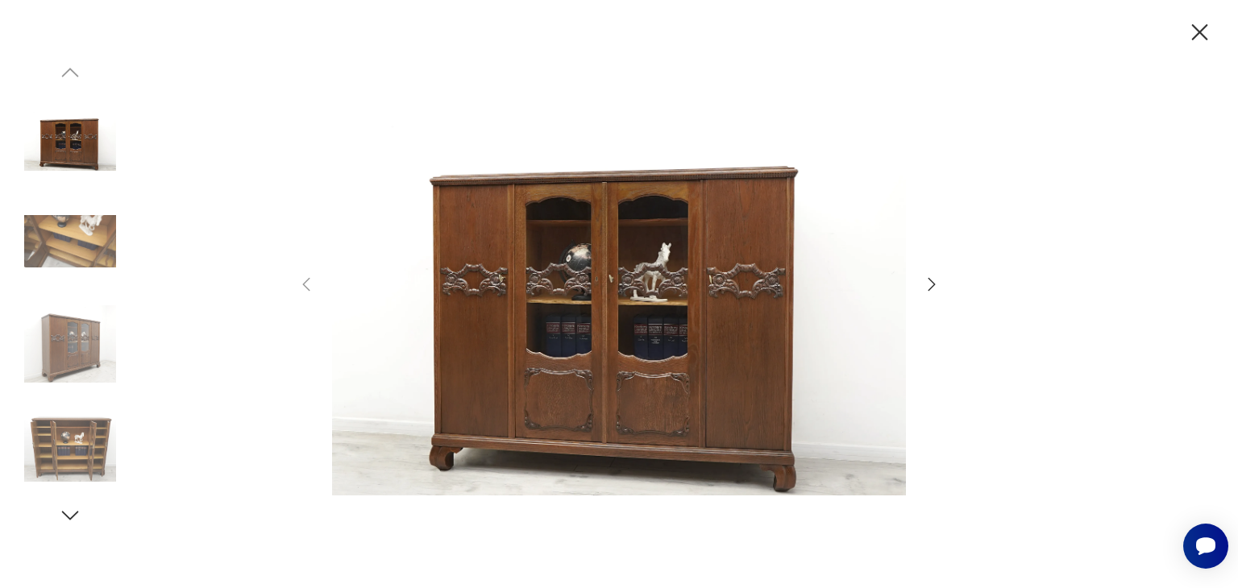
click at [929, 282] on icon "button" at bounding box center [931, 284] width 19 height 19
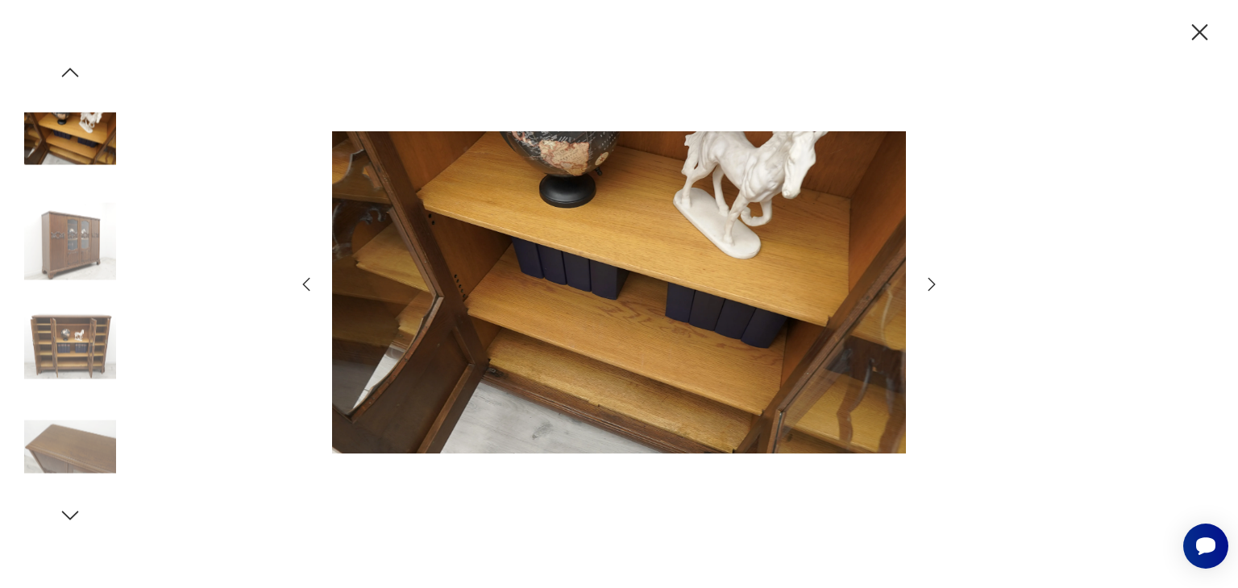
click at [929, 282] on icon "button" at bounding box center [931, 284] width 19 height 19
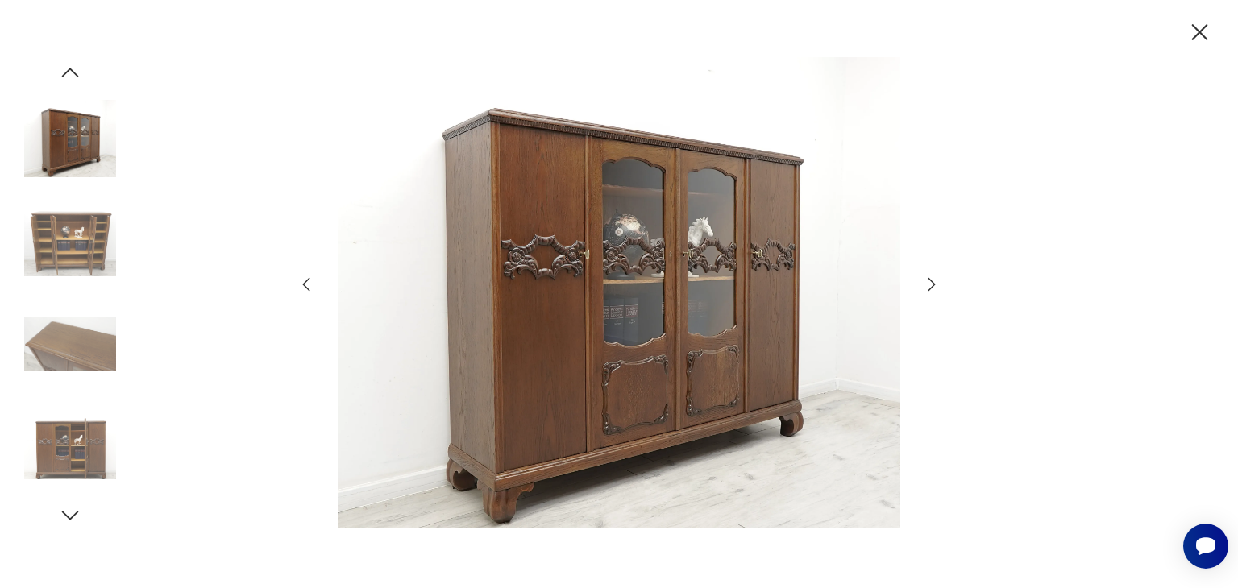
click at [929, 282] on icon "button" at bounding box center [931, 284] width 19 height 19
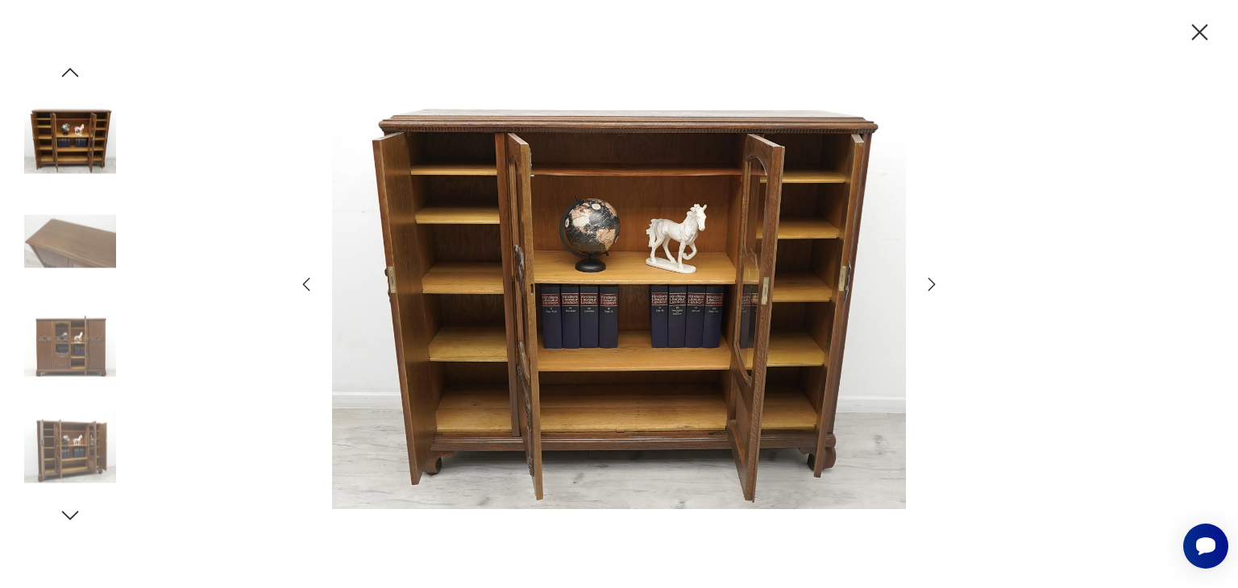
click at [929, 282] on icon "button" at bounding box center [931, 284] width 19 height 19
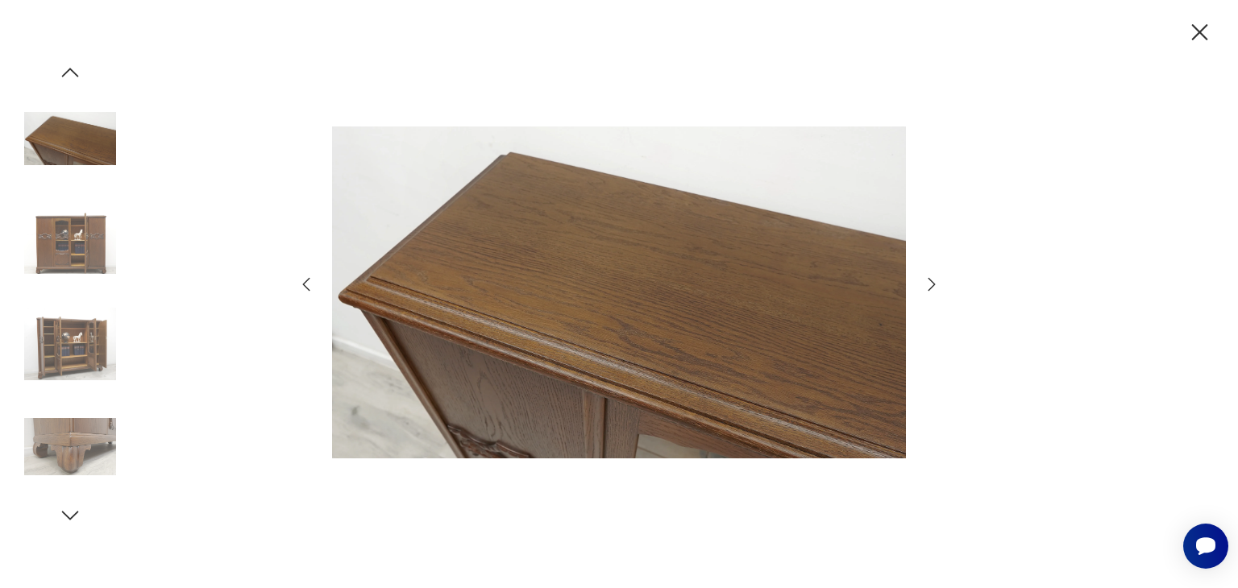
click at [1199, 31] on icon "button" at bounding box center [1200, 32] width 16 height 16
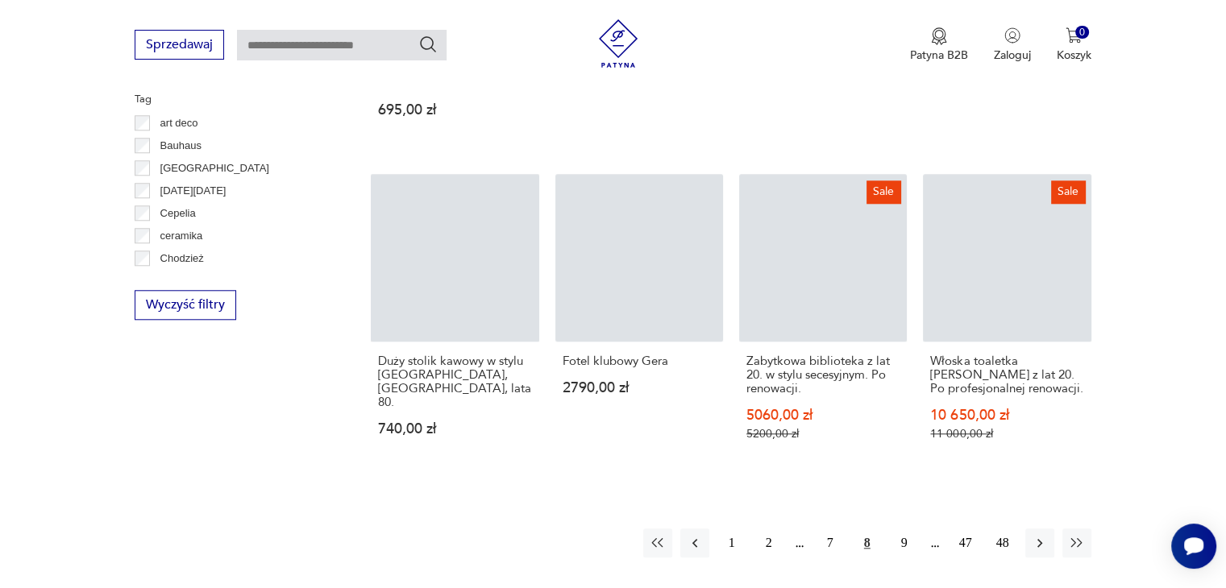
scroll to position [1586, 0]
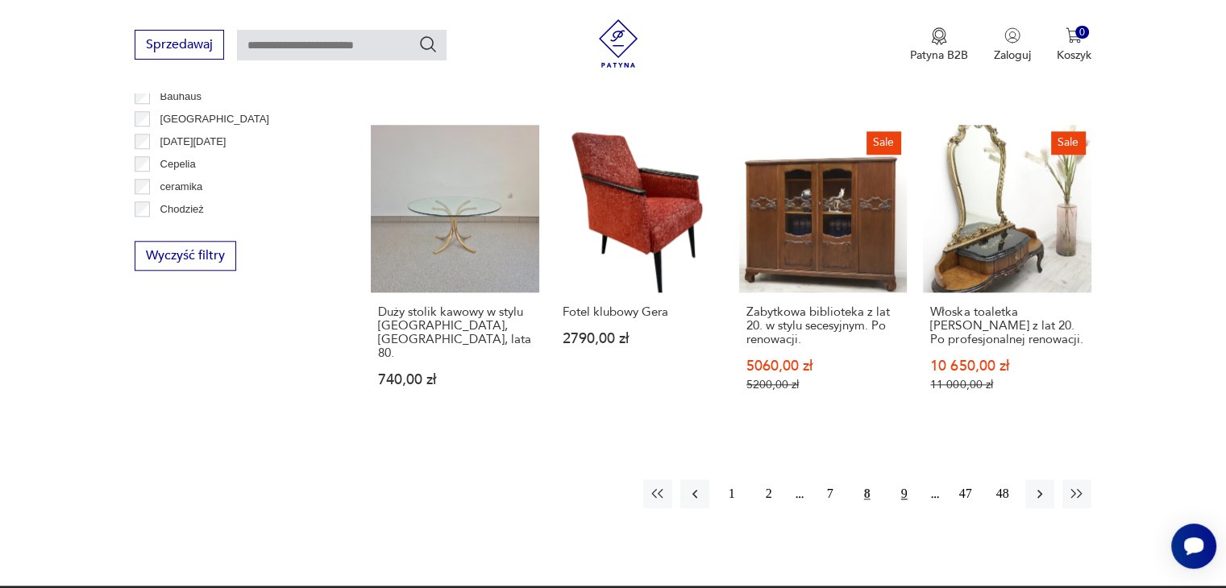
click at [904, 480] on button "9" at bounding box center [904, 494] width 29 height 29
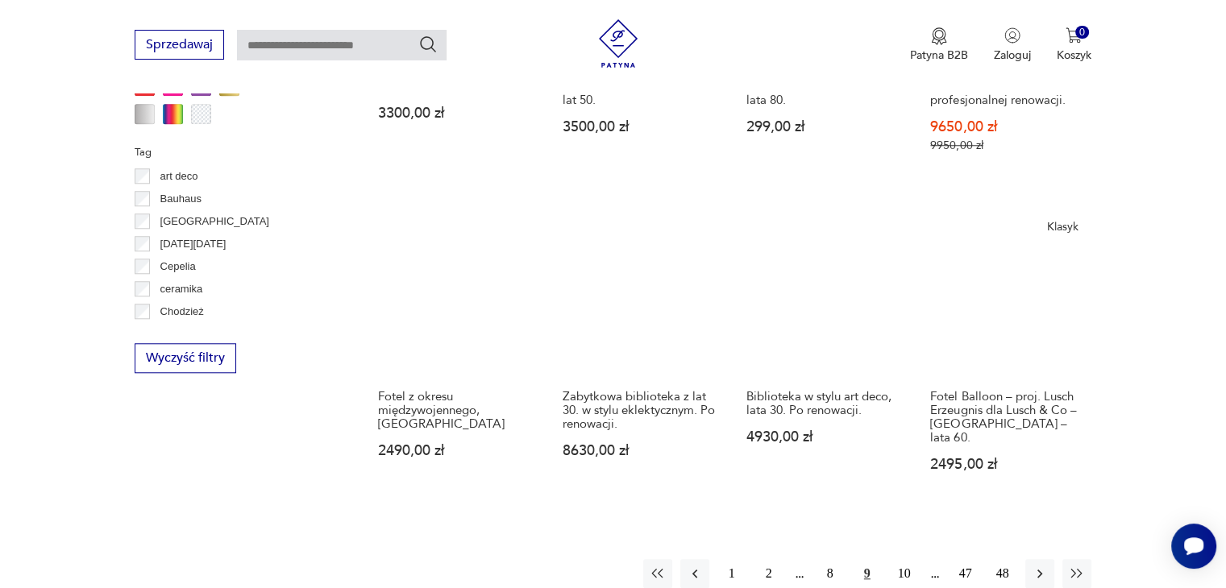
scroll to position [1493, 0]
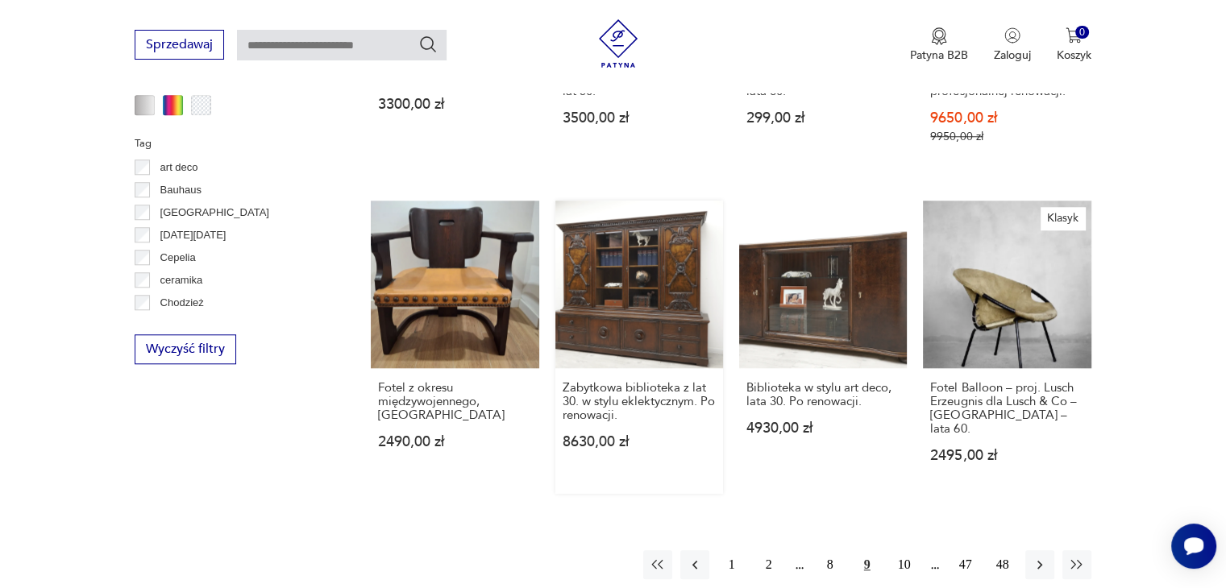
click at [632, 278] on link "Zabytkowa biblioteka z lat 30. w stylu eklektycznym. Po renowacji. 8630,00 zł" at bounding box center [639, 347] width 168 height 293
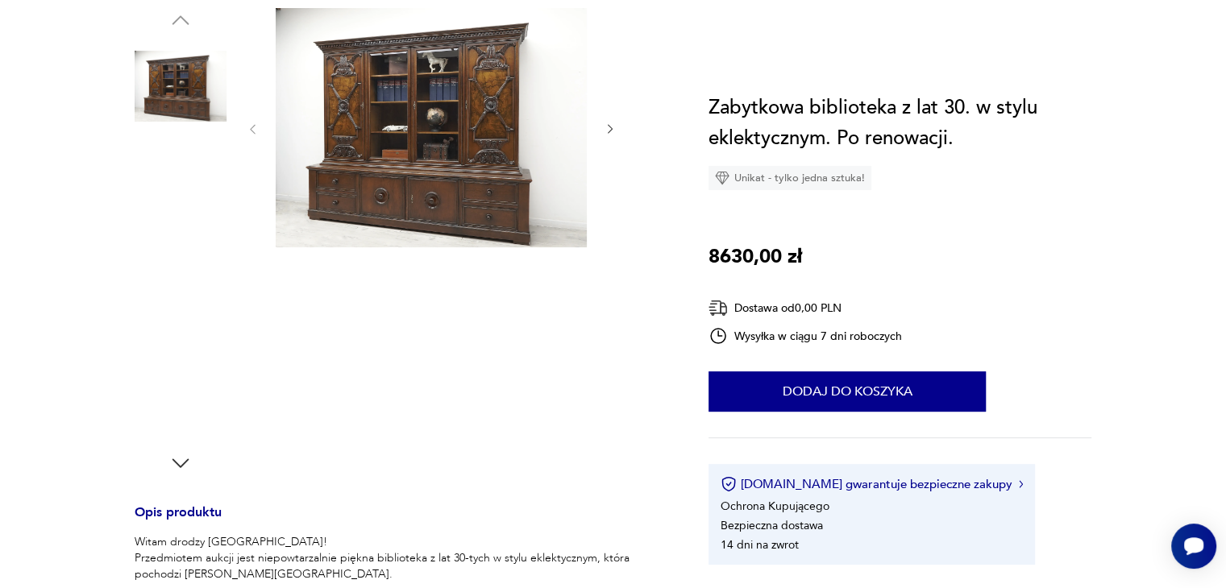
click at [458, 247] on img at bounding box center [431, 127] width 311 height 239
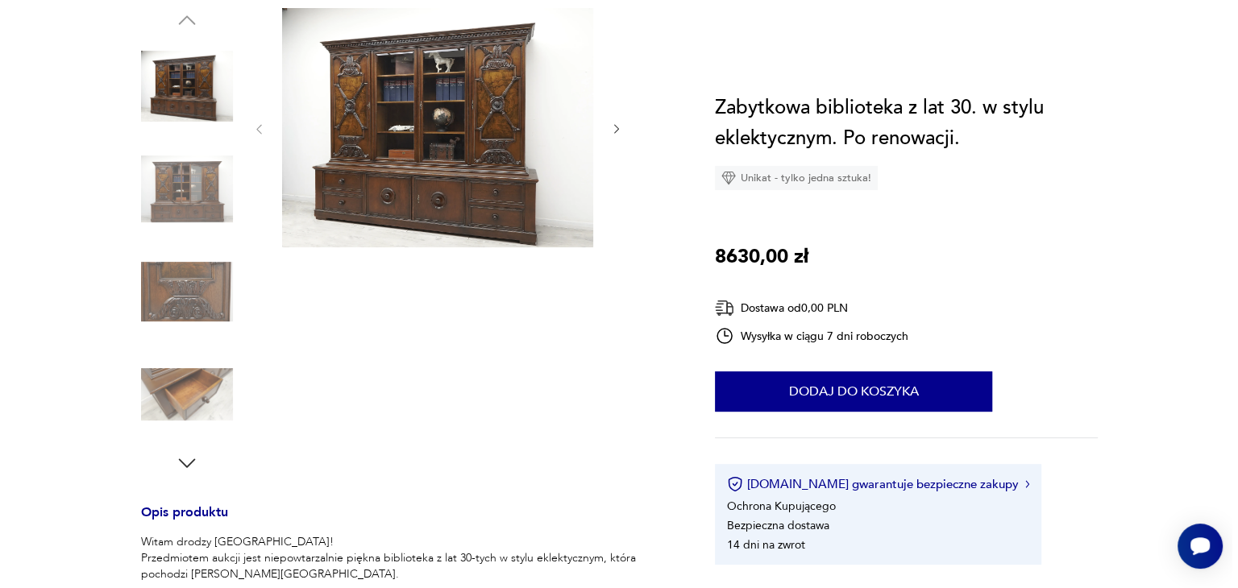
scroll to position [0, 0]
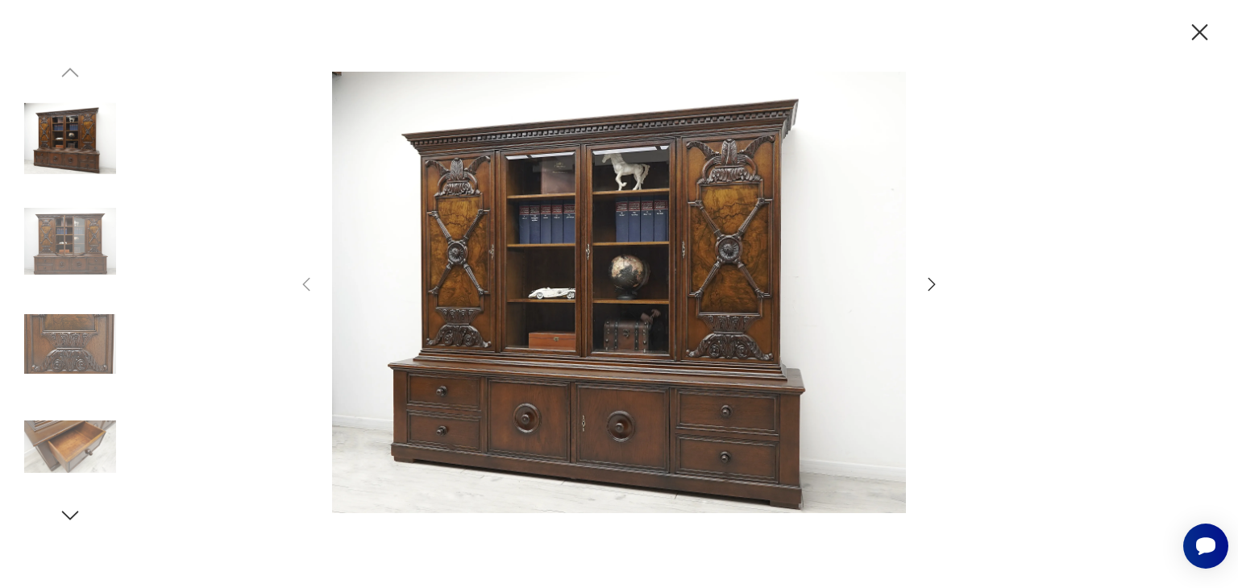
click at [931, 282] on icon "button" at bounding box center [931, 284] width 19 height 19
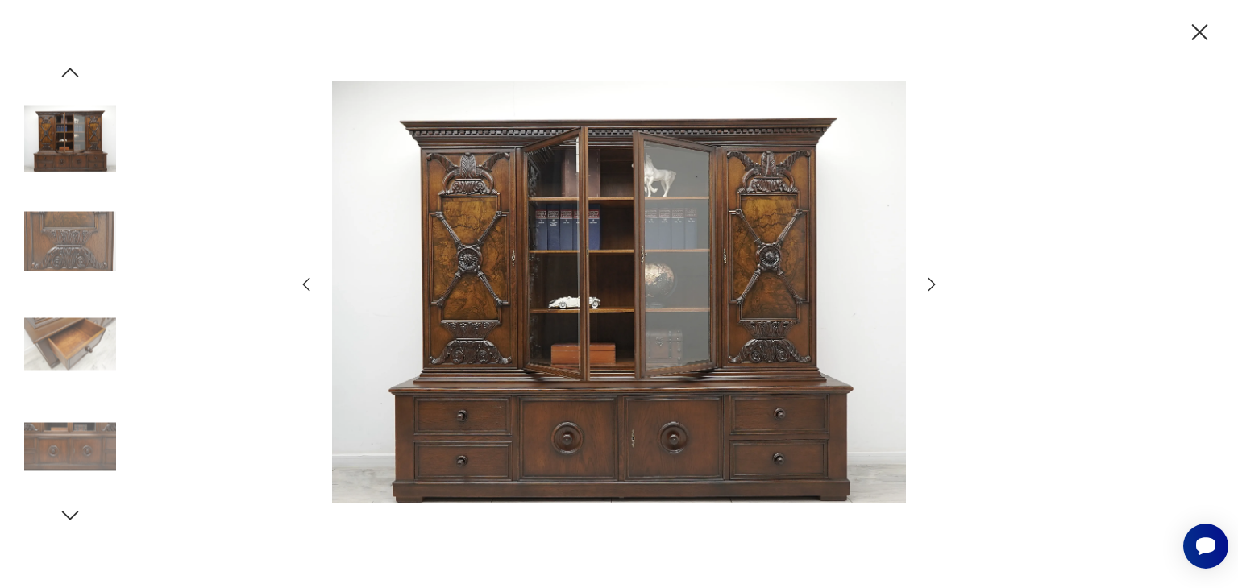
click at [931, 282] on icon "button" at bounding box center [931, 284] width 19 height 19
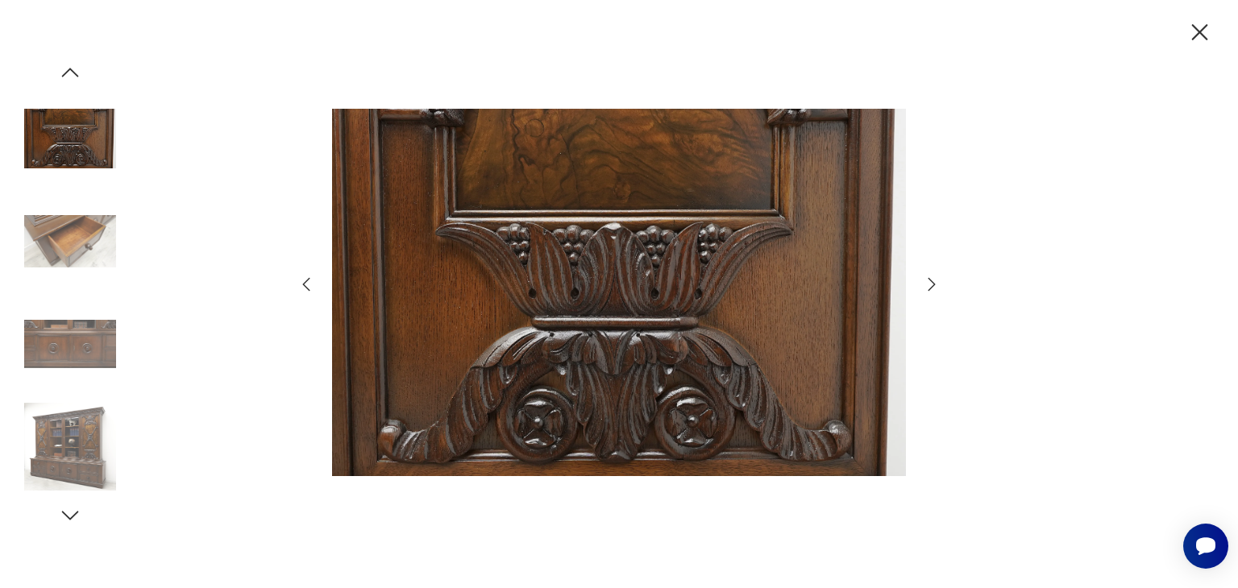
click at [931, 282] on icon "button" at bounding box center [931, 284] width 19 height 19
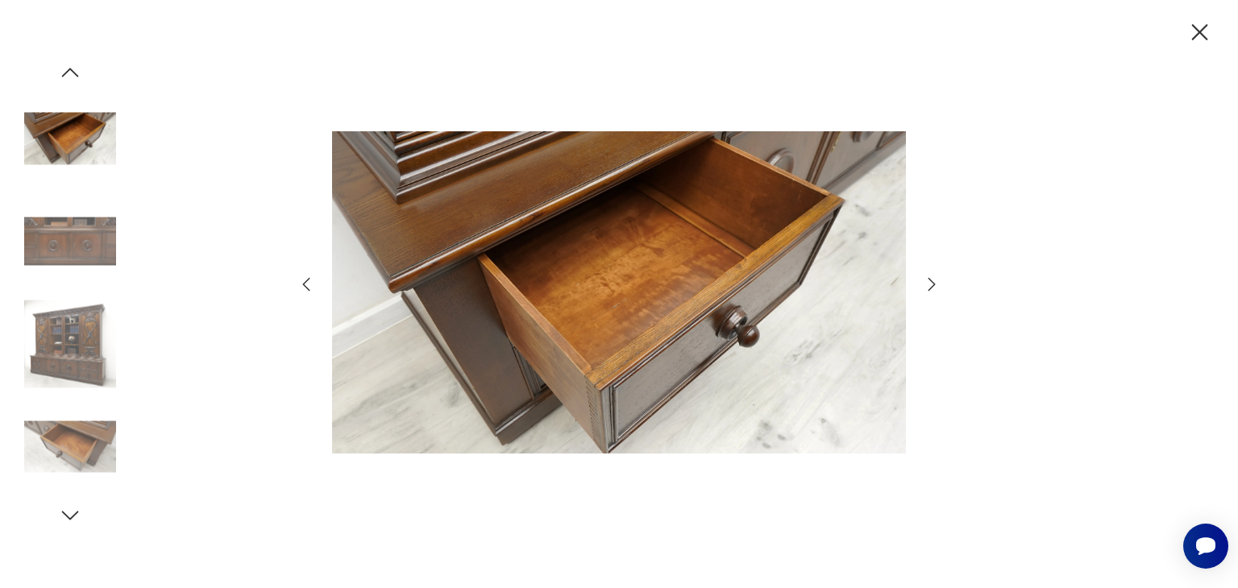
click at [931, 282] on icon "button" at bounding box center [931, 284] width 19 height 19
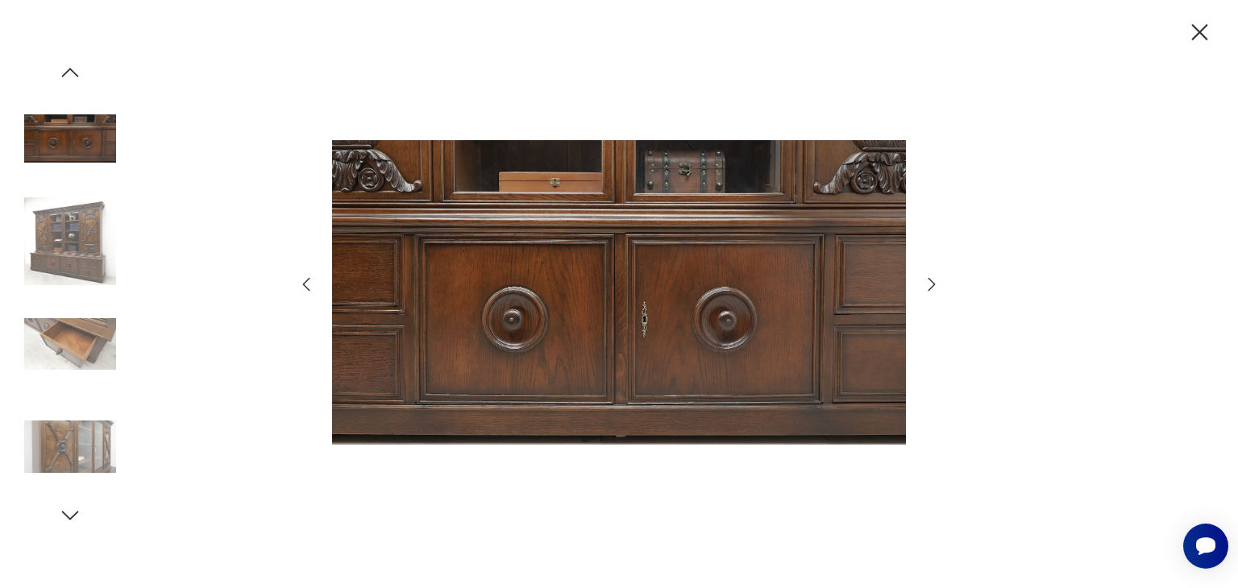
click at [931, 282] on icon "button" at bounding box center [931, 284] width 19 height 19
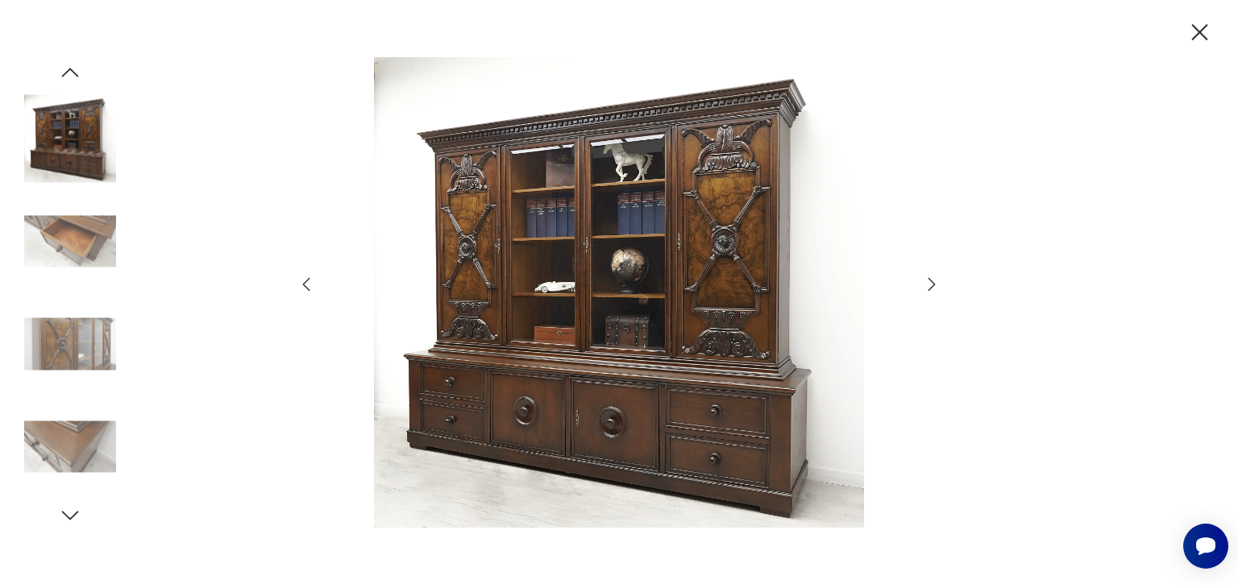
click at [932, 275] on icon "button" at bounding box center [931, 284] width 19 height 19
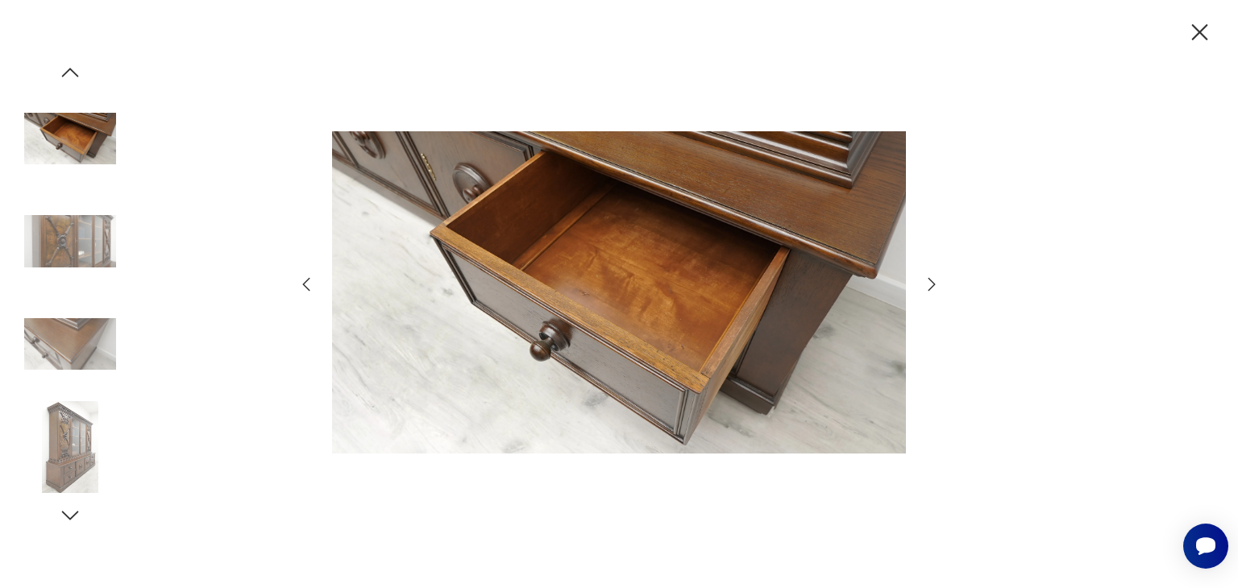
click at [932, 275] on icon "button" at bounding box center [931, 284] width 19 height 19
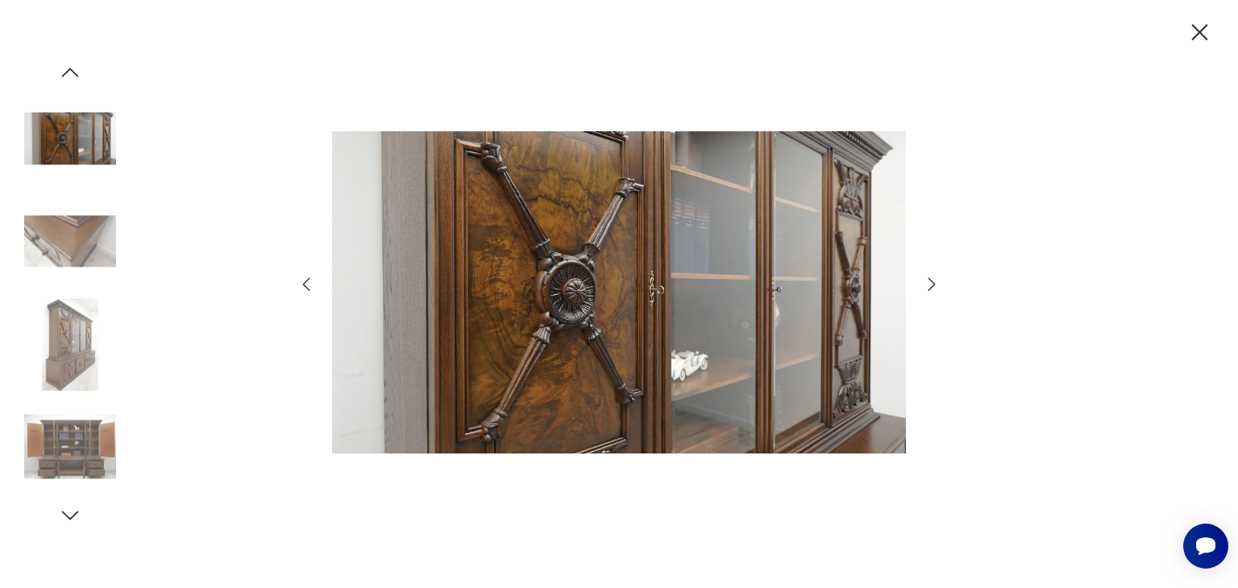
click at [932, 275] on icon "button" at bounding box center [931, 284] width 19 height 19
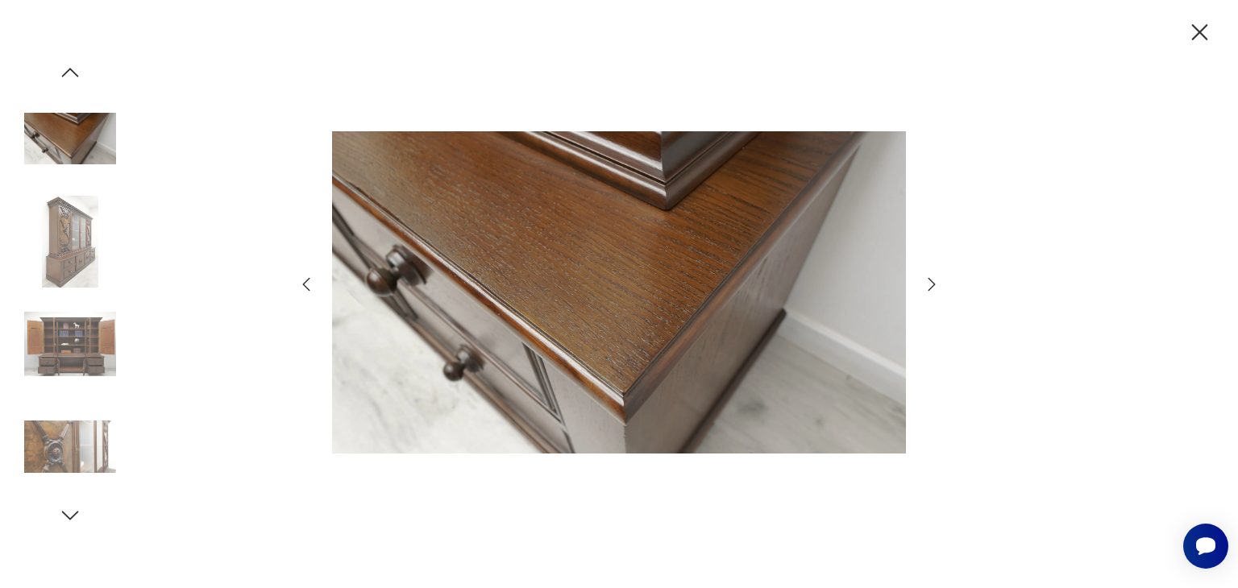
click at [932, 275] on icon "button" at bounding box center [931, 284] width 19 height 19
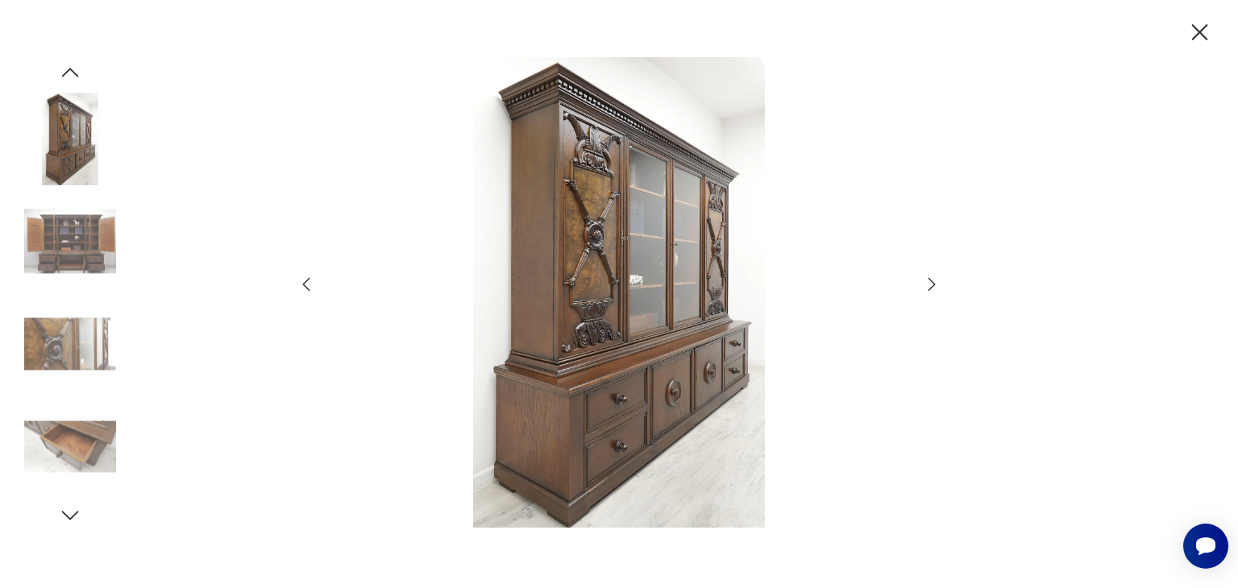
click at [932, 275] on icon "button" at bounding box center [931, 284] width 19 height 19
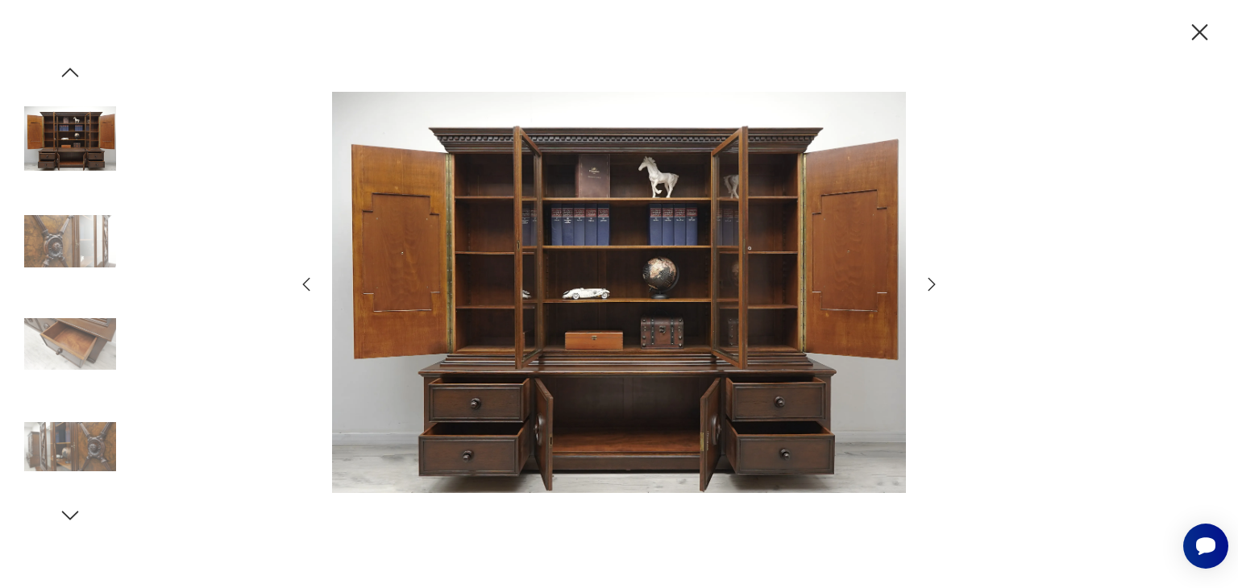
click at [932, 275] on icon "button" at bounding box center [931, 284] width 19 height 19
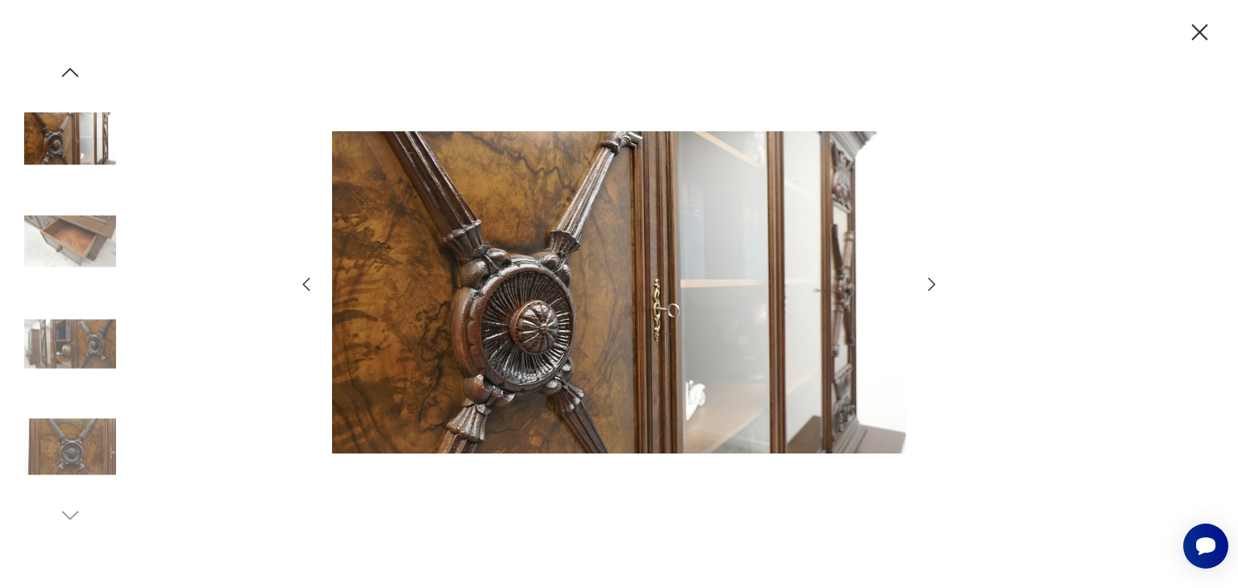
click at [932, 275] on icon "button" at bounding box center [931, 284] width 19 height 19
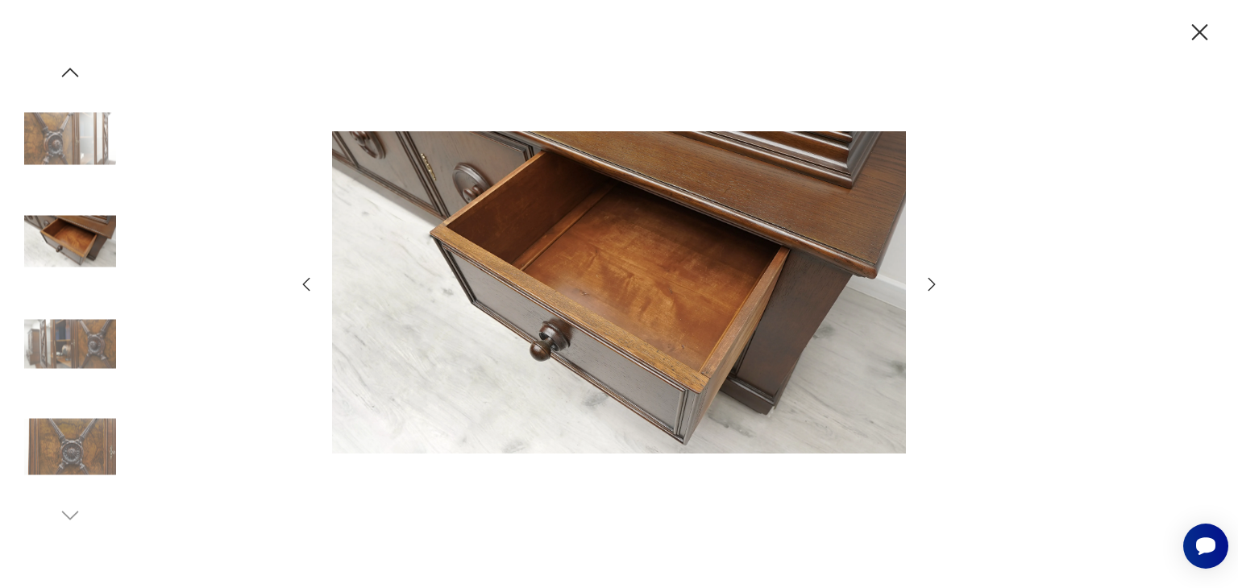
click at [932, 275] on icon "button" at bounding box center [931, 284] width 19 height 19
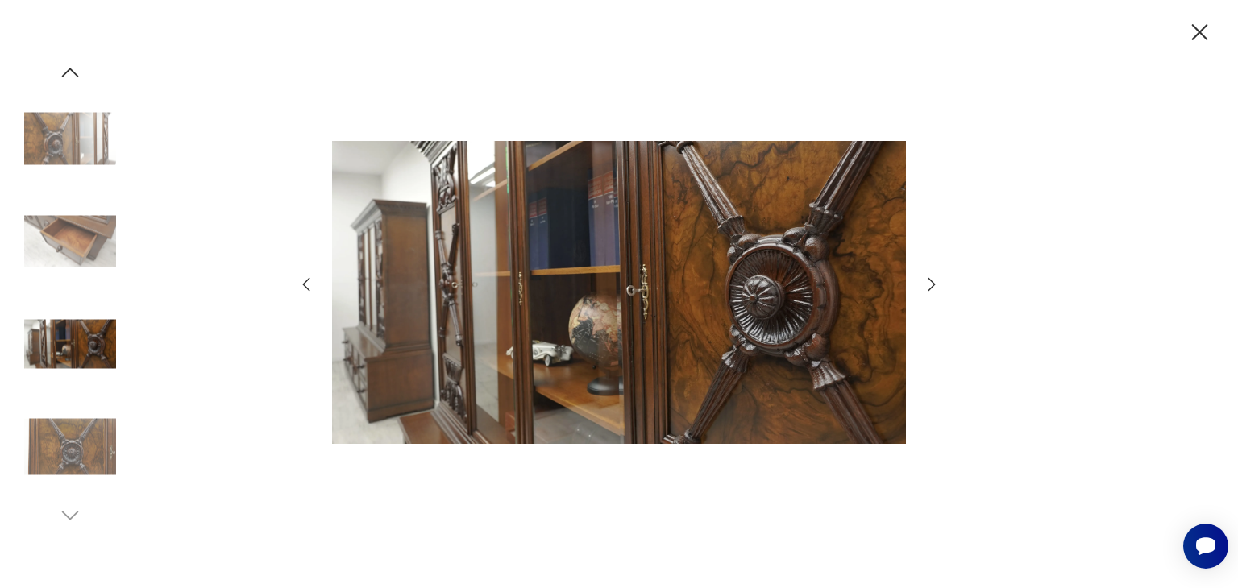
click at [932, 275] on icon "button" at bounding box center [931, 284] width 19 height 19
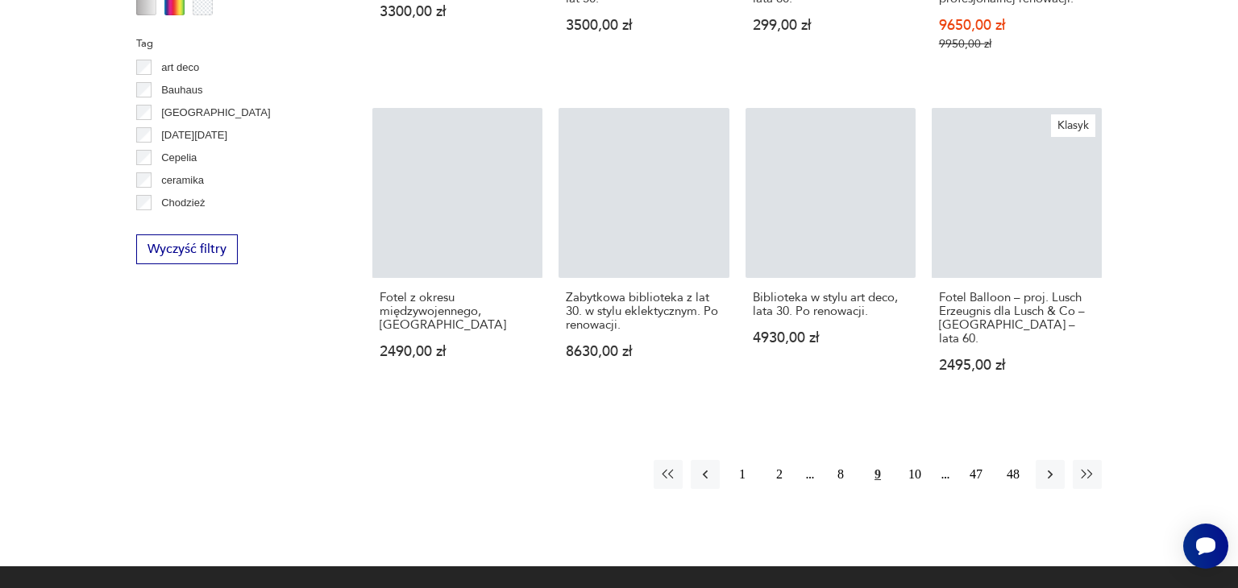
scroll to position [1641, 0]
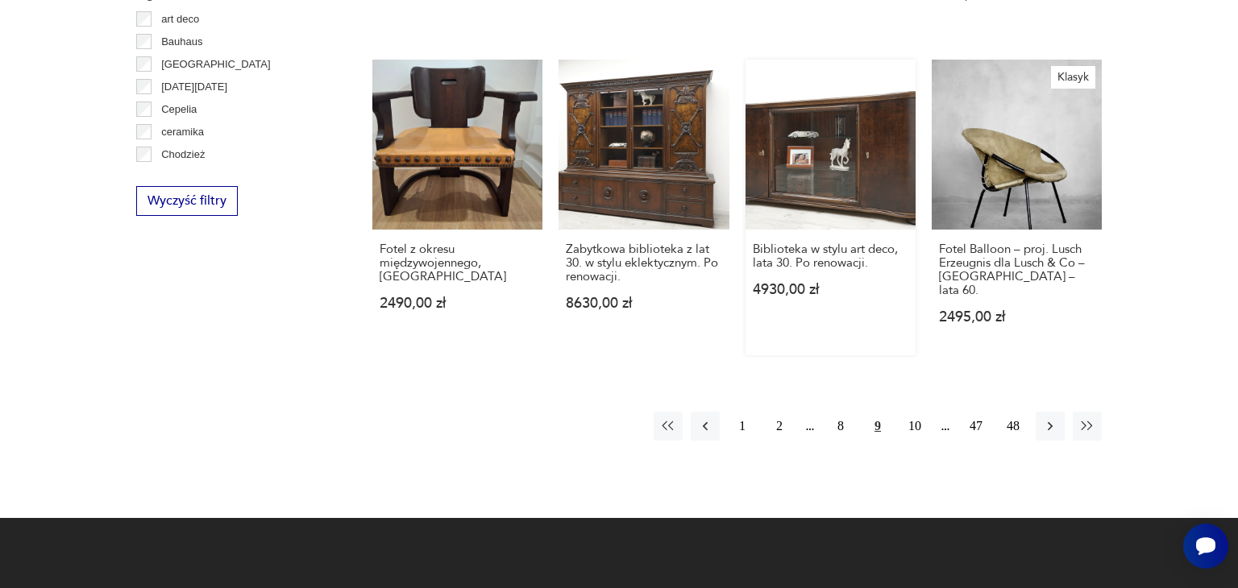
click at [836, 159] on link "Biblioteka w stylu art deco, lata 30. Po renowacji. 4930,00 zł" at bounding box center [831, 208] width 170 height 296
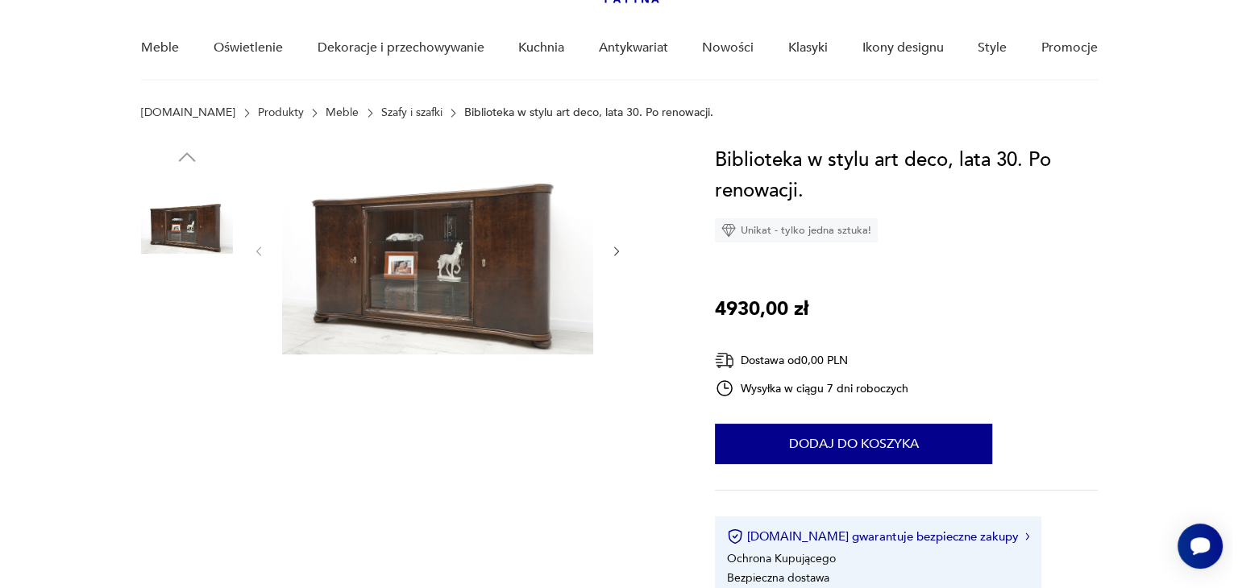
scroll to position [129, 0]
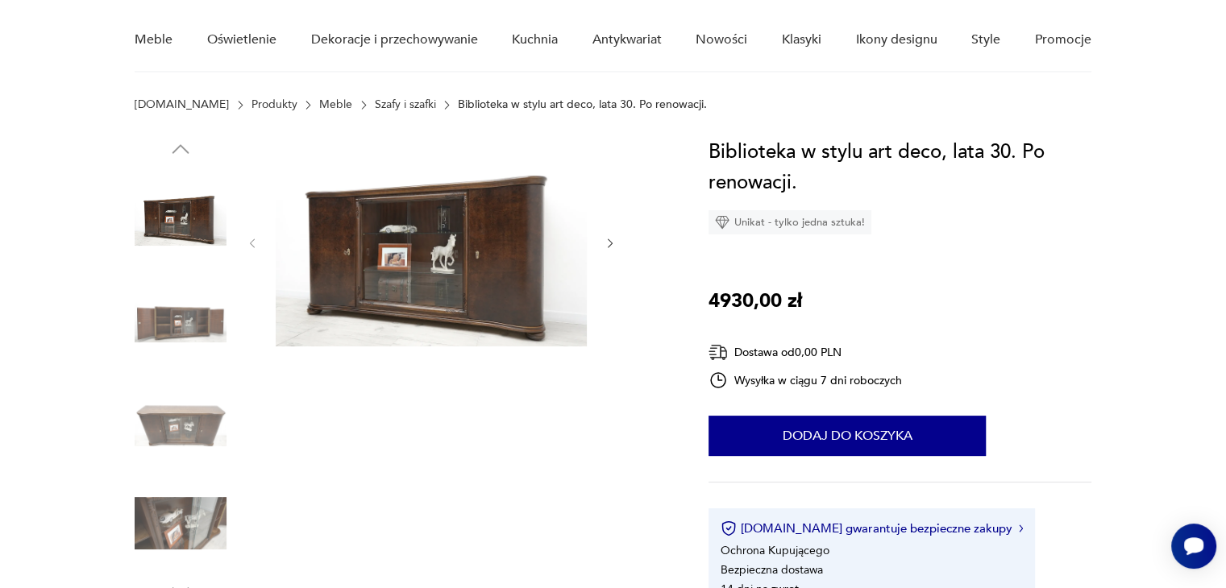
click at [524, 240] on img at bounding box center [431, 242] width 311 height 210
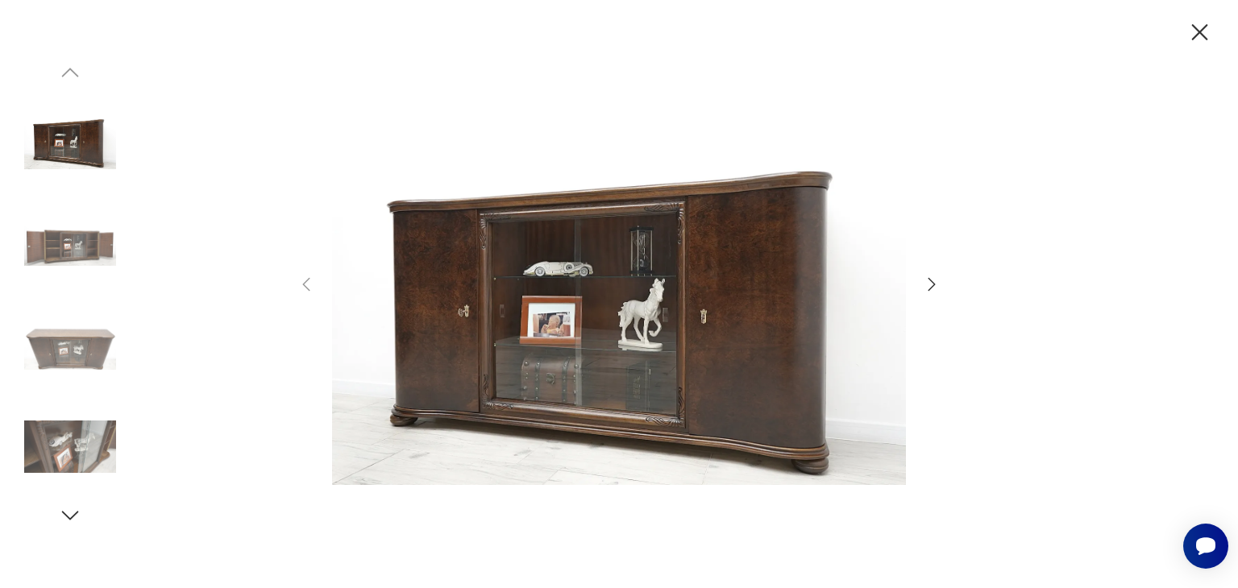
click at [932, 280] on icon "button" at bounding box center [932, 284] width 7 height 13
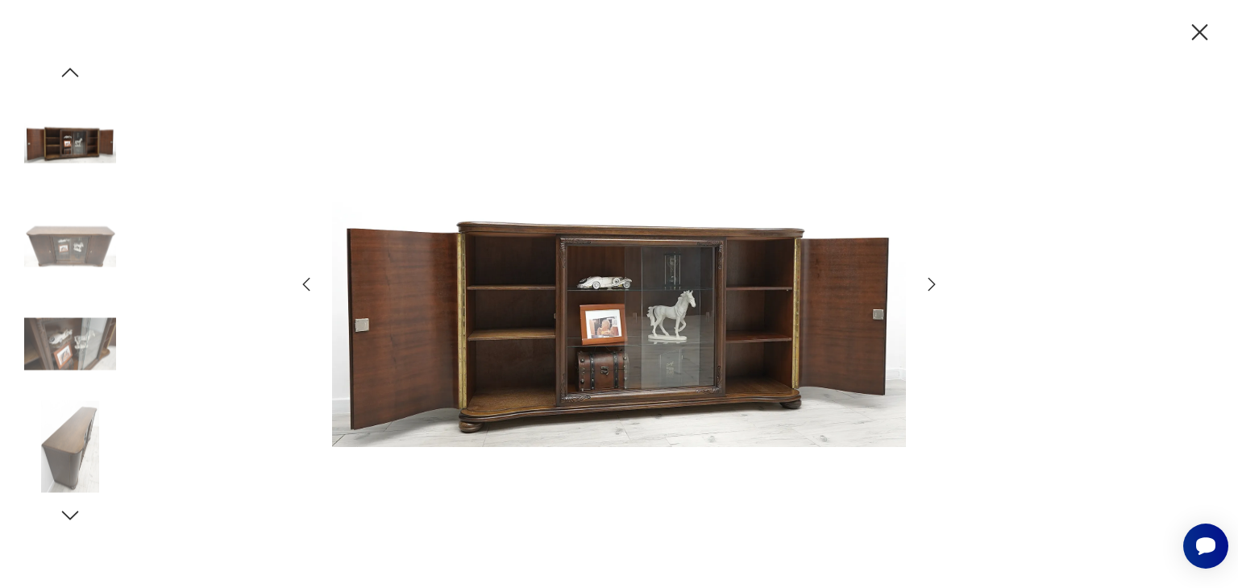
click at [932, 280] on icon "button" at bounding box center [932, 284] width 7 height 13
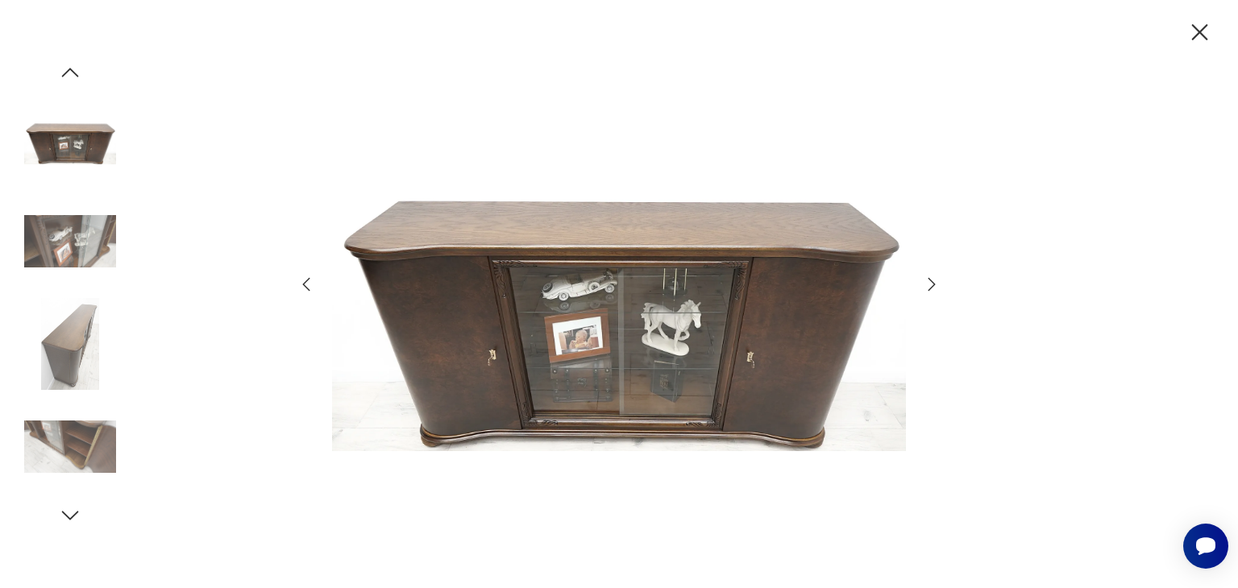
click at [932, 280] on icon "button" at bounding box center [932, 284] width 7 height 13
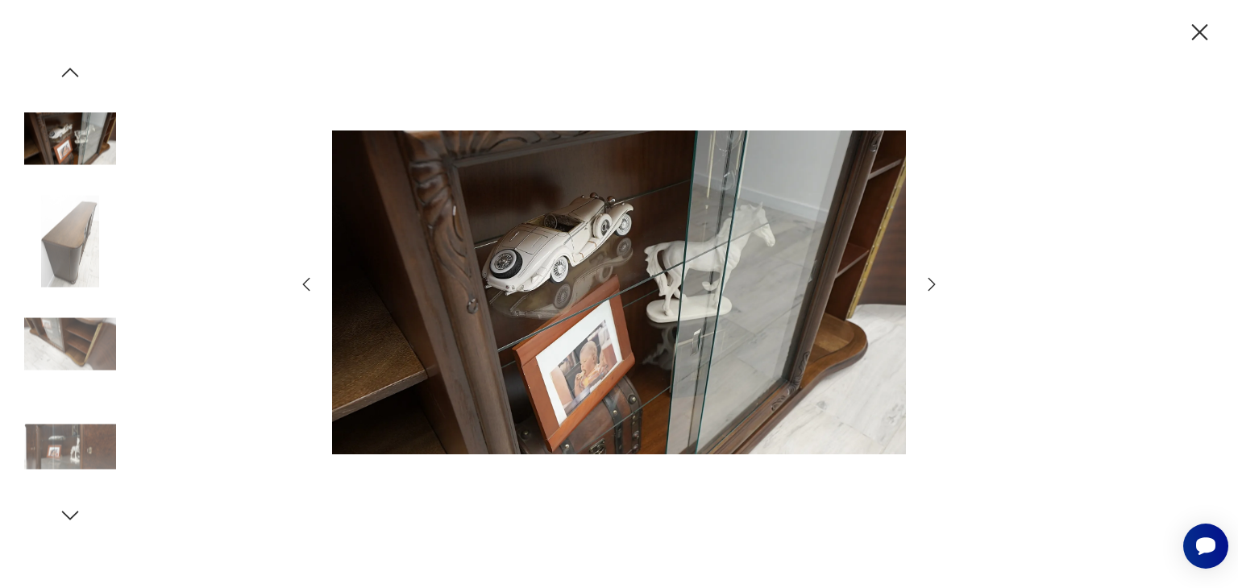
click at [932, 280] on icon "button" at bounding box center [932, 284] width 7 height 13
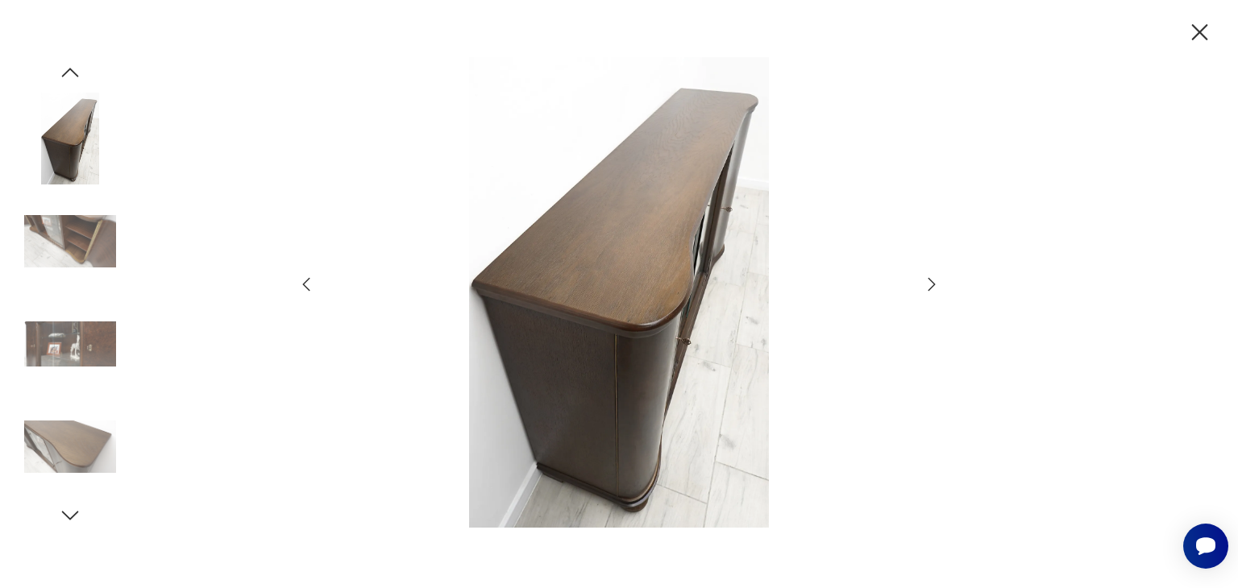
click at [932, 280] on icon "button" at bounding box center [932, 284] width 7 height 13
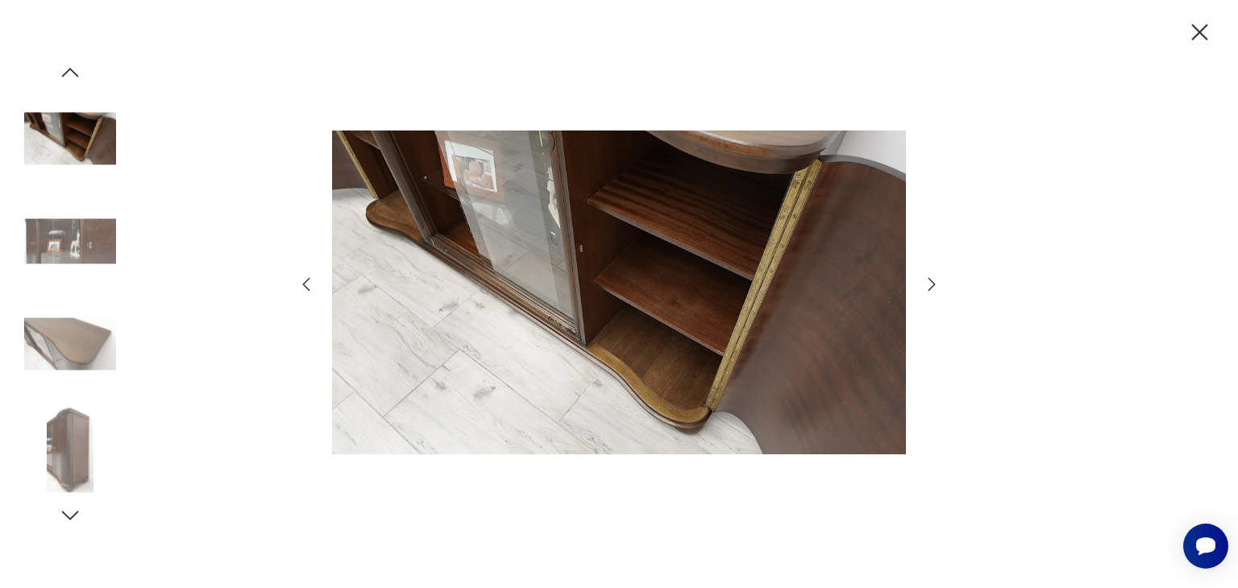
click at [932, 280] on icon "button" at bounding box center [932, 284] width 7 height 13
